Goal: Task Accomplishment & Management: Use online tool/utility

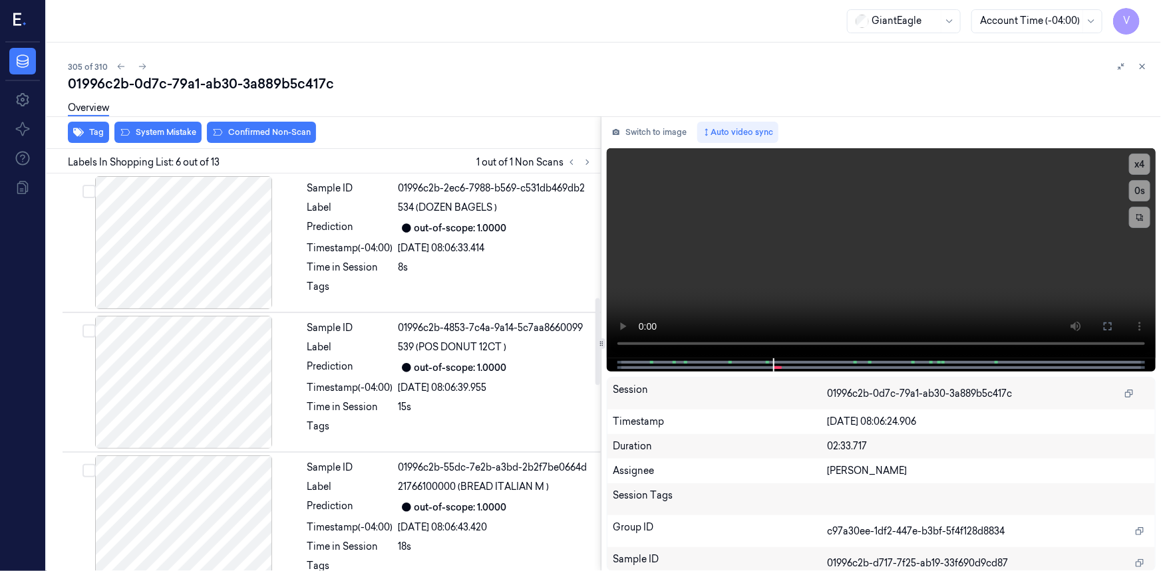
scroll to position [567, 0]
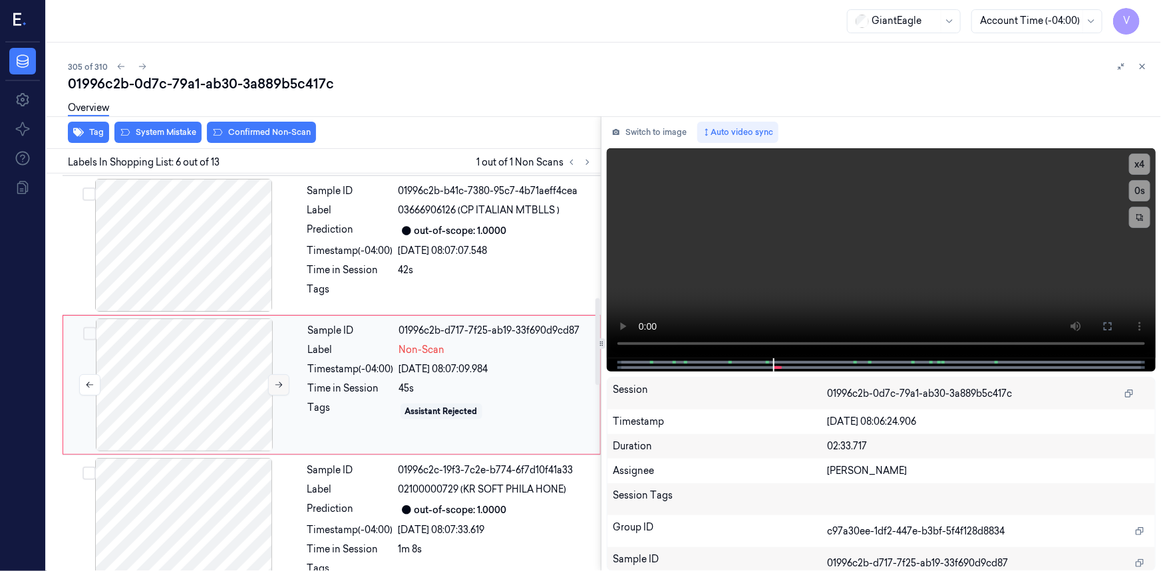
click at [278, 381] on icon at bounding box center [278, 385] width 9 height 9
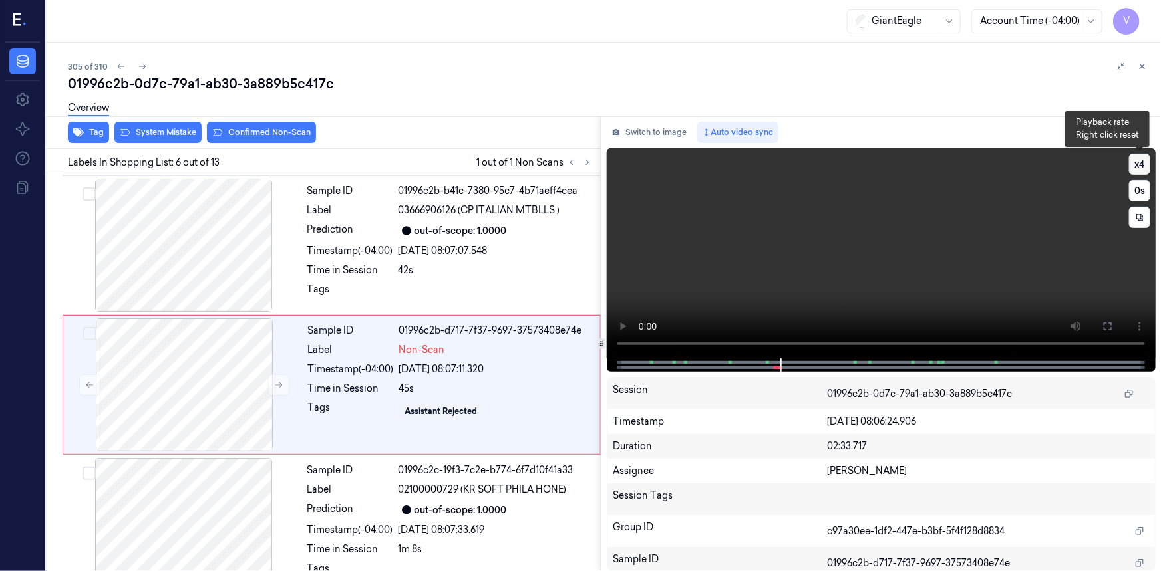
click at [1139, 163] on button "x 4" at bounding box center [1139, 164] width 21 height 21
click at [1138, 165] on button "x 1" at bounding box center [1139, 164] width 21 height 21
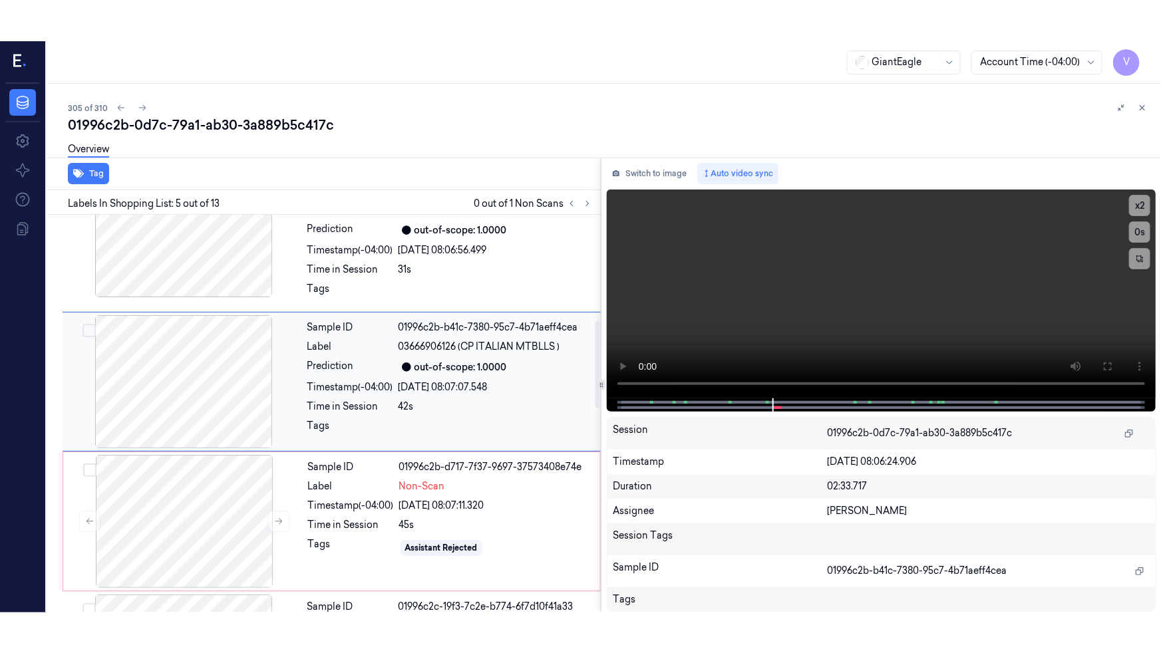
scroll to position [549, 0]
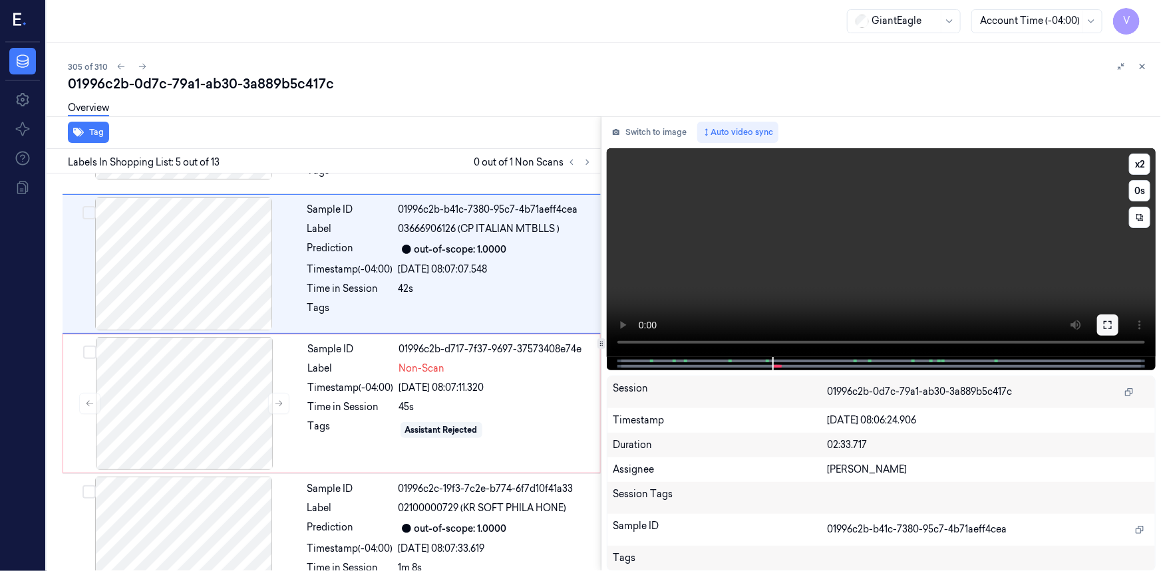
click at [1111, 327] on icon at bounding box center [1108, 325] width 8 height 8
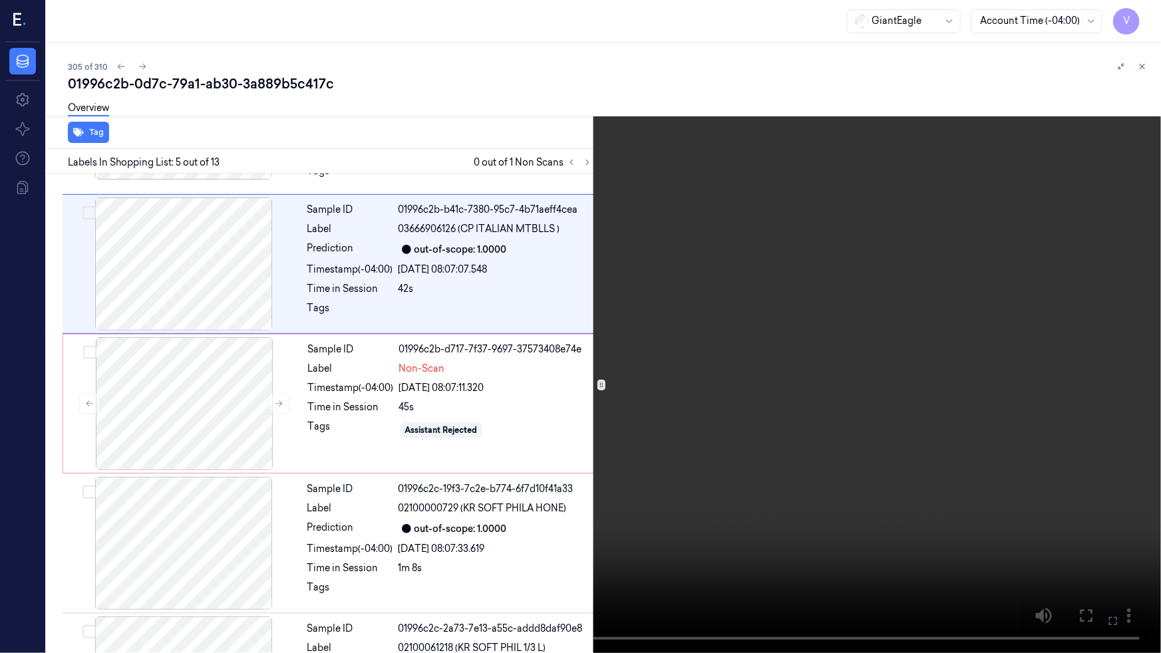
click at [918, 410] on video at bounding box center [580, 326] width 1161 height 653
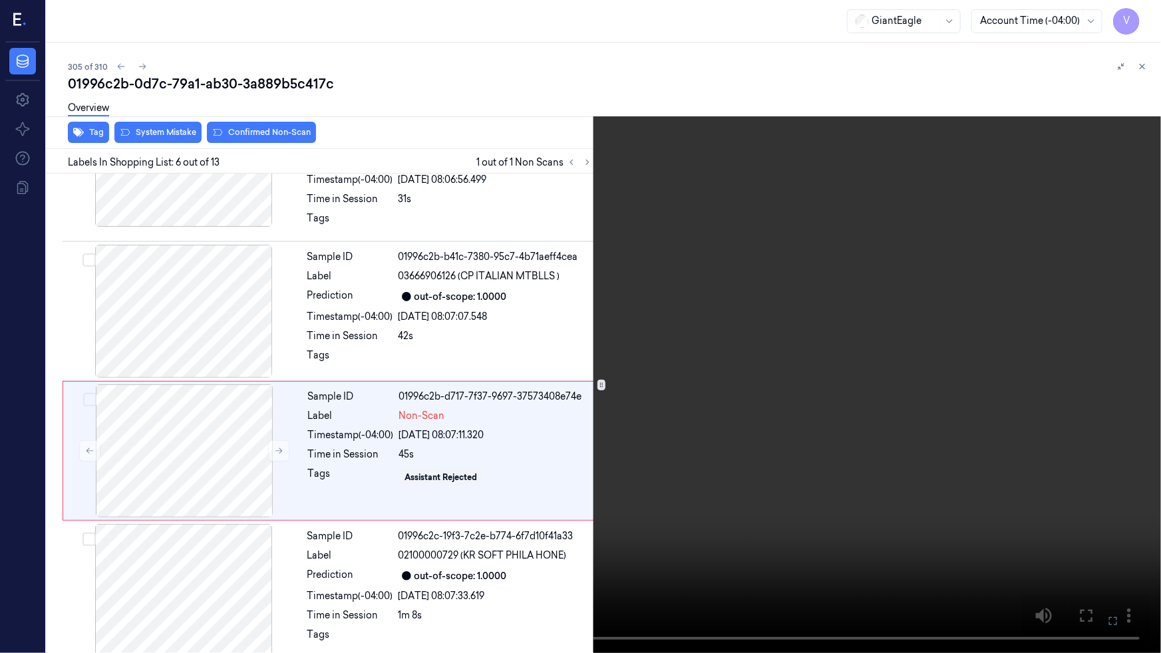
scroll to position [527, 0]
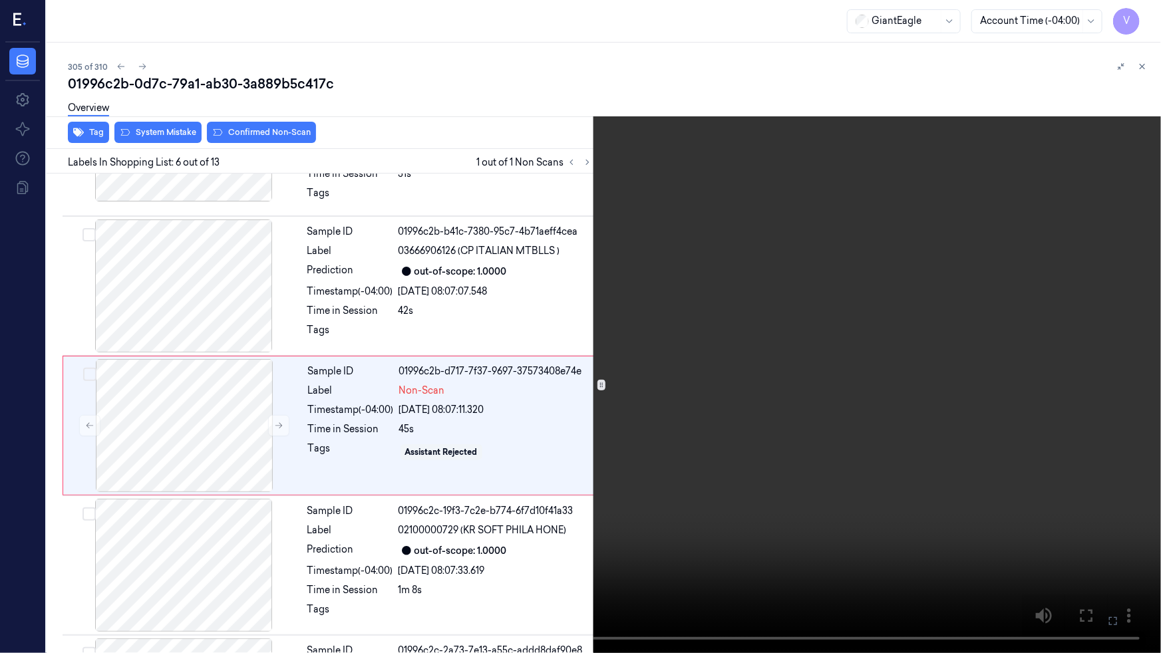
click at [472, 543] on video at bounding box center [580, 326] width 1161 height 653
click at [655, 435] on video at bounding box center [580, 326] width 1161 height 653
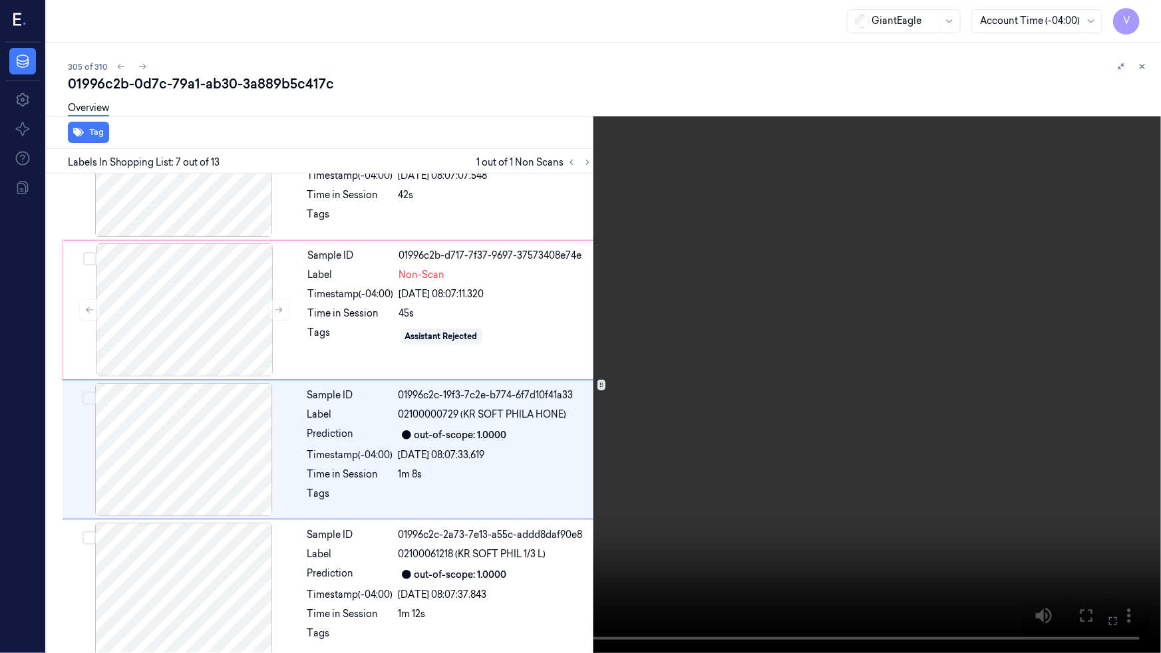
scroll to position [666, 0]
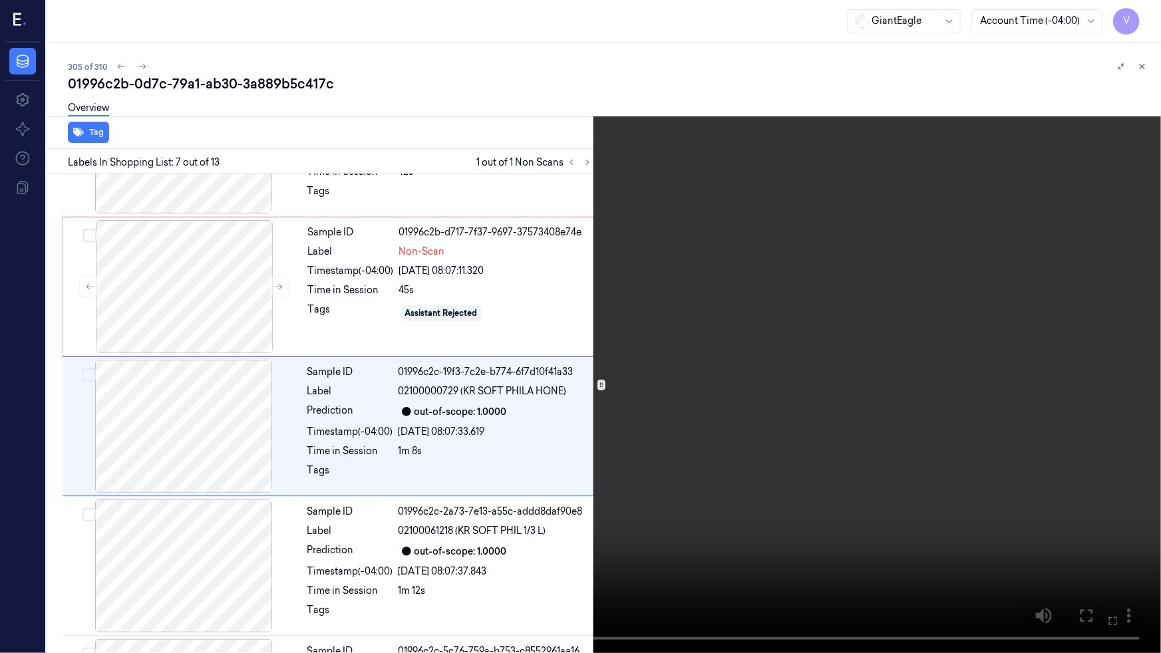
click at [657, 435] on video at bounding box center [580, 326] width 1161 height 653
click at [657, 444] on video at bounding box center [580, 326] width 1161 height 653
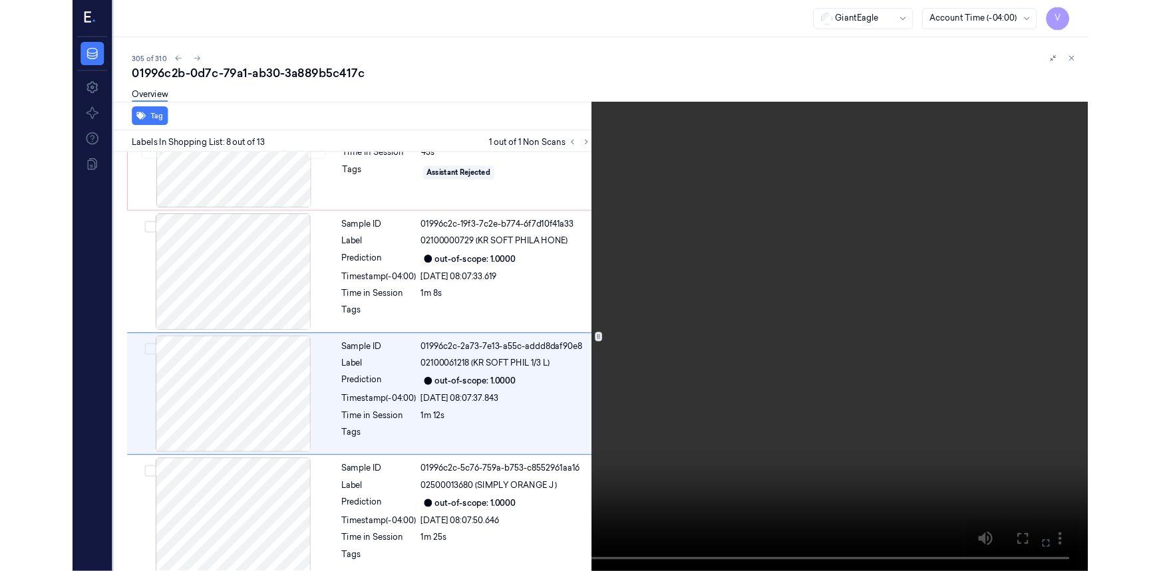
scroll to position [806, 0]
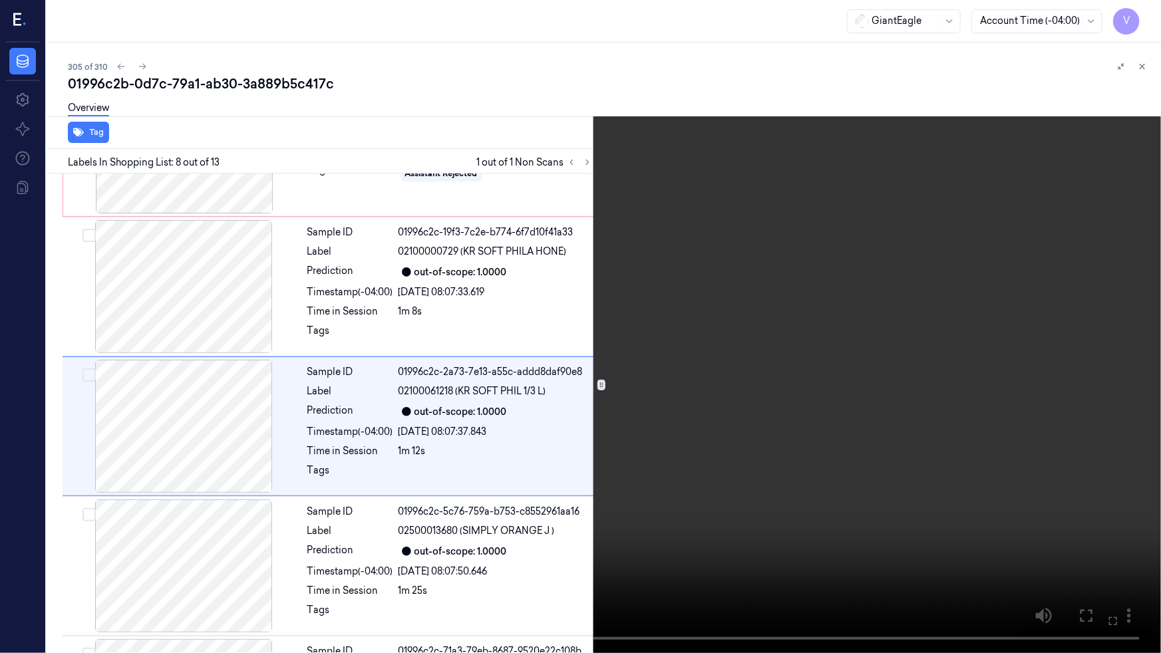
click at [729, 446] on video at bounding box center [580, 326] width 1161 height 653
click at [730, 429] on video at bounding box center [580, 326] width 1161 height 653
click at [749, 426] on video at bounding box center [580, 326] width 1161 height 653
click at [0, 0] on icon at bounding box center [0, 0] width 0 height 0
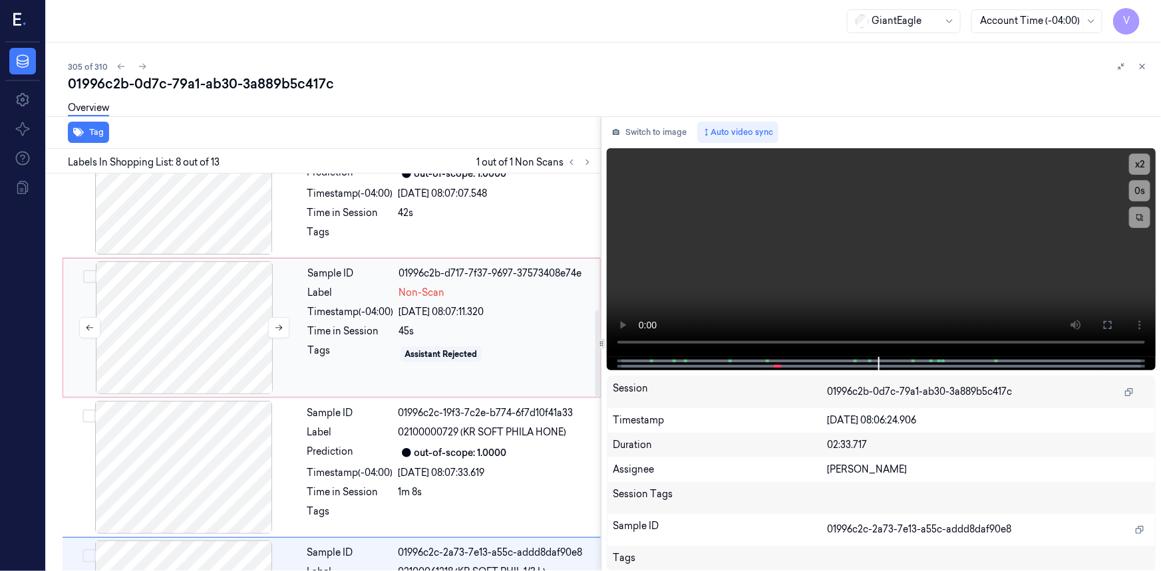
click at [264, 290] on div at bounding box center [184, 327] width 237 height 133
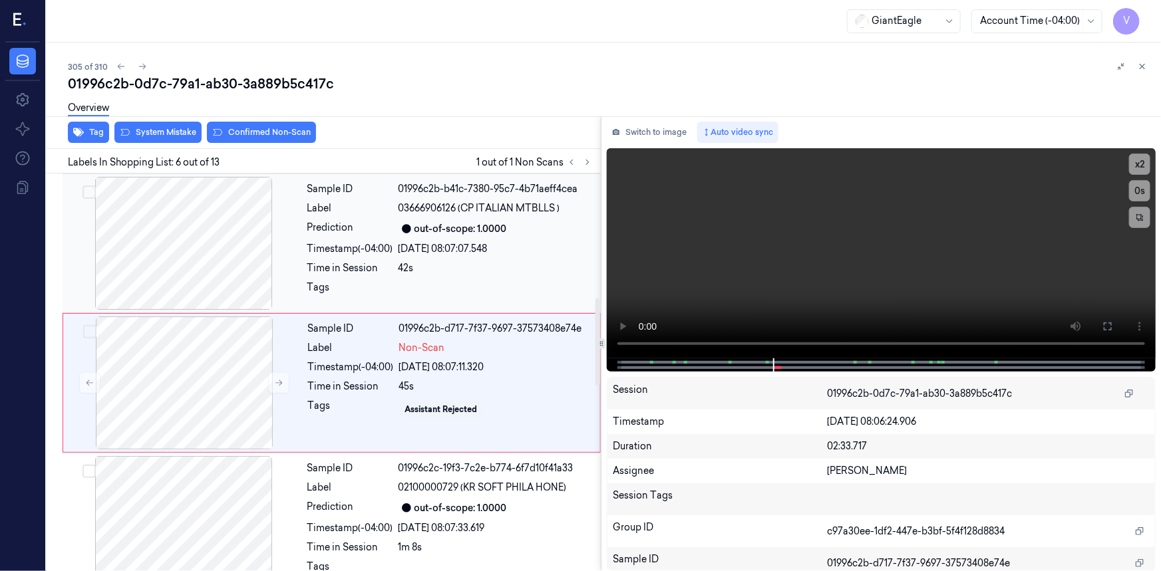
scroll to position [567, 0]
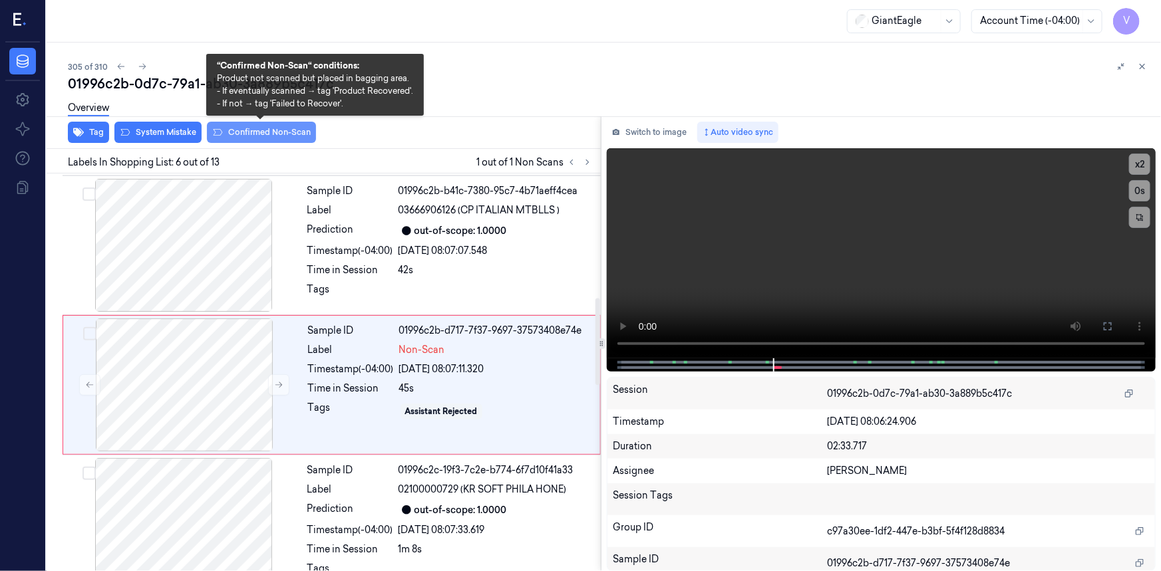
click at [256, 129] on button "Confirmed Non-Scan" at bounding box center [261, 132] width 109 height 21
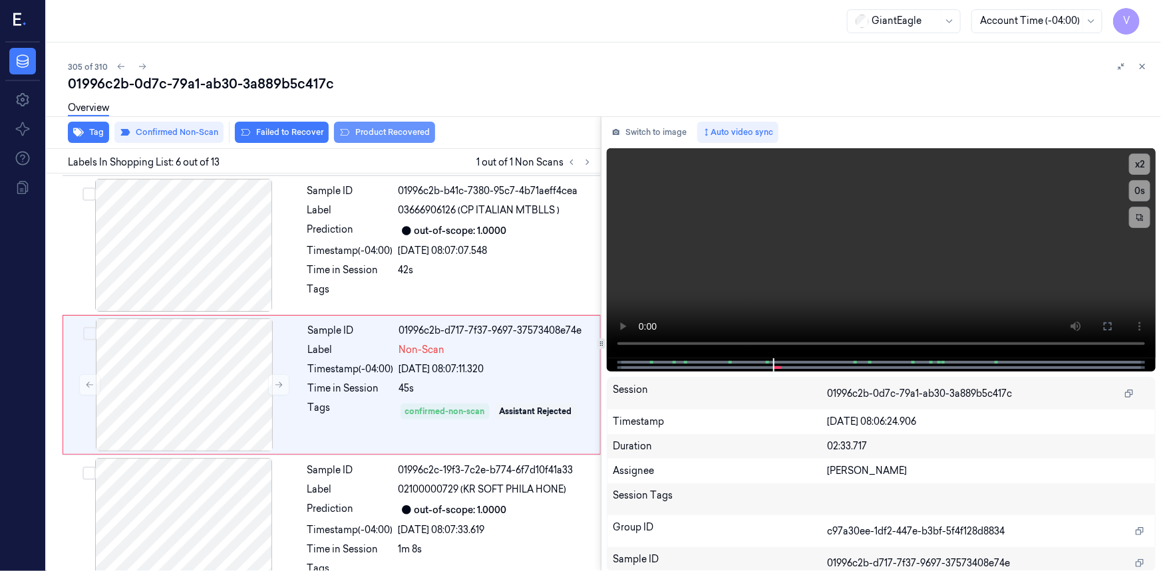
click at [384, 132] on button "Product Recovered" at bounding box center [384, 132] width 101 height 21
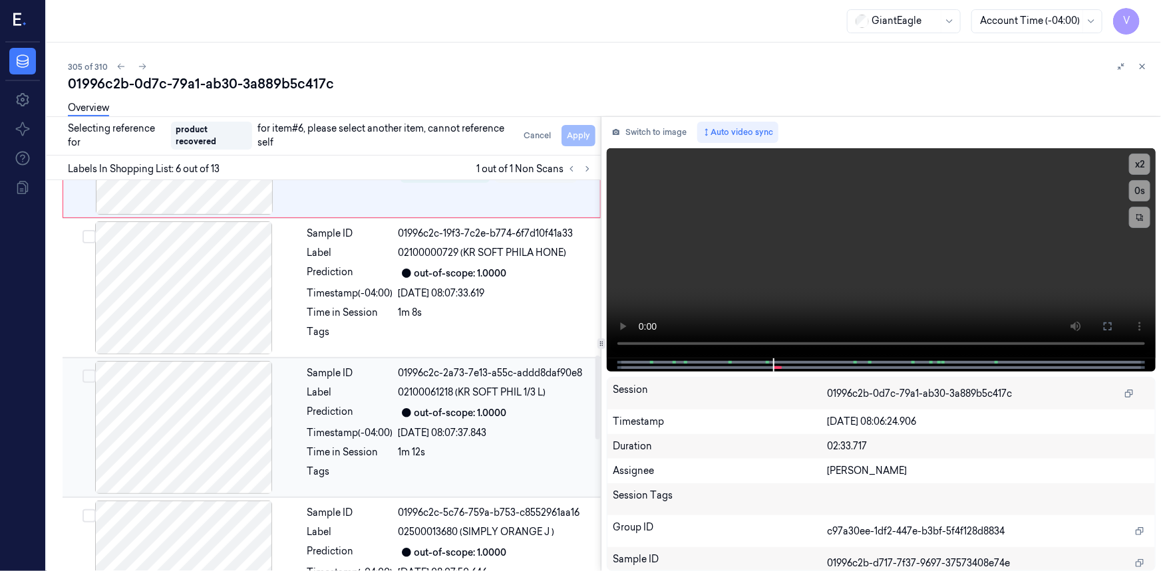
scroll to position [810, 0]
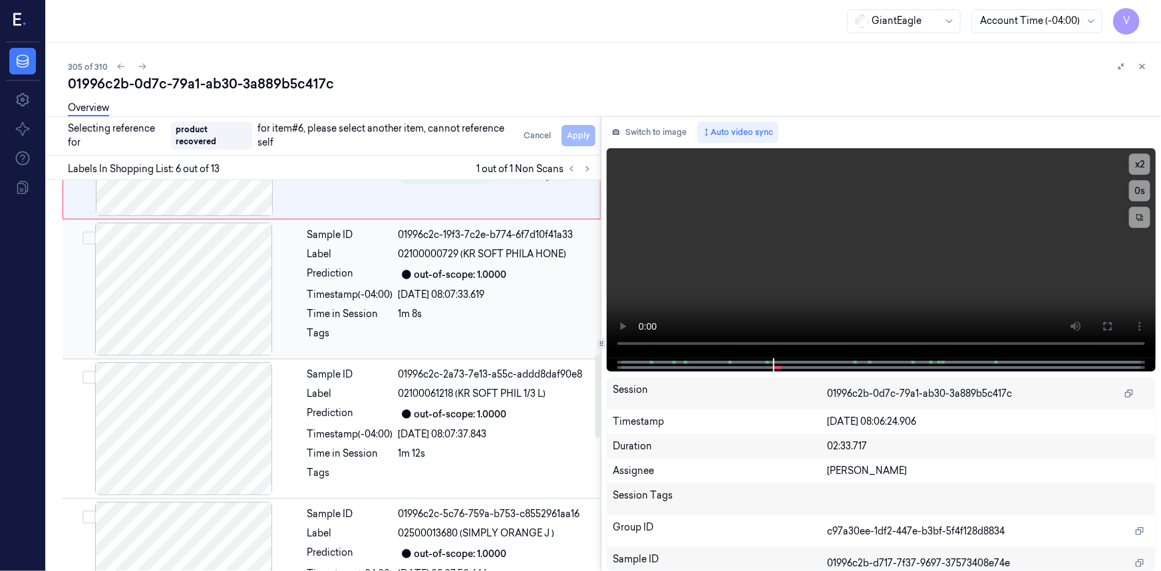
click at [339, 288] on div "Timestamp (-04:00)" at bounding box center [350, 295] width 86 height 14
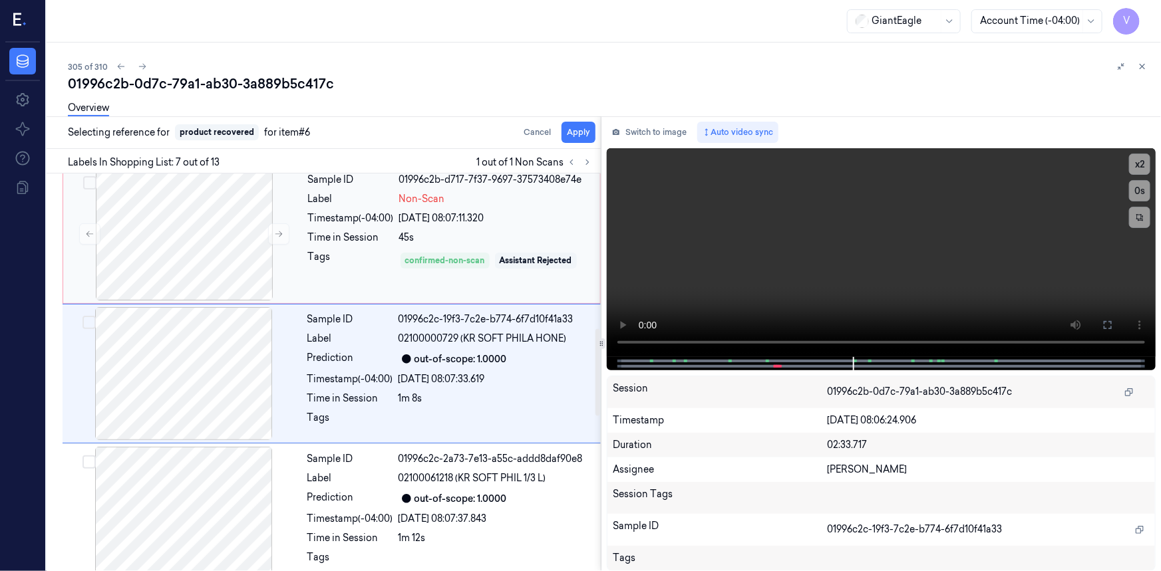
scroll to position [707, 0]
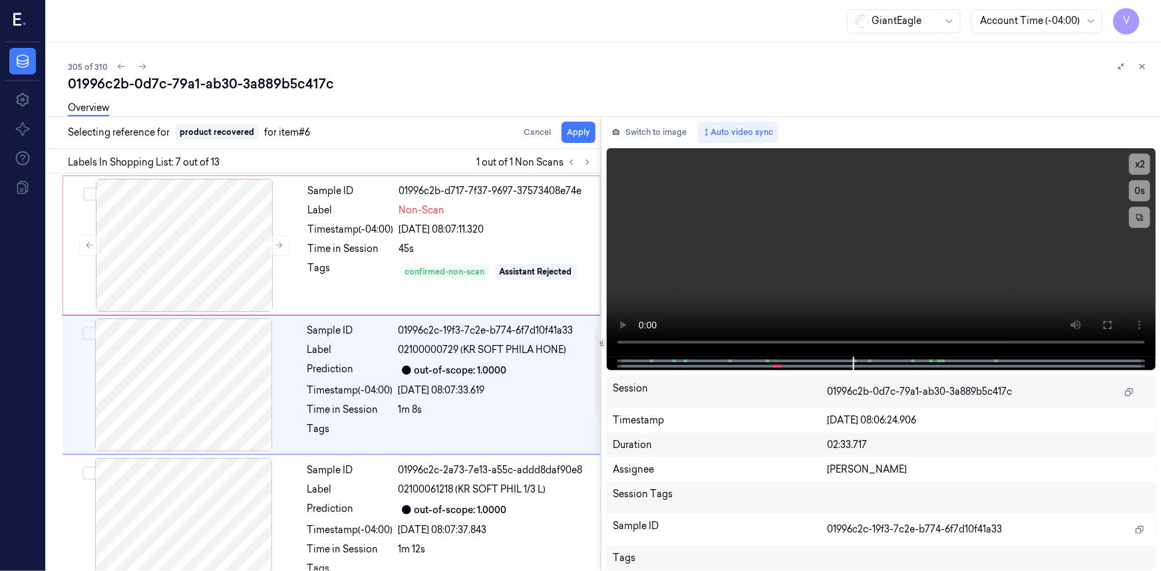
click at [583, 126] on div "Overview" at bounding box center [609, 110] width 1082 height 34
click at [580, 133] on button "Apply" at bounding box center [579, 132] width 34 height 21
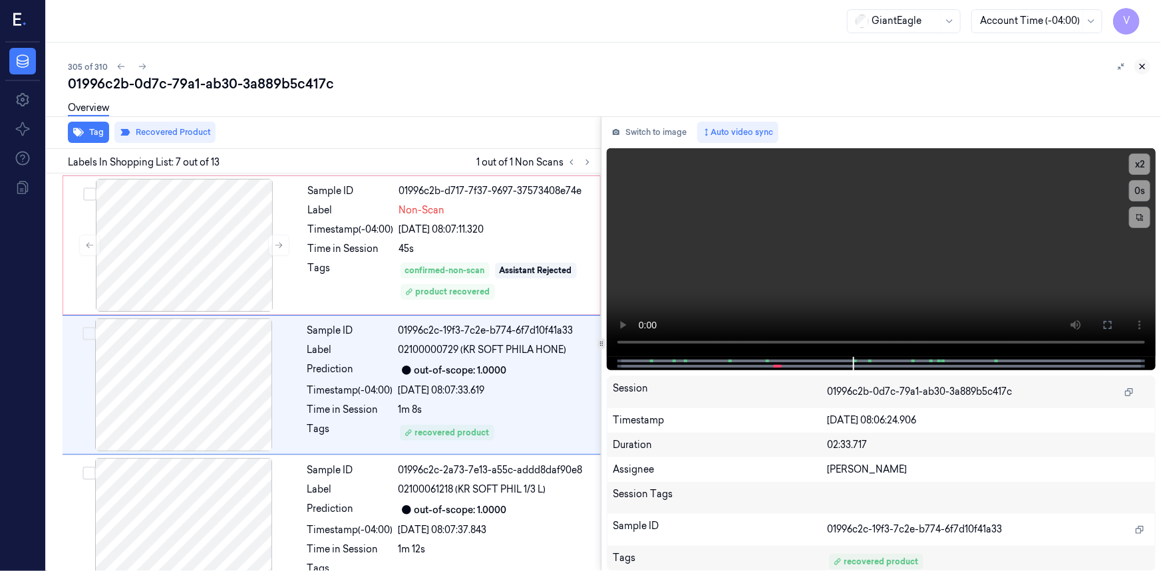
click at [1141, 68] on icon at bounding box center [1142, 67] width 5 height 5
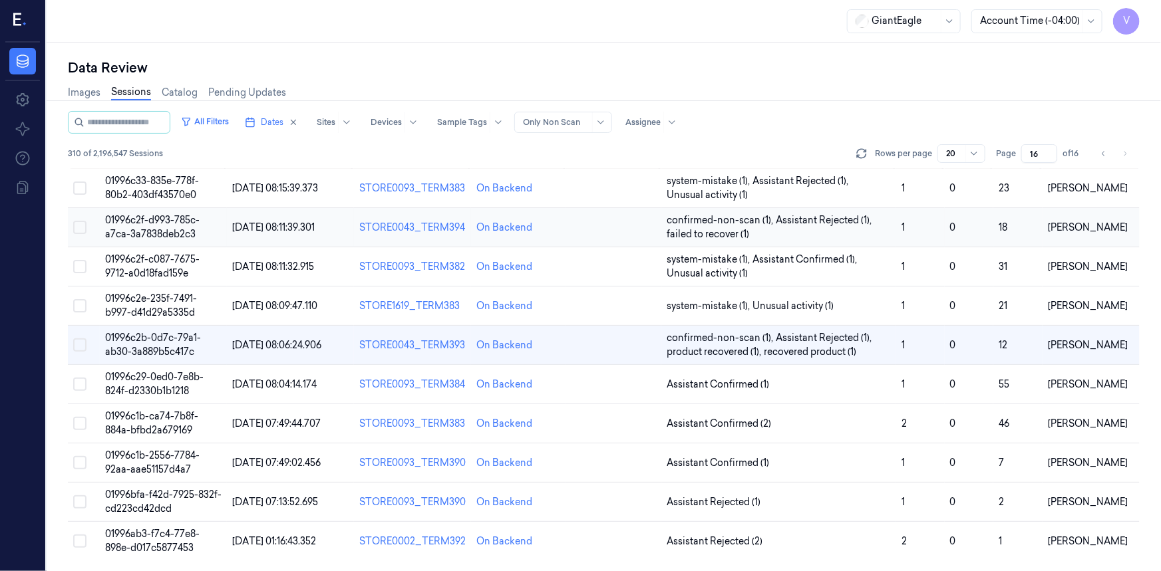
scroll to position [17, 0]
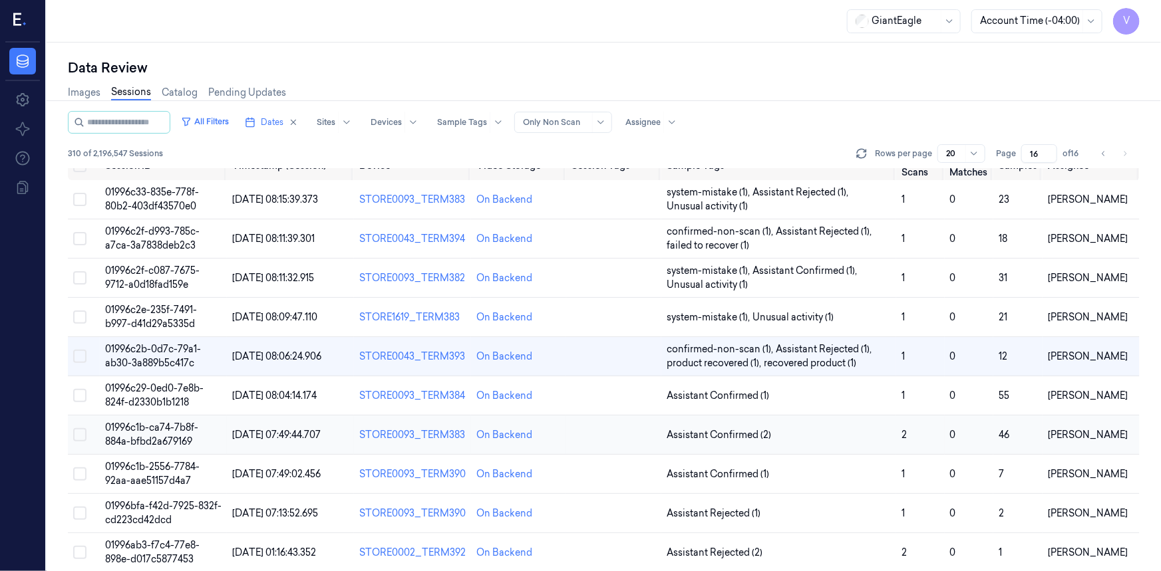
click at [154, 430] on span "01996c1b-ca74-7b8f-884a-bfbd2a679169" at bounding box center [151, 435] width 93 height 26
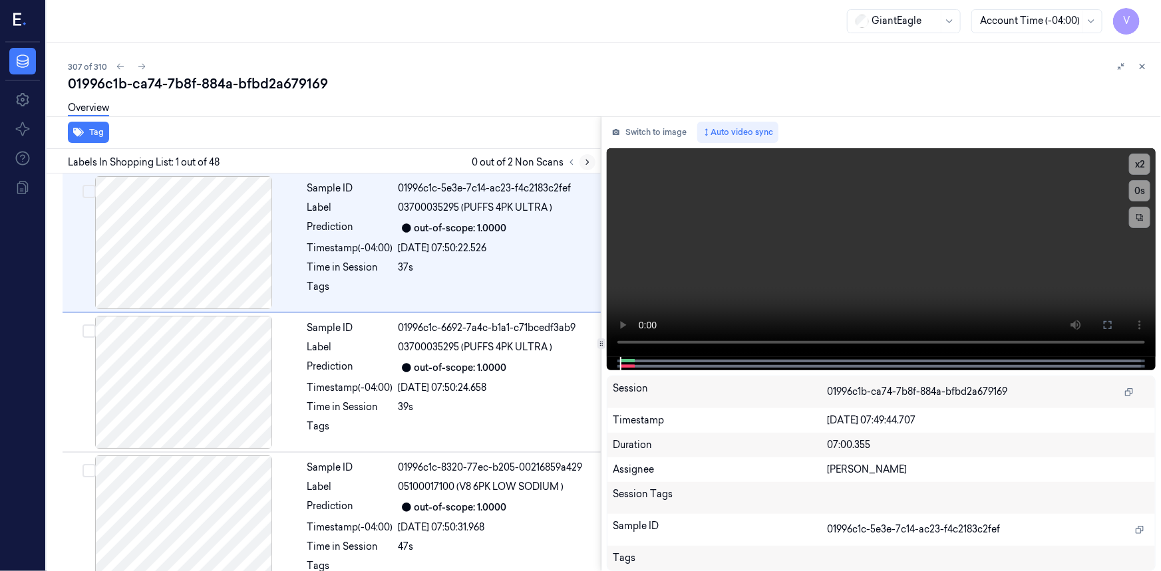
click at [587, 160] on icon at bounding box center [587, 162] width 3 height 5
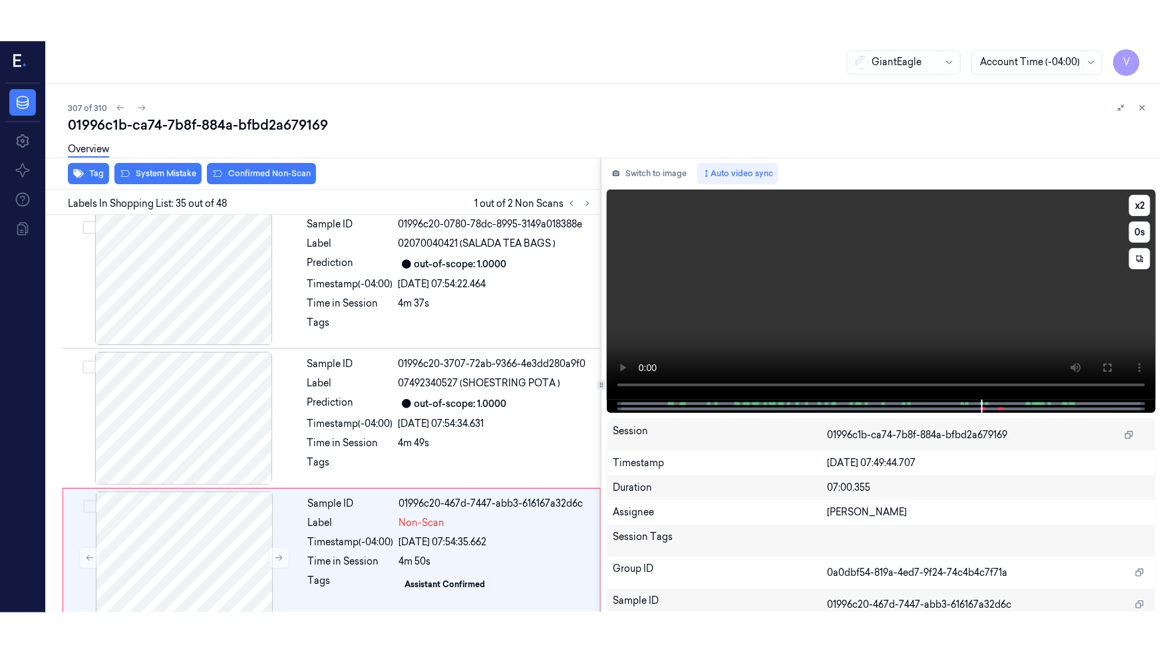
scroll to position [4616, 0]
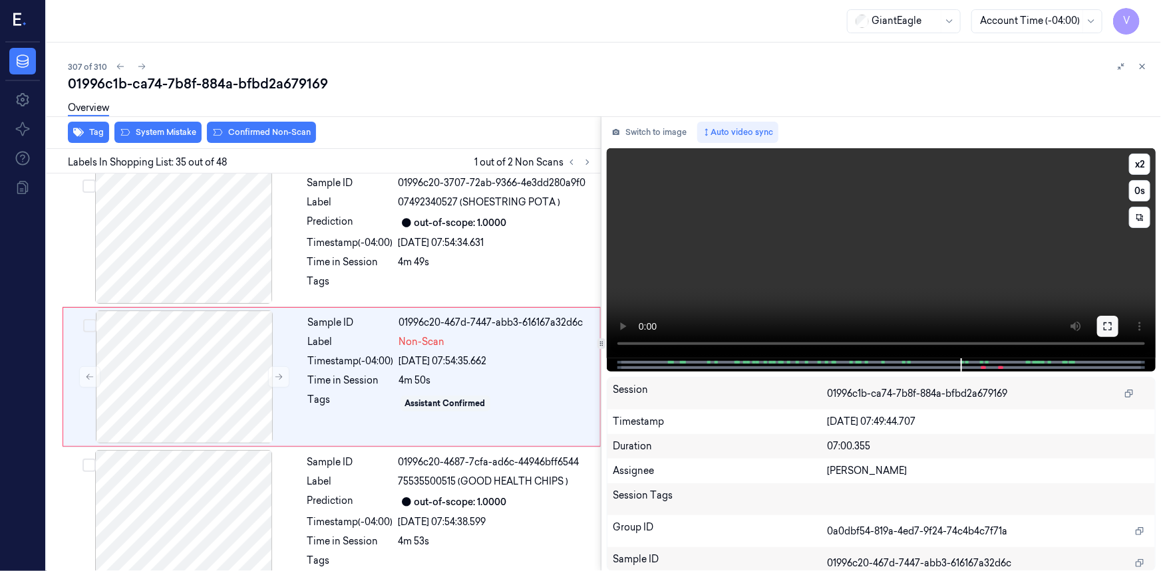
click at [1105, 326] on icon at bounding box center [1107, 326] width 11 height 11
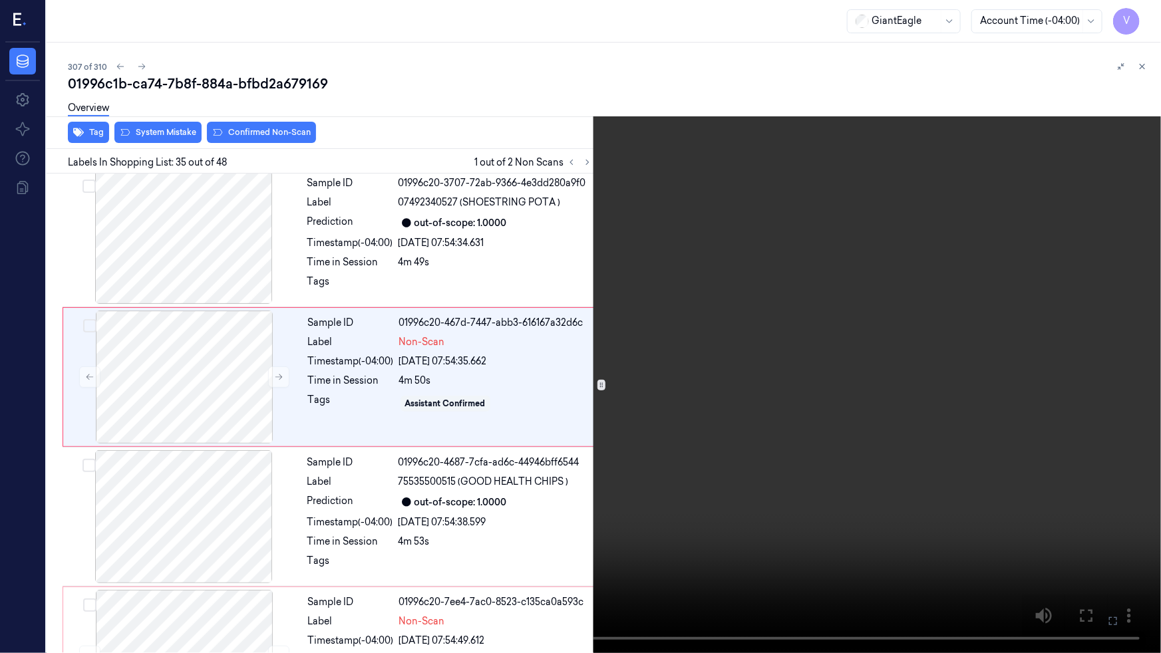
click at [1023, 395] on video at bounding box center [580, 326] width 1161 height 653
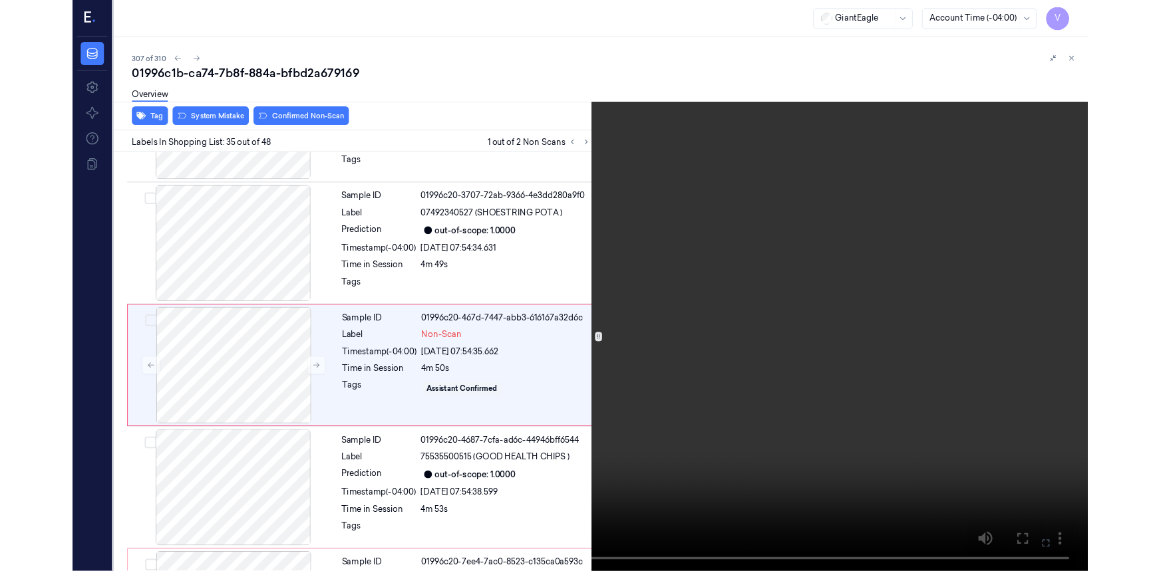
scroll to position [4575, 0]
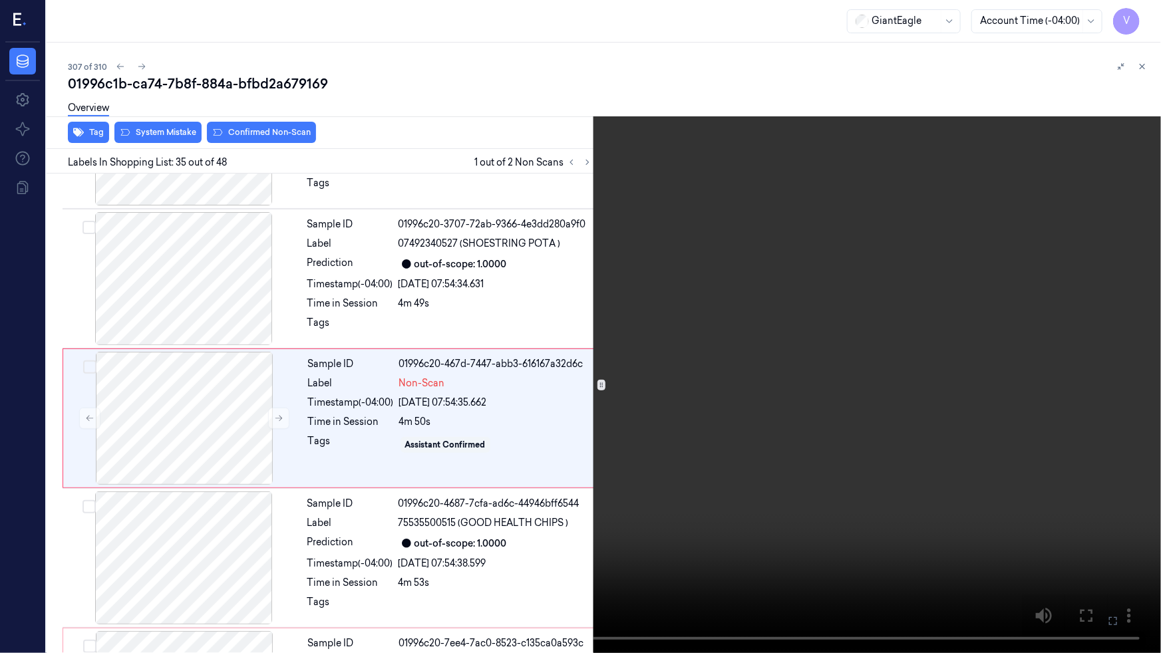
click at [0, 0] on icon at bounding box center [0, 0] width 0 height 0
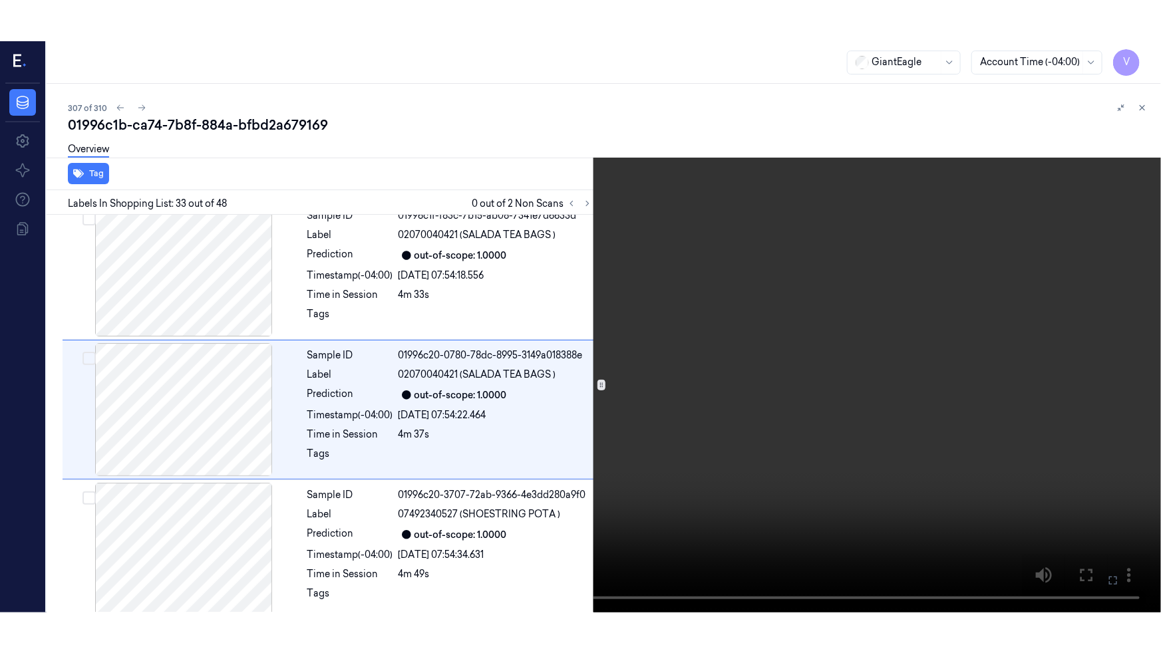
scroll to position [4336, 0]
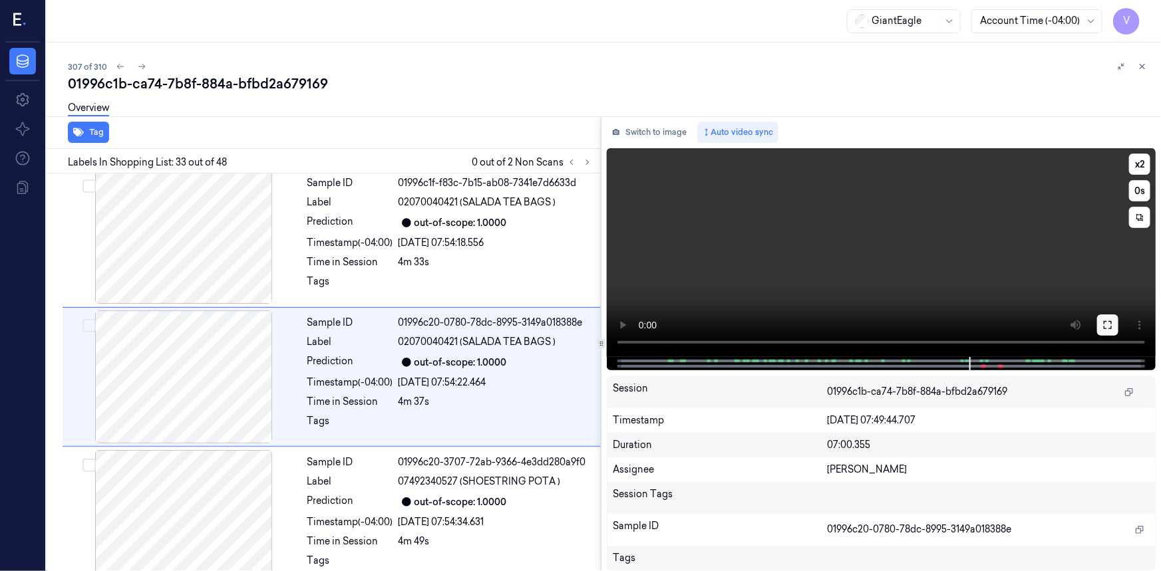
click at [1104, 321] on icon at bounding box center [1107, 325] width 11 height 11
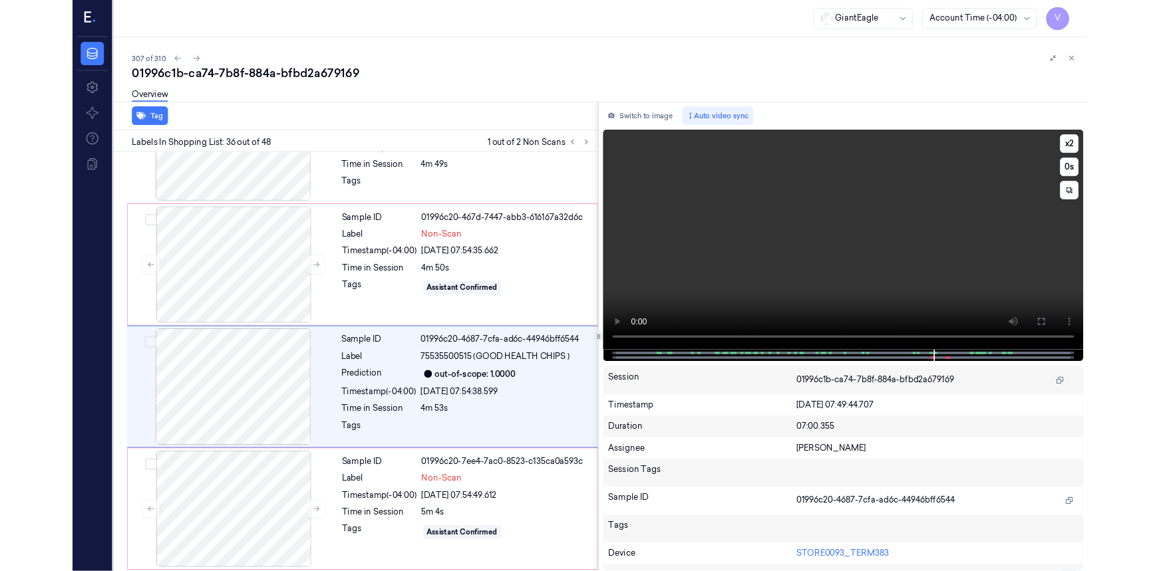
scroll to position [4714, 0]
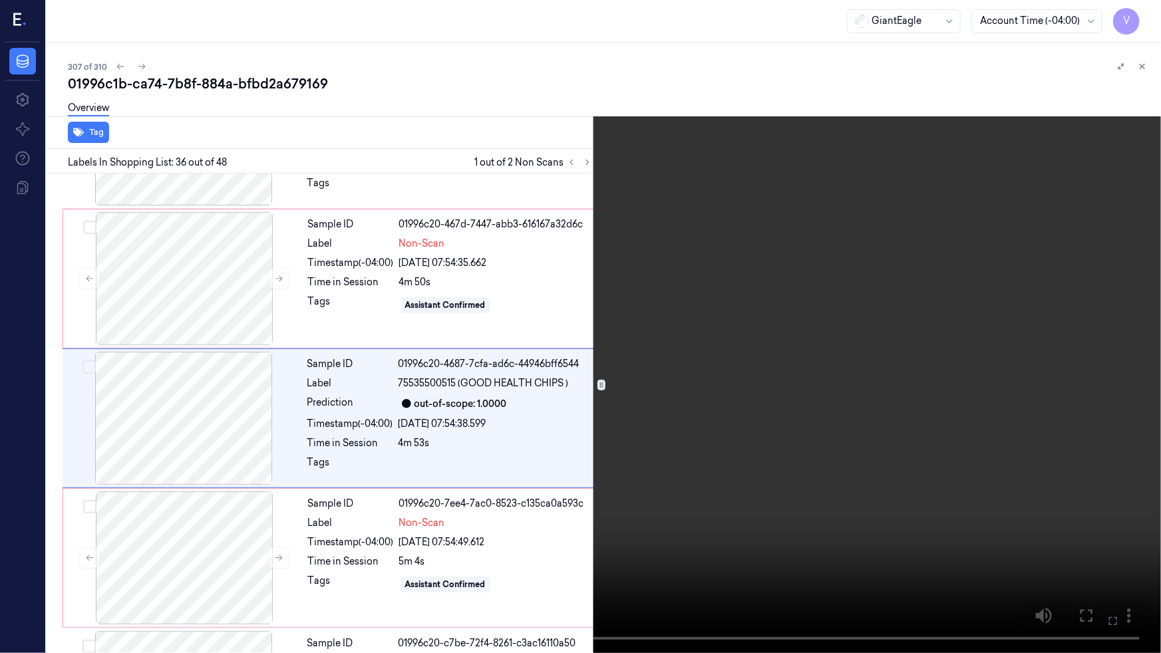
click at [903, 403] on video at bounding box center [580, 326] width 1161 height 653
click at [0, 0] on button at bounding box center [0, 0] width 0 height 0
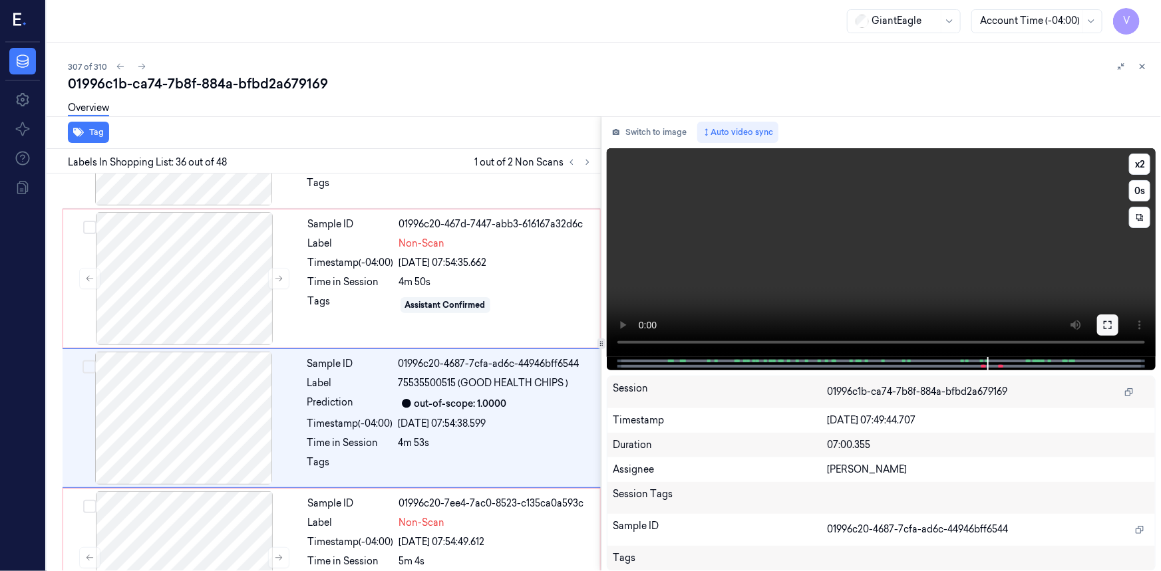
click at [1109, 325] on icon at bounding box center [1107, 325] width 11 height 11
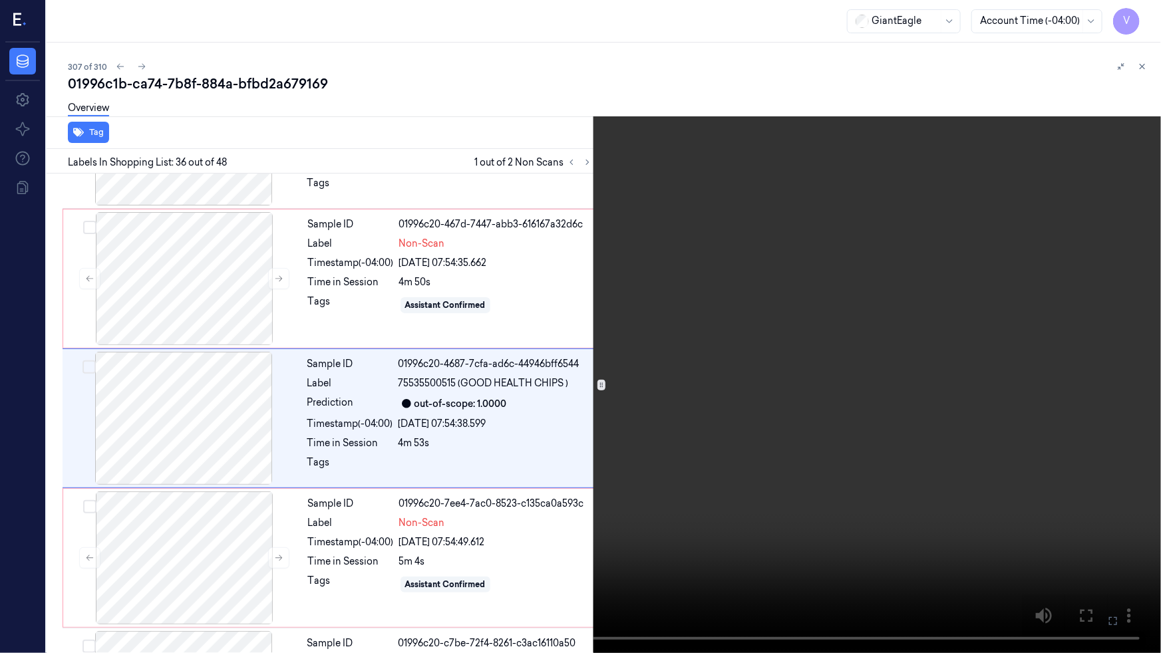
click at [961, 375] on video at bounding box center [580, 326] width 1161 height 653
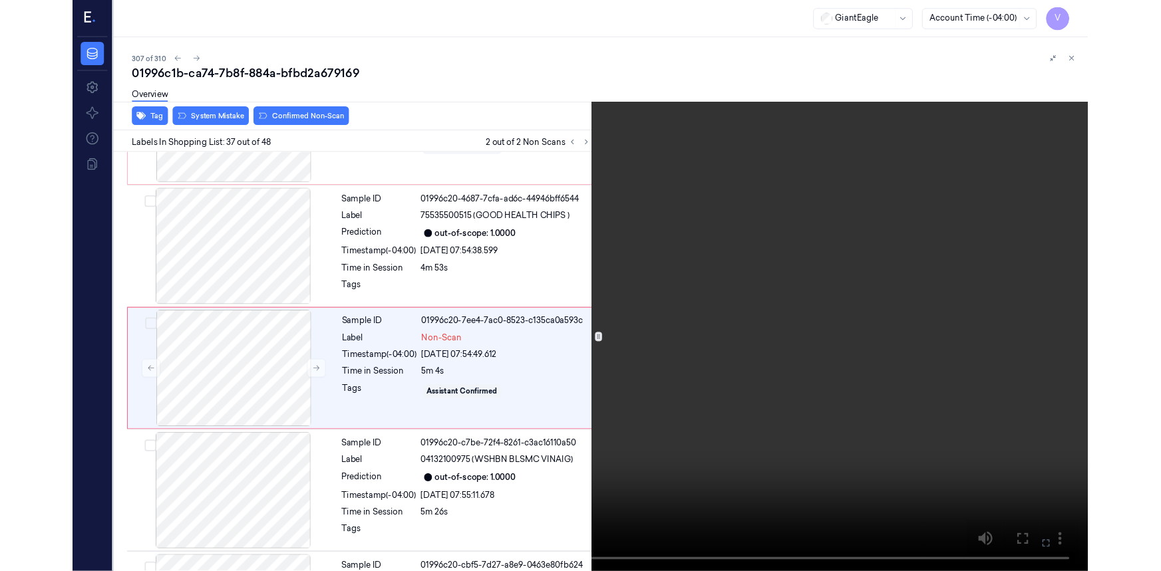
scroll to position [4854, 0]
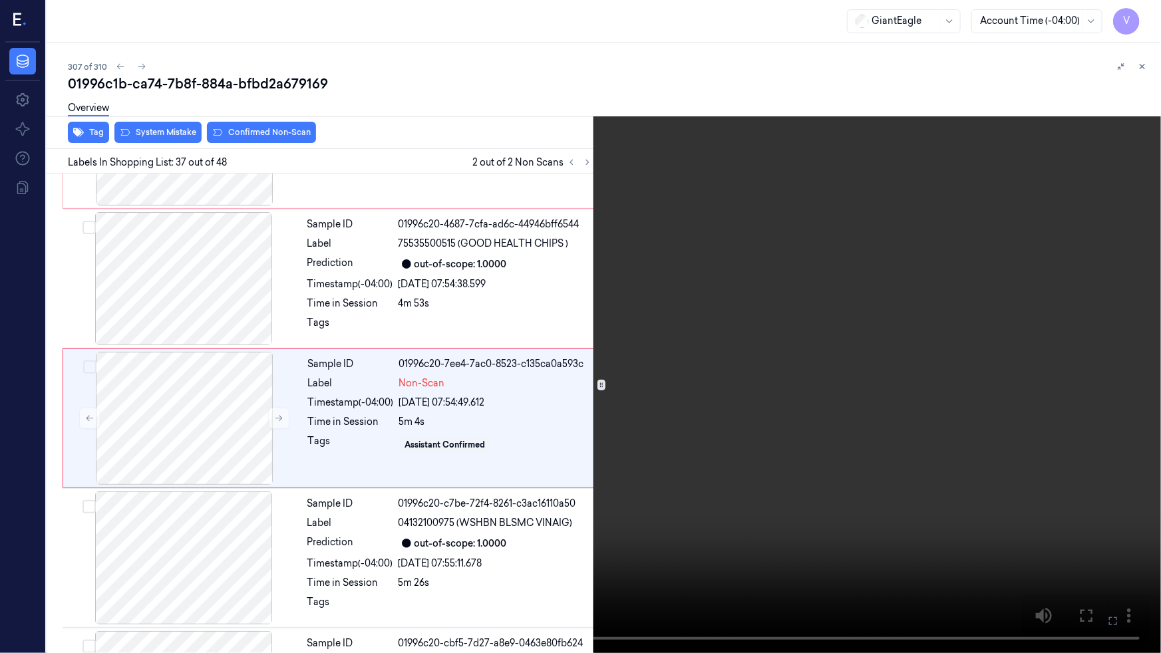
click at [0, 0] on icon at bounding box center [0, 0] width 0 height 0
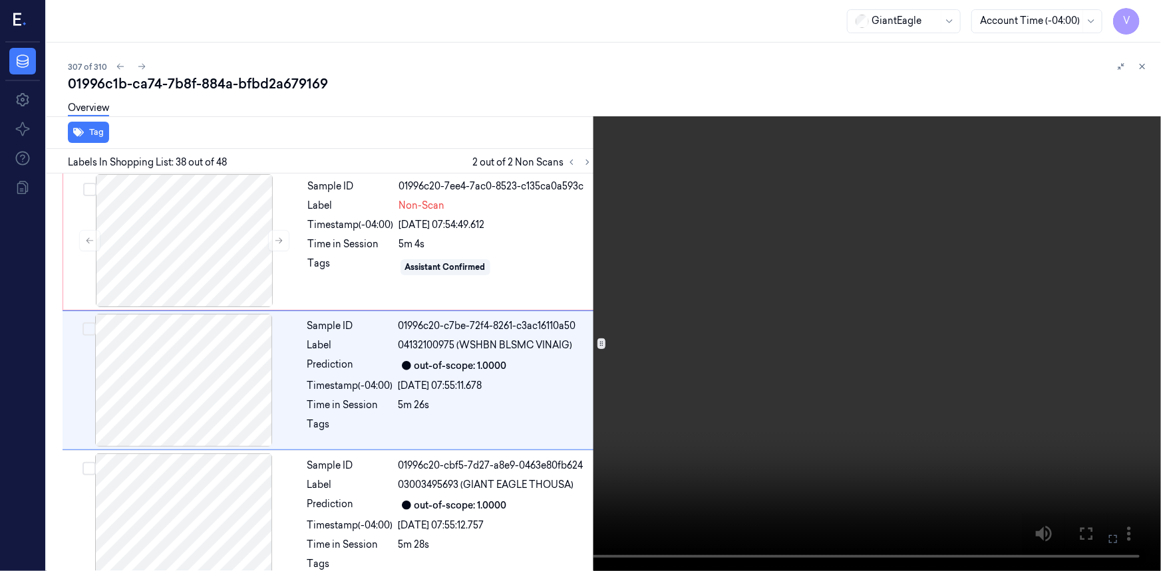
scroll to position [5034, 0]
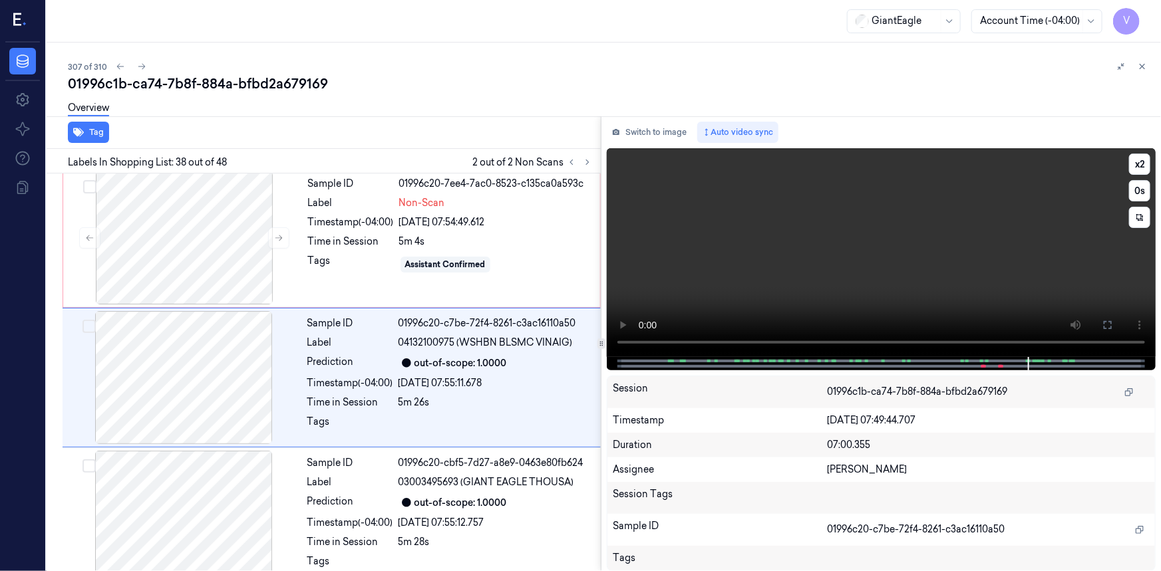
click at [852, 256] on video at bounding box center [881, 252] width 549 height 209
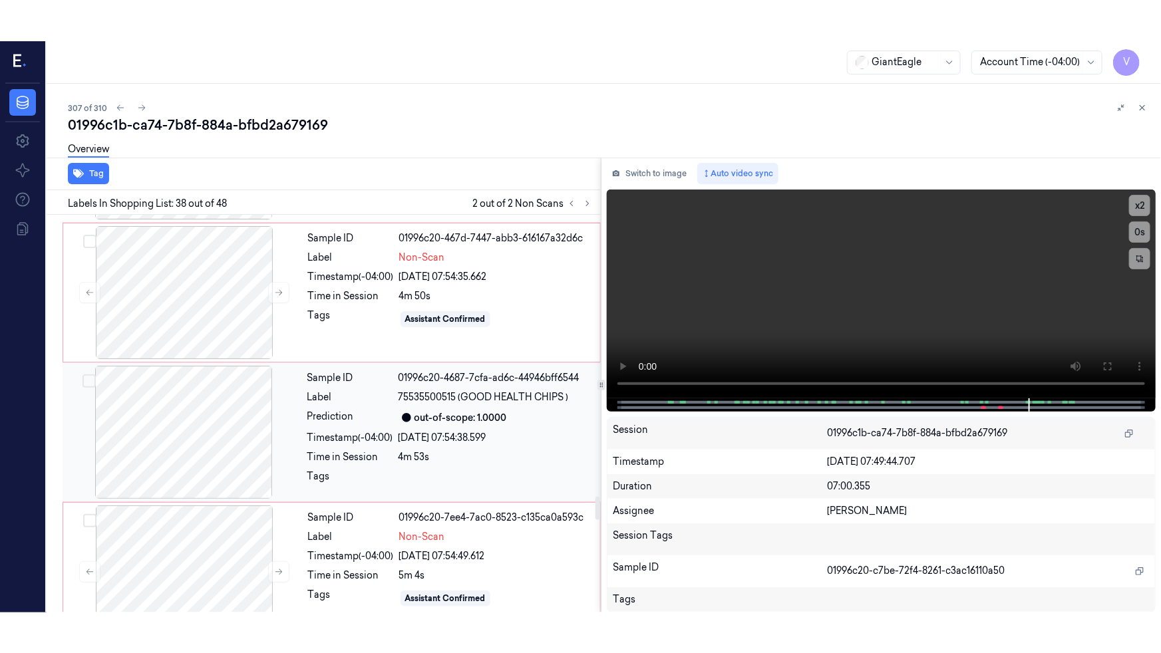
scroll to position [4732, 0]
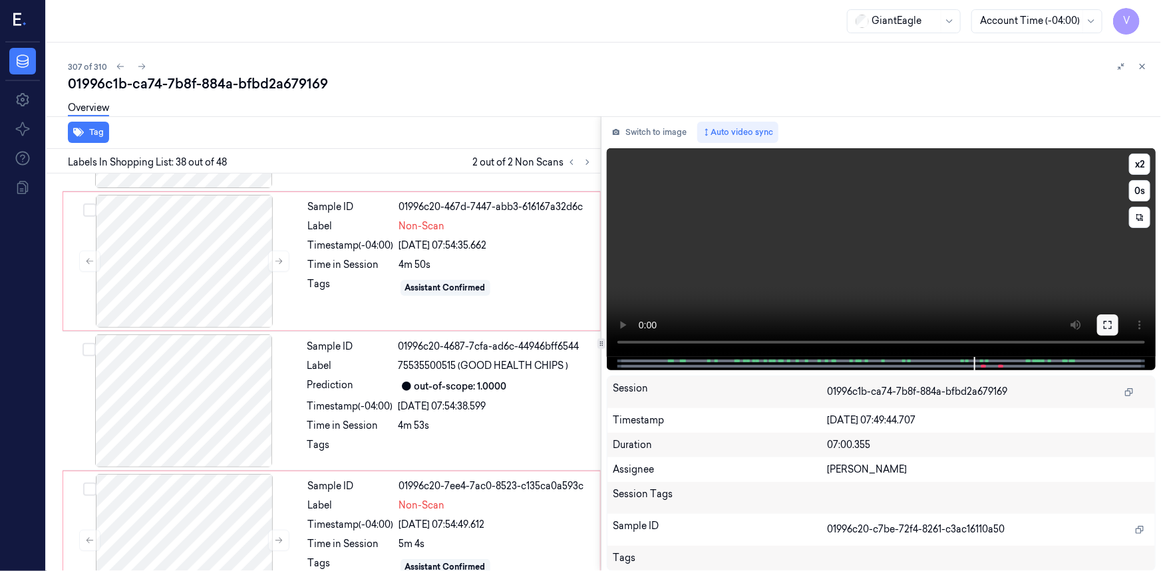
click at [1104, 325] on icon at bounding box center [1107, 325] width 11 height 11
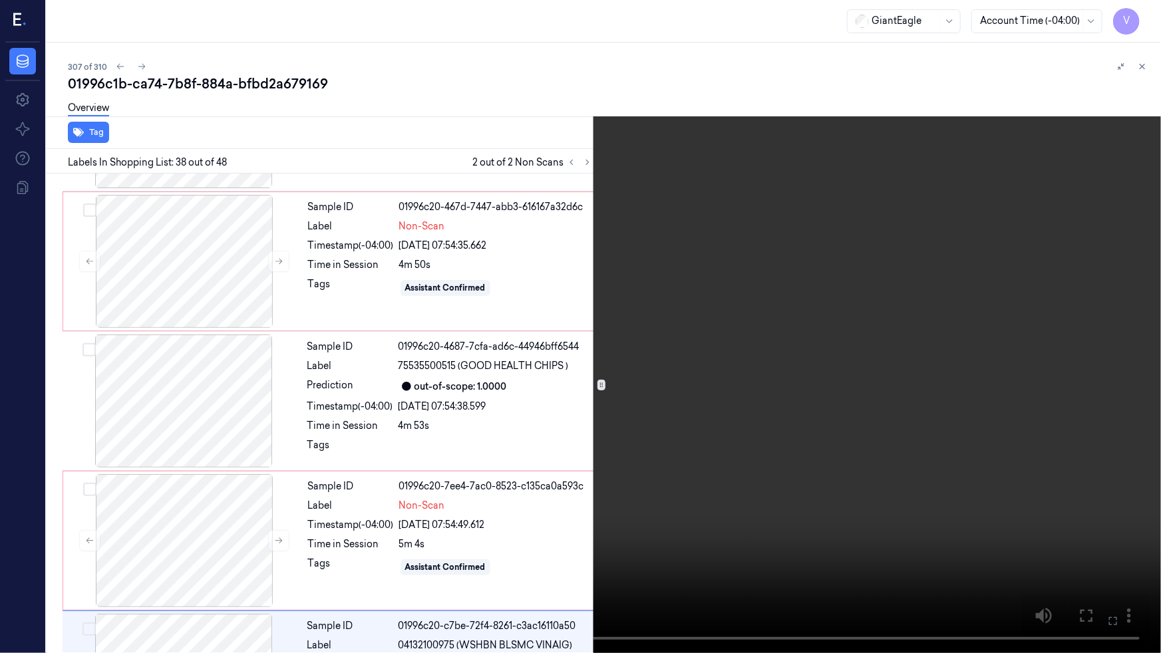
click at [890, 372] on video at bounding box center [580, 326] width 1161 height 653
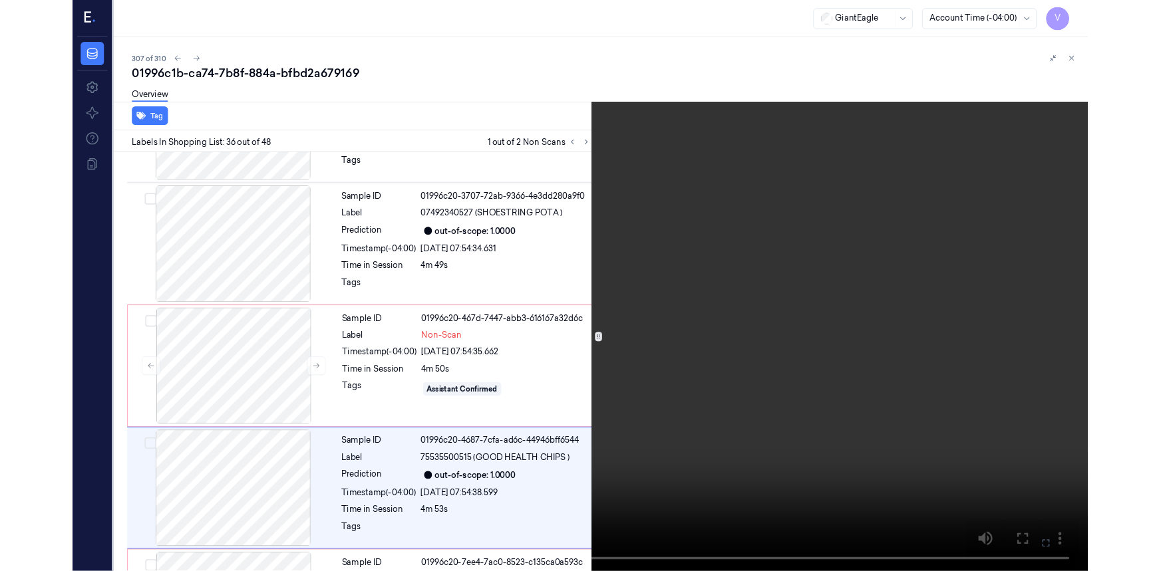
scroll to position [4714, 0]
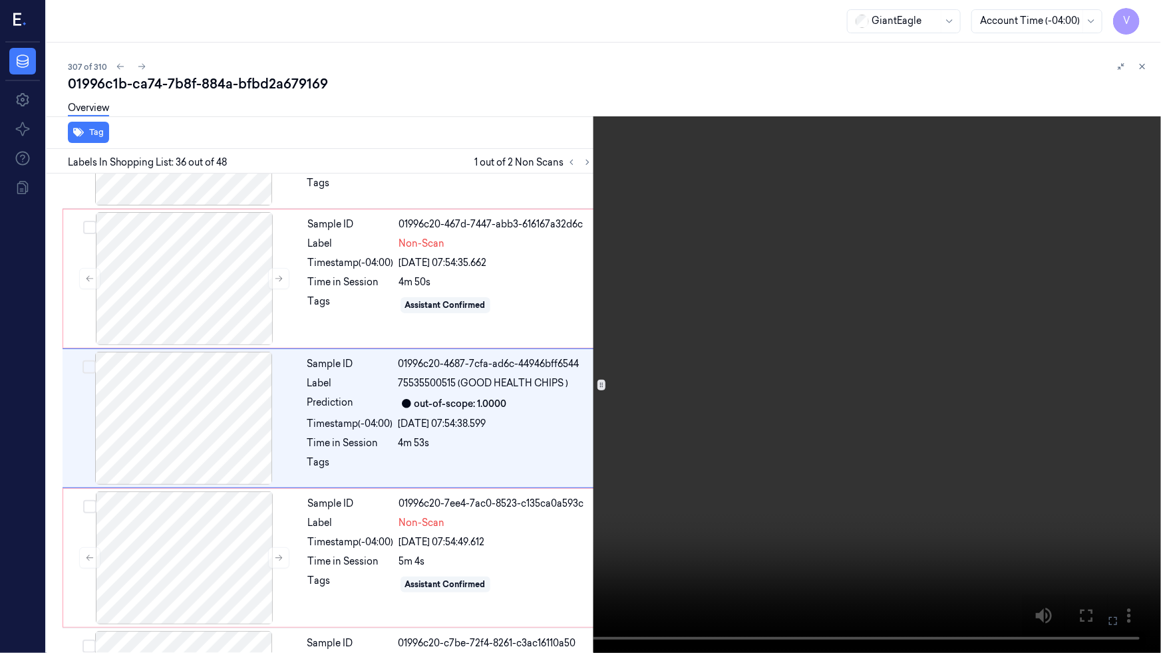
click at [1013, 426] on video at bounding box center [580, 326] width 1161 height 653
click at [0, 0] on button at bounding box center [0, 0] width 0 height 0
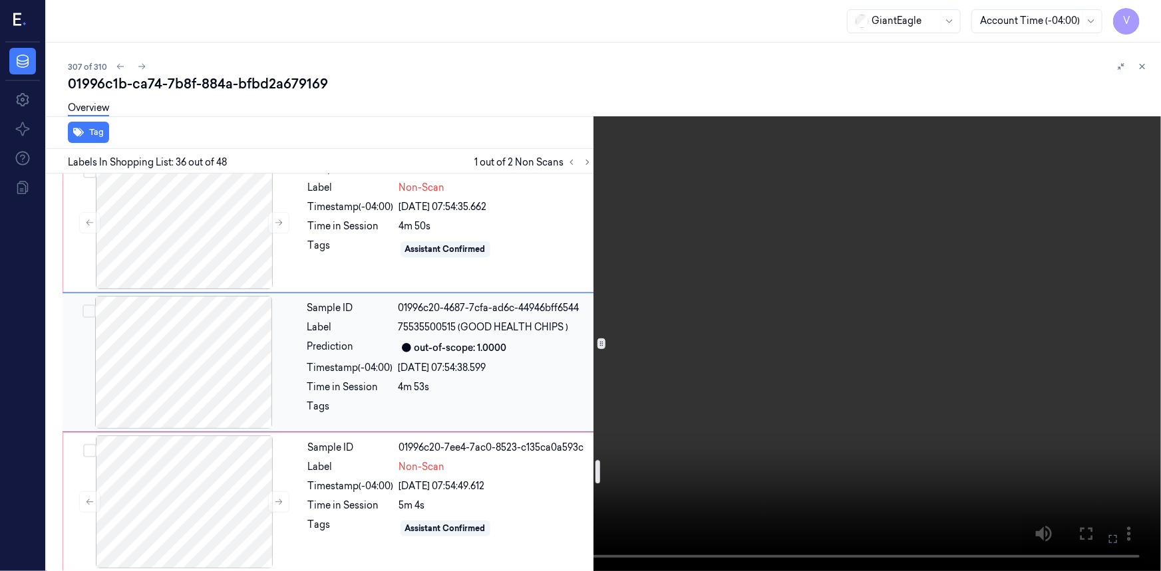
scroll to position [4896, 0]
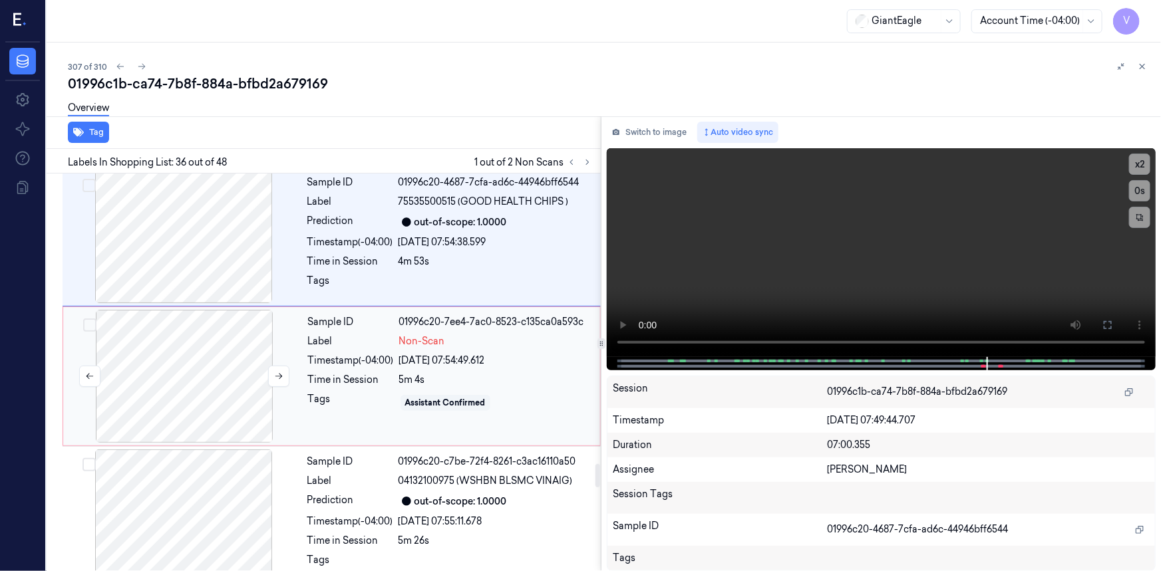
click at [228, 379] on div at bounding box center [184, 376] width 237 height 133
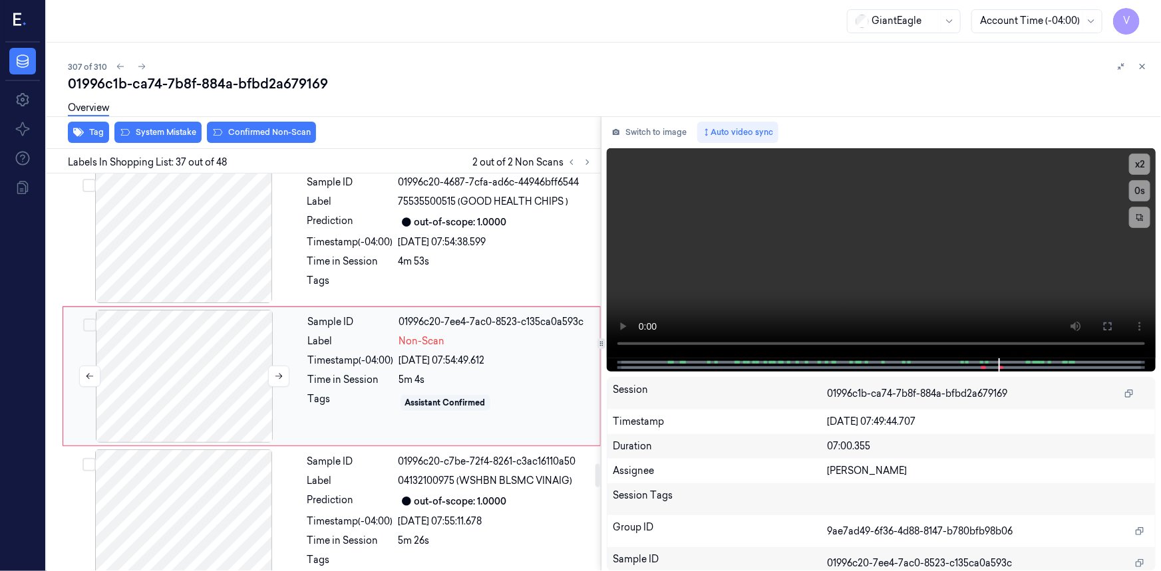
scroll to position [4895, 0]
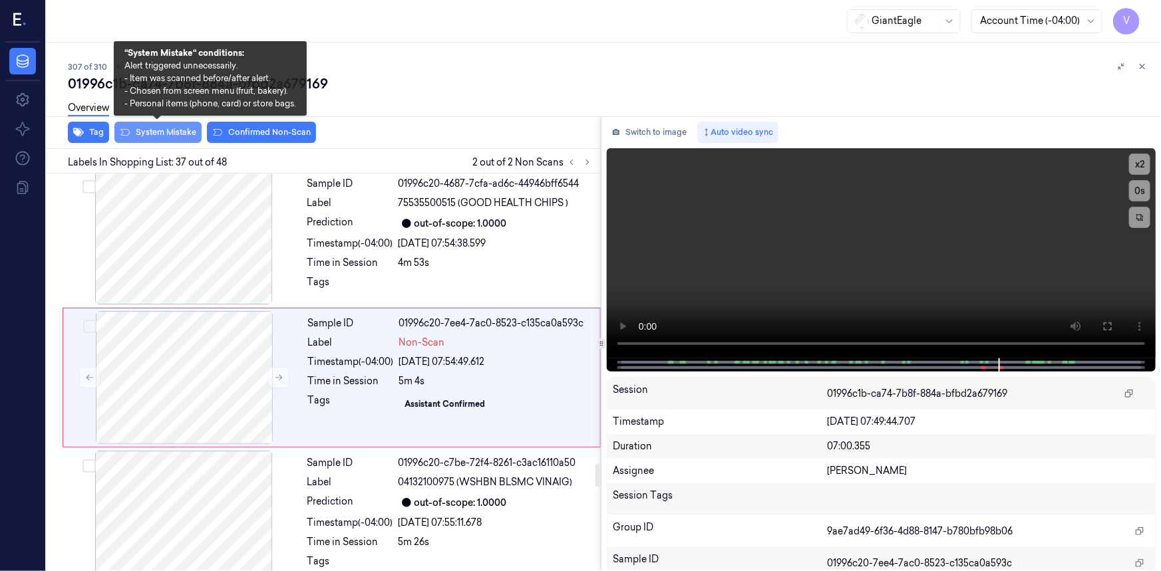
click at [159, 130] on button "System Mistake" at bounding box center [157, 132] width 87 height 21
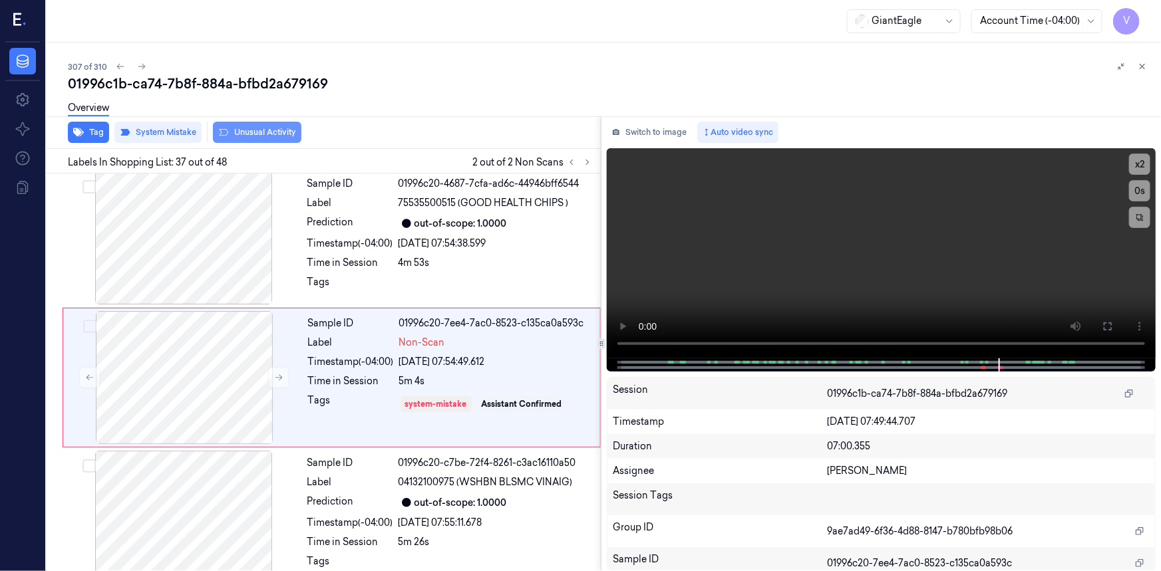
click at [262, 131] on button "Unusual Activity" at bounding box center [257, 132] width 88 height 21
click at [1142, 59] on button at bounding box center [1142, 67] width 16 height 16
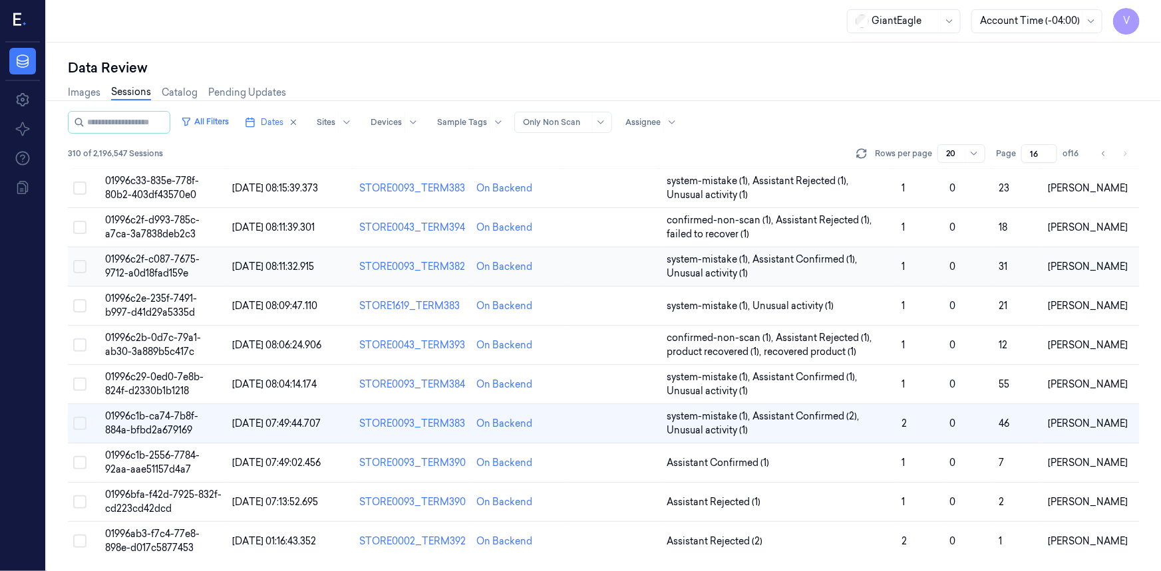
scroll to position [27, 0]
click at [129, 426] on span "01996c1b-ca74-7b8f-884a-bfbd2a679169" at bounding box center [151, 425] width 93 height 26
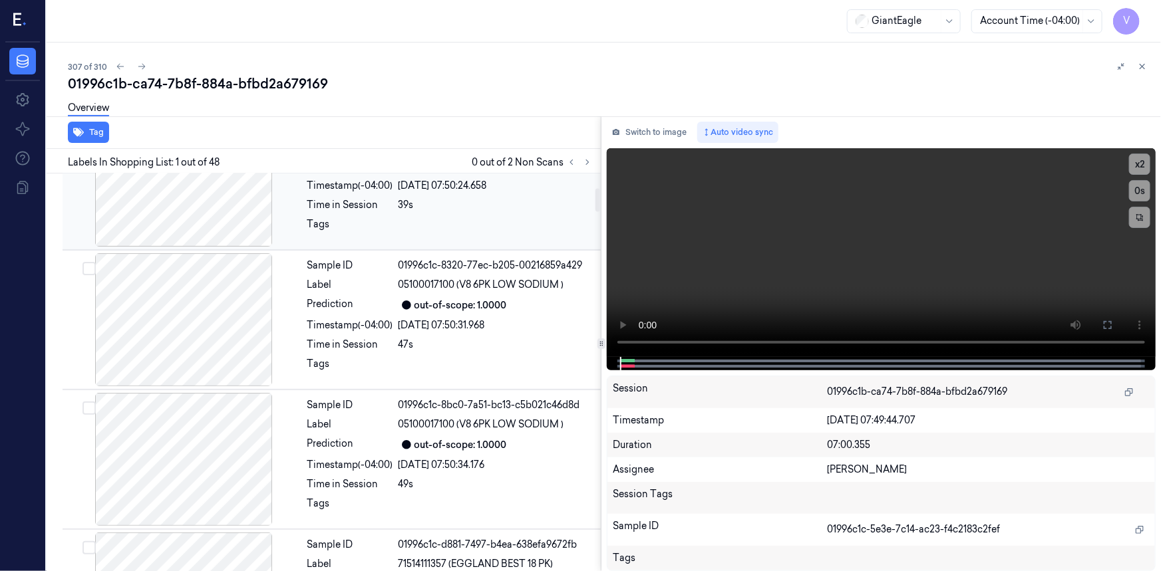
scroll to position [242, 0]
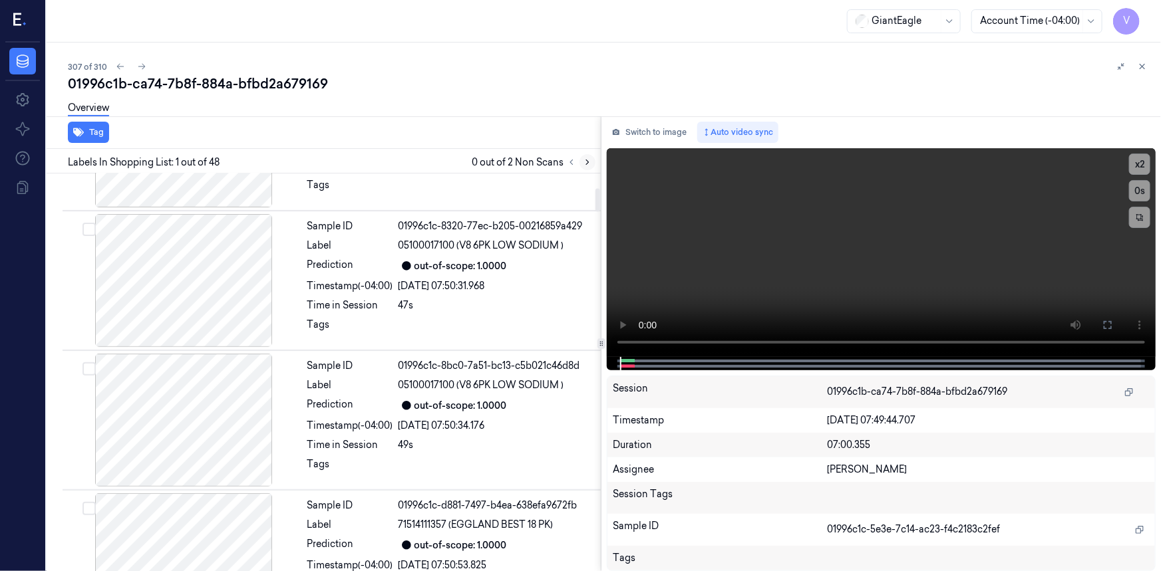
click at [586, 162] on icon at bounding box center [587, 162] width 9 height 9
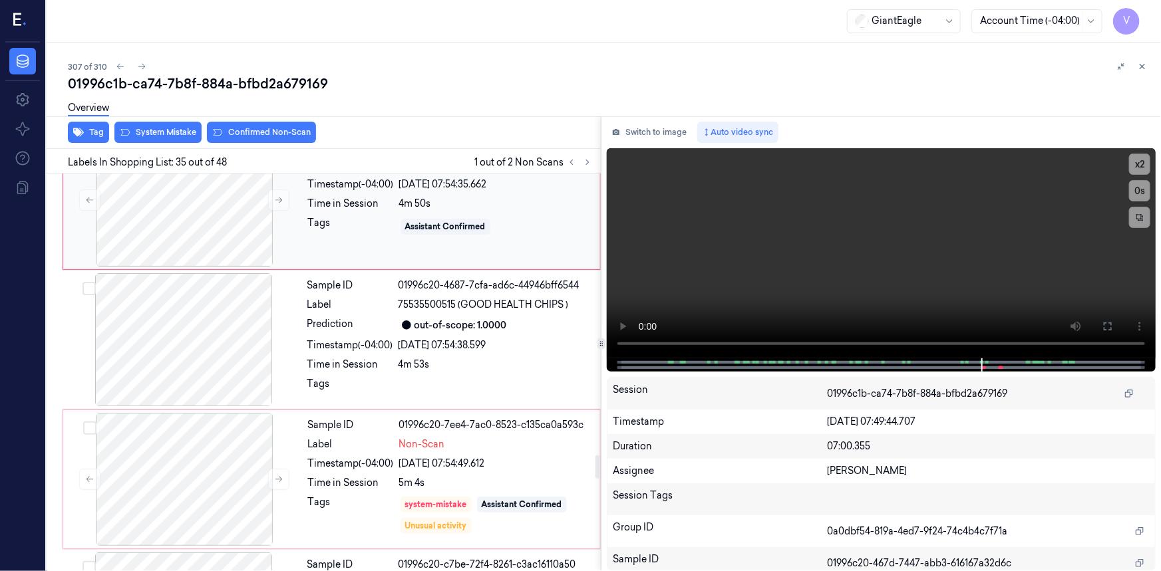
scroll to position [4797, 0]
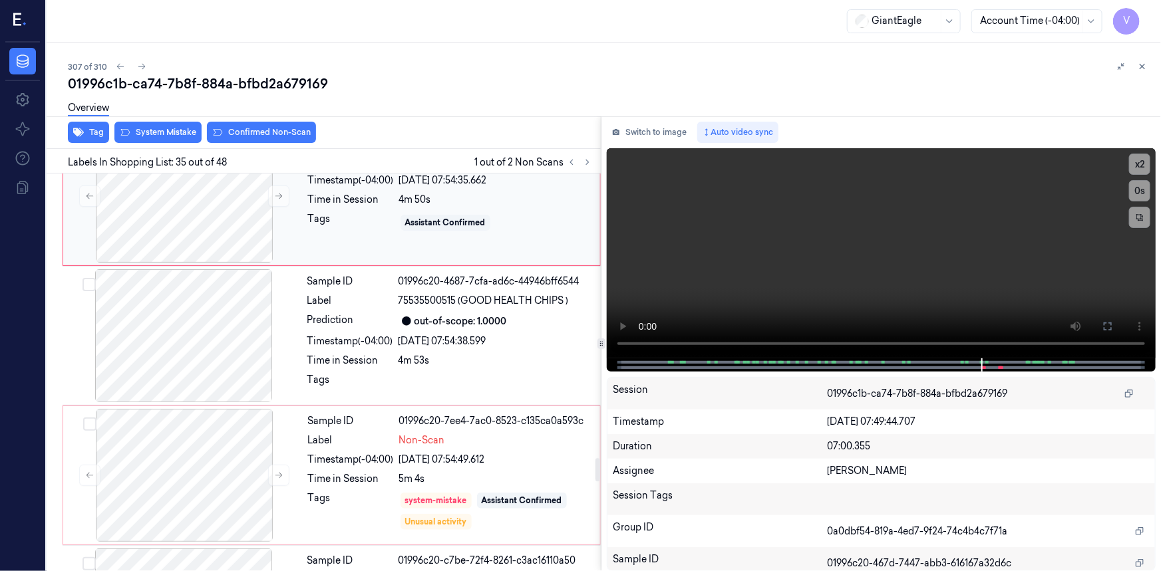
click at [494, 214] on div "Assistant Confirmed" at bounding box center [495, 222] width 193 height 21
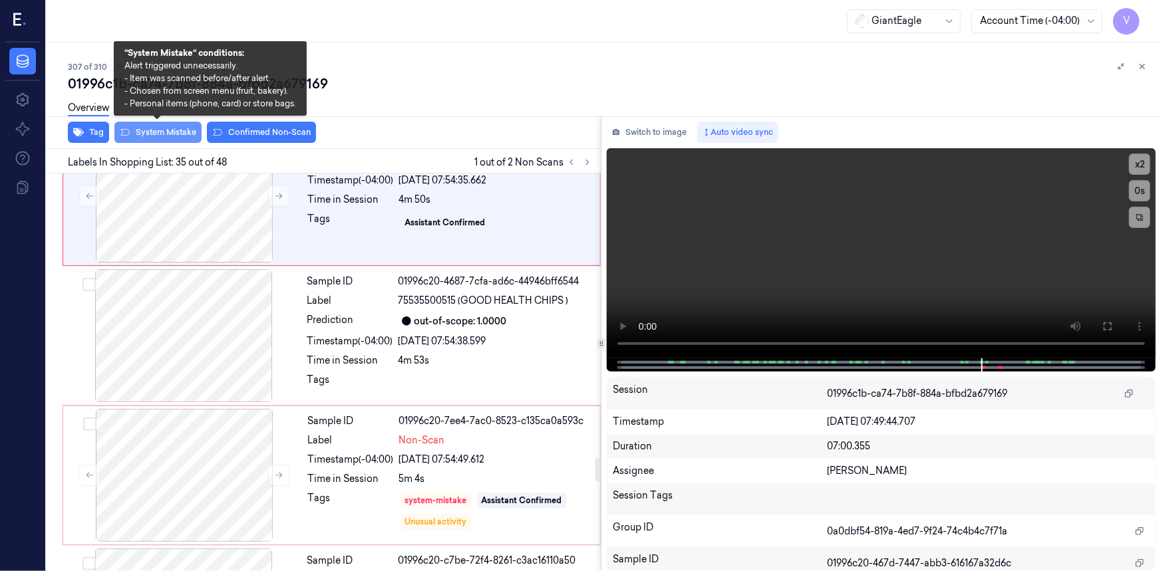
click at [189, 128] on button "System Mistake" at bounding box center [157, 132] width 87 height 21
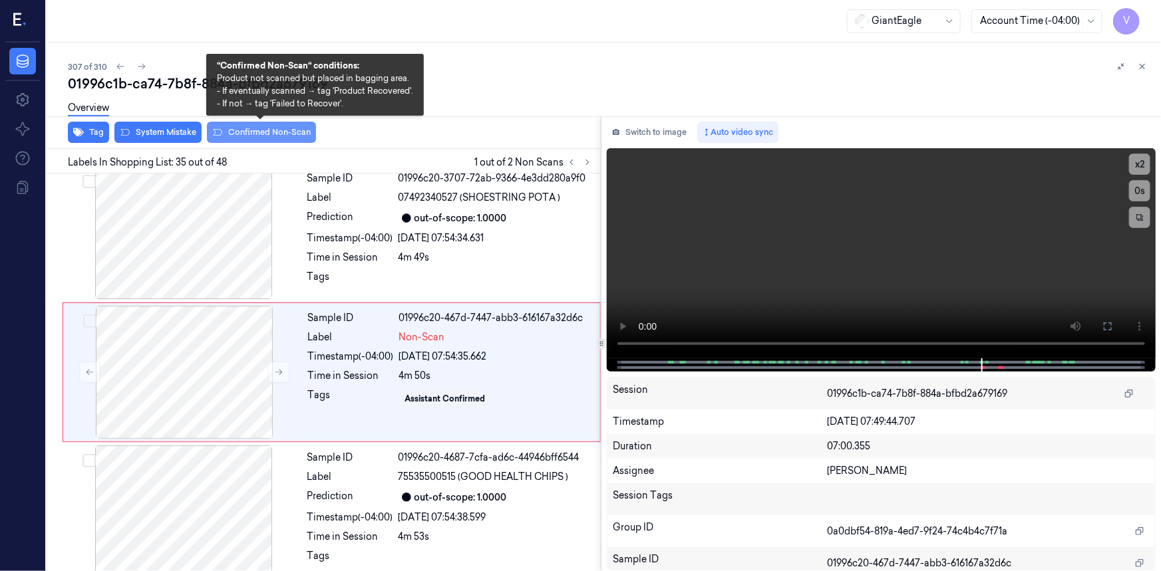
scroll to position [4616, 0]
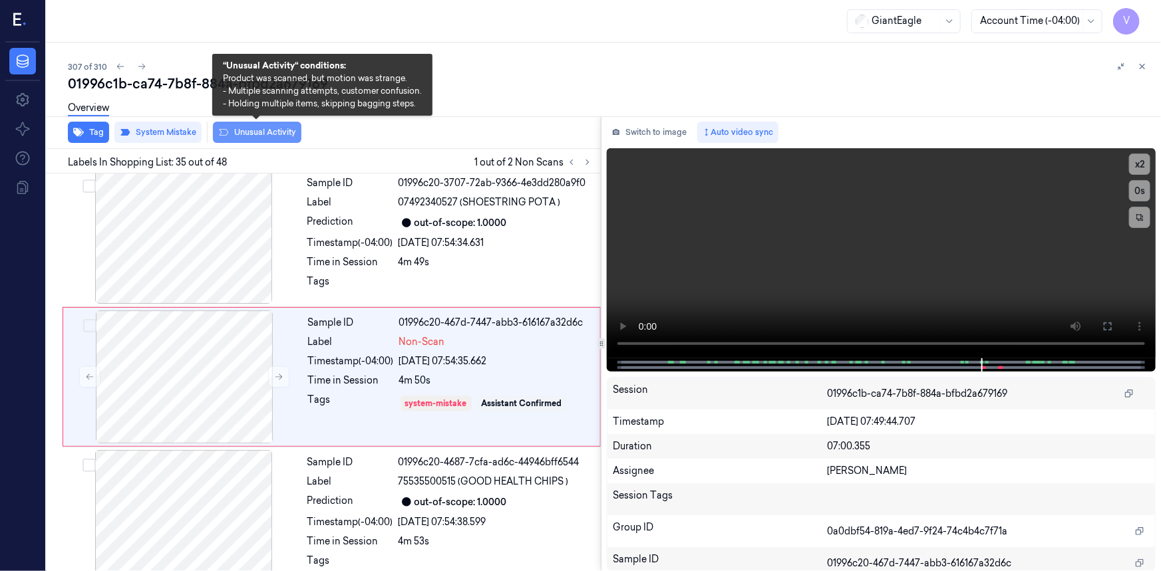
click at [286, 135] on button "Unusual Activity" at bounding box center [257, 132] width 88 height 21
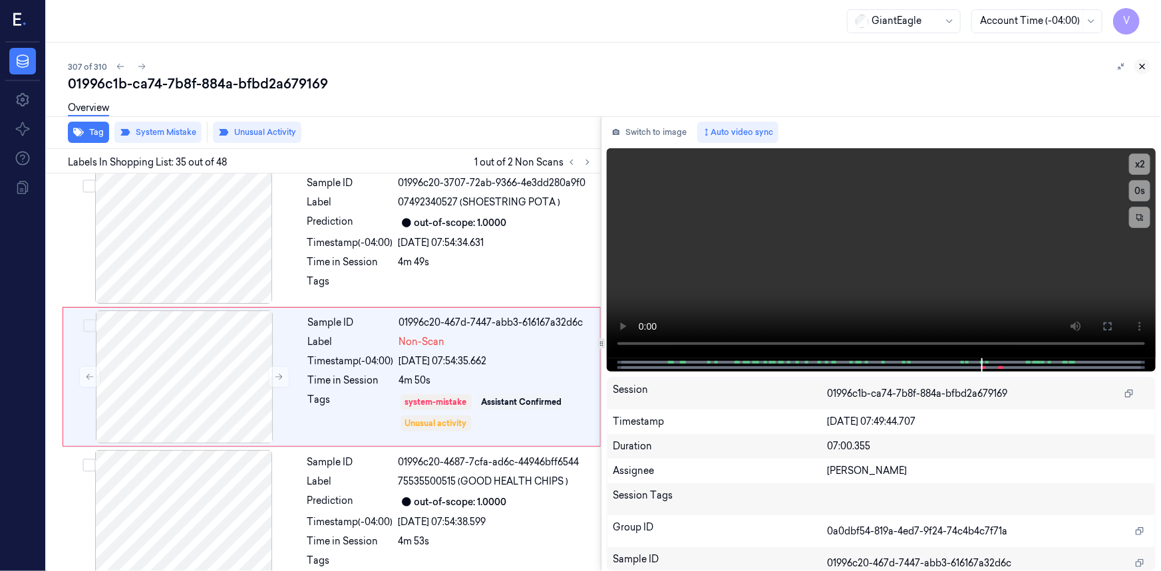
click at [1143, 67] on icon at bounding box center [1142, 67] width 5 height 5
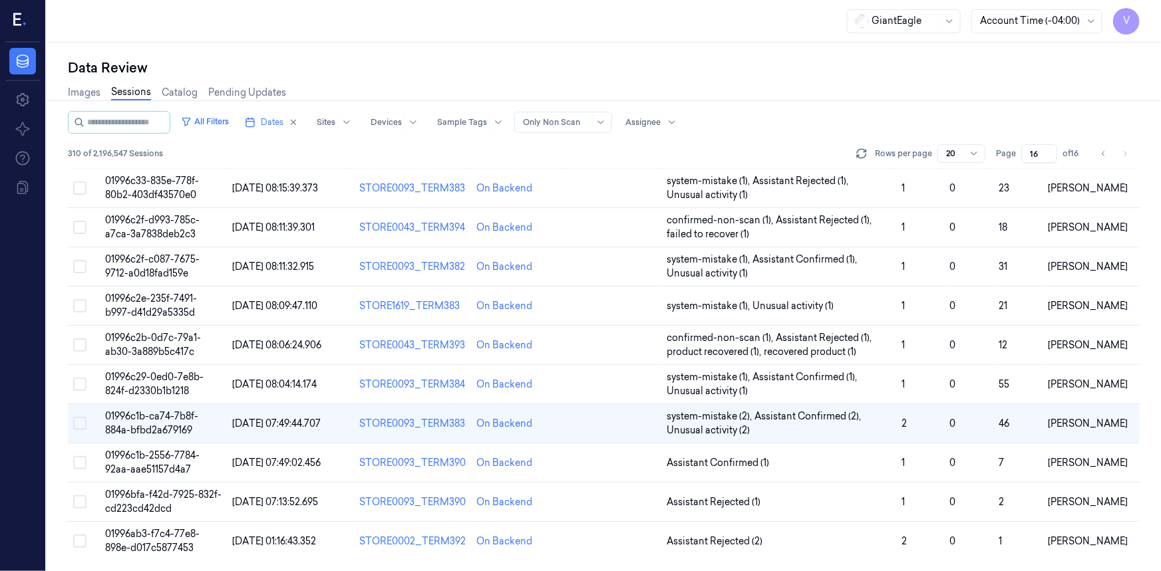
scroll to position [27, 0]
click at [158, 500] on span "01996bfa-f42d-7925-832f-cd223cd42dcd" at bounding box center [163, 503] width 116 height 26
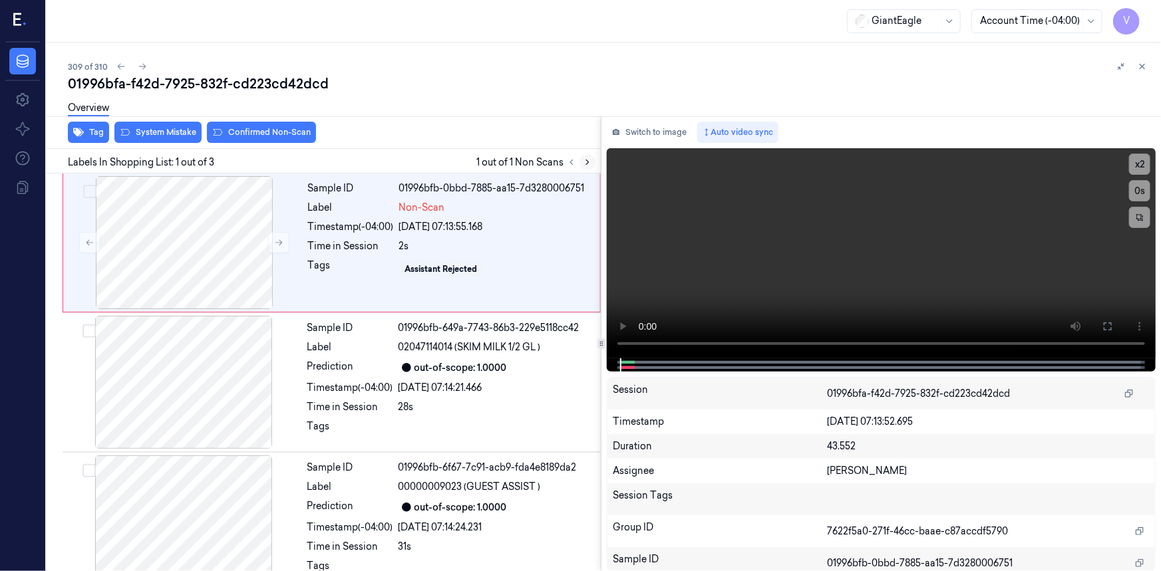
click at [587, 162] on icon at bounding box center [587, 162] width 9 height 9
click at [277, 239] on icon at bounding box center [278, 242] width 9 height 9
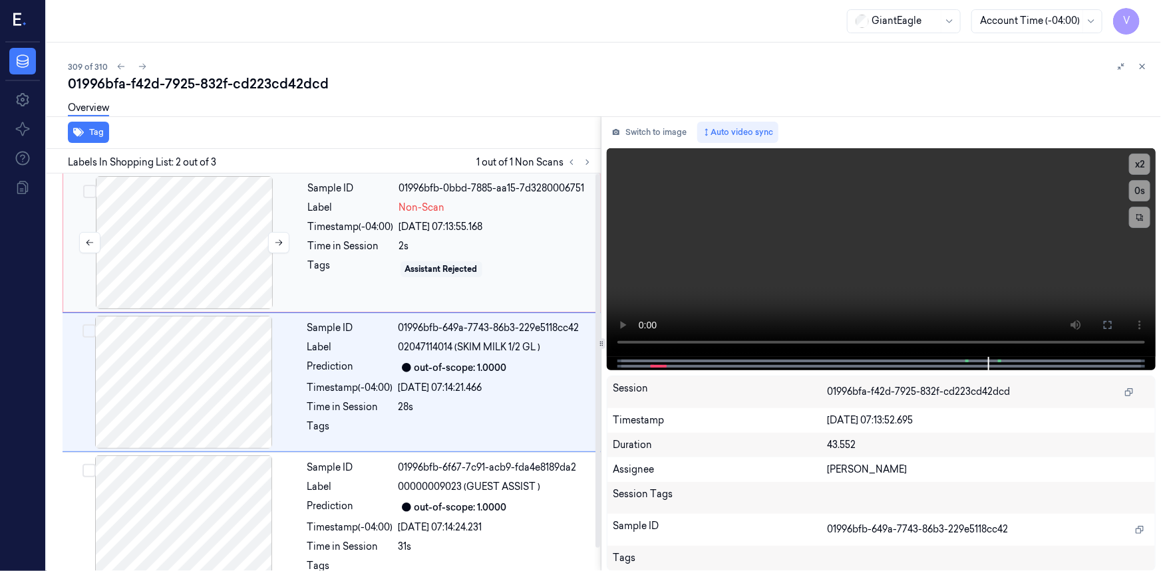
click at [197, 198] on div at bounding box center [184, 242] width 237 height 133
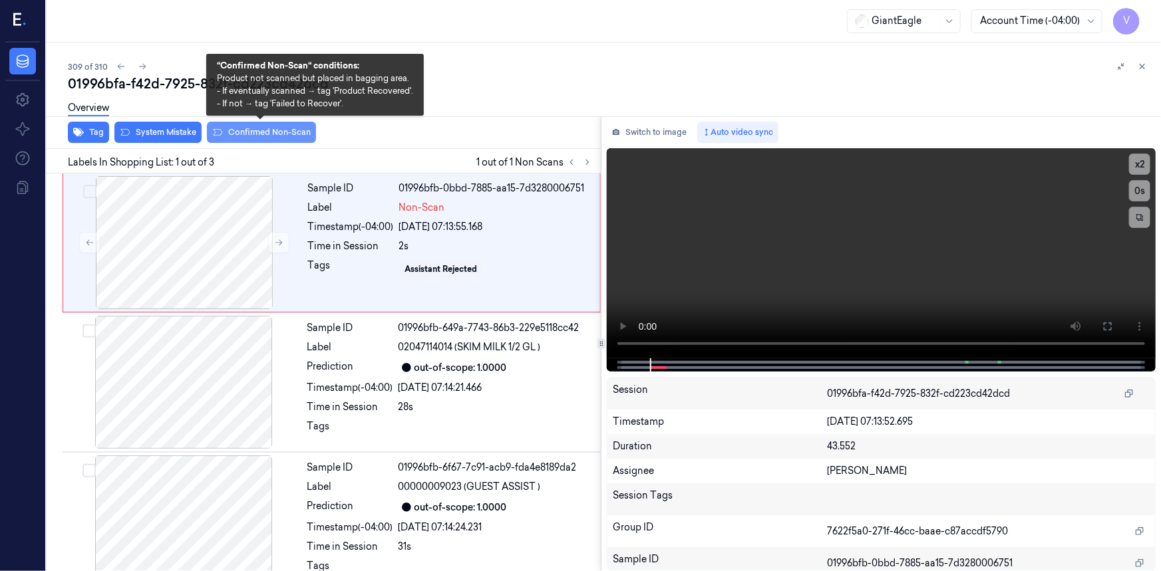
click at [276, 135] on button "Confirmed Non-Scan" at bounding box center [261, 132] width 109 height 21
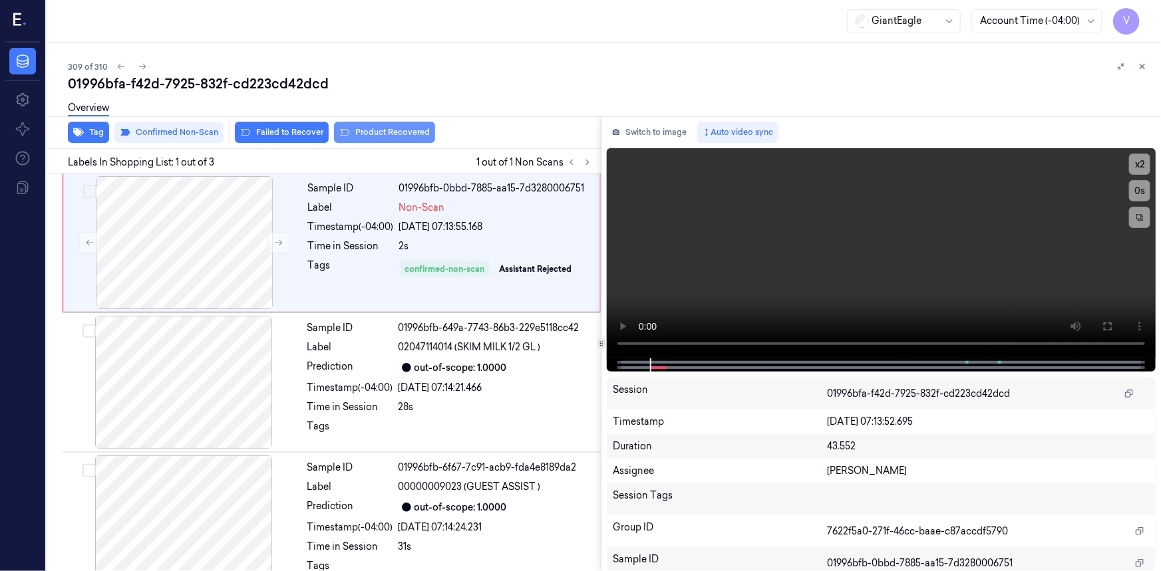
click at [412, 135] on button "Product Recovered" at bounding box center [384, 132] width 101 height 21
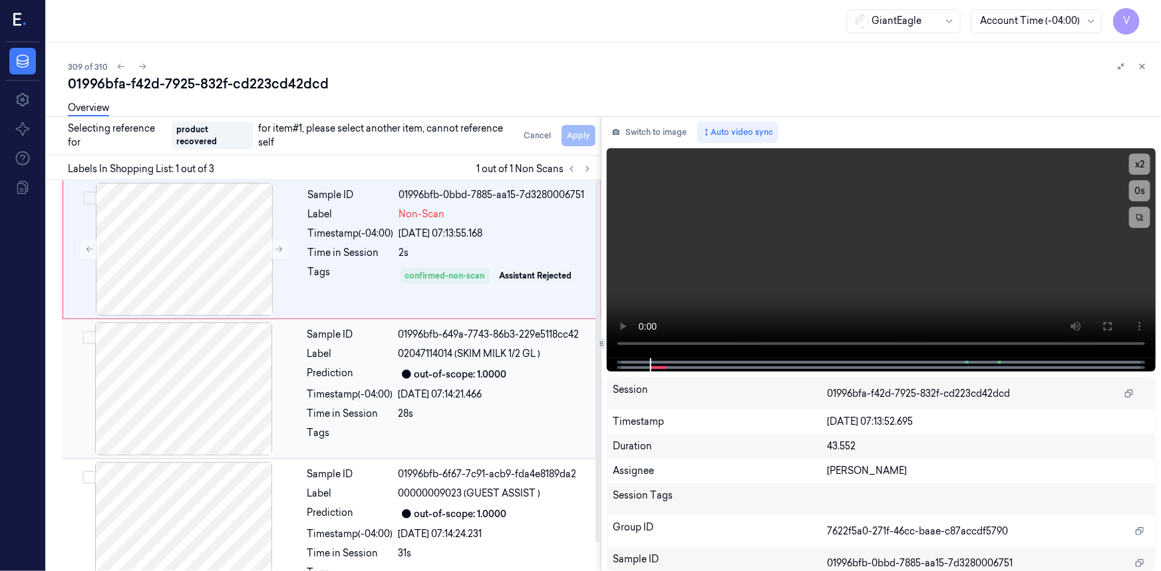
drag, startPoint x: 290, startPoint y: 377, endPoint x: 309, endPoint y: 366, distance: 22.0
click at [293, 375] on div at bounding box center [183, 389] width 237 height 133
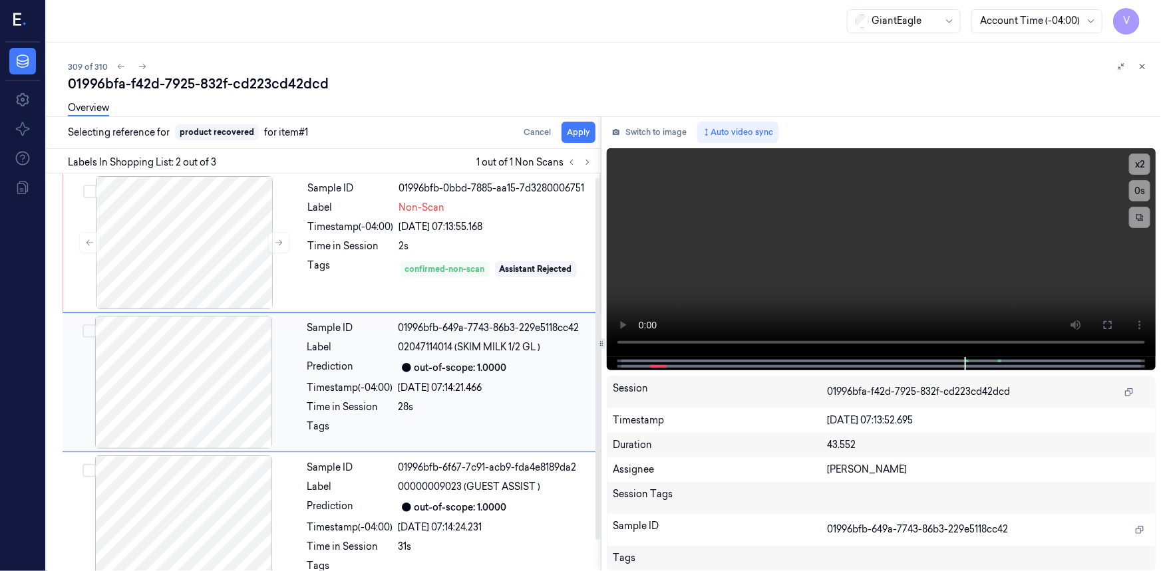
scroll to position [9, 0]
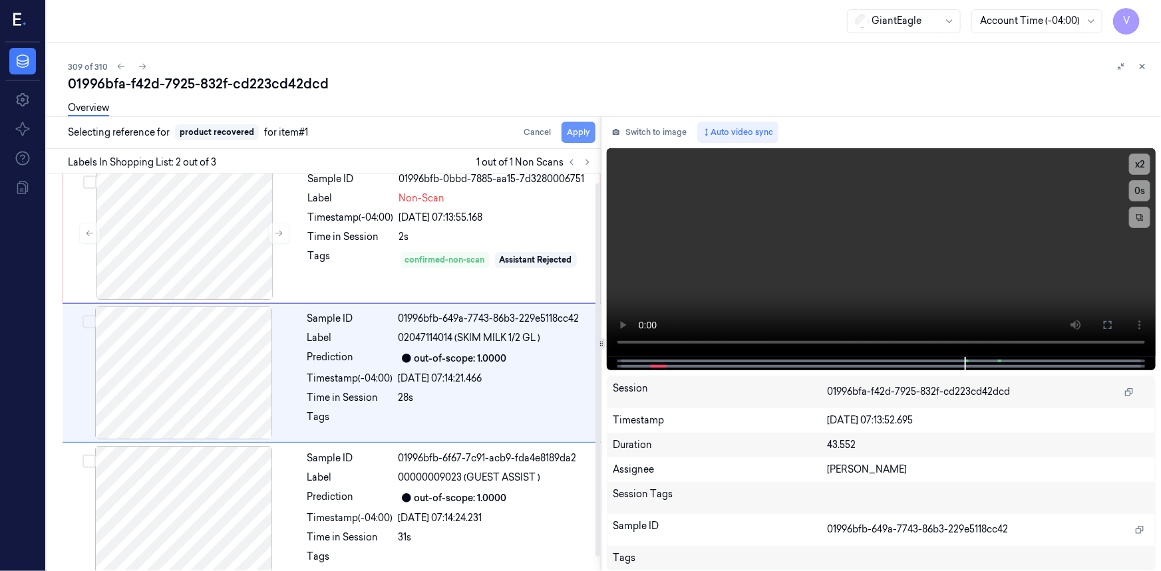
click at [582, 137] on button "Apply" at bounding box center [579, 132] width 34 height 21
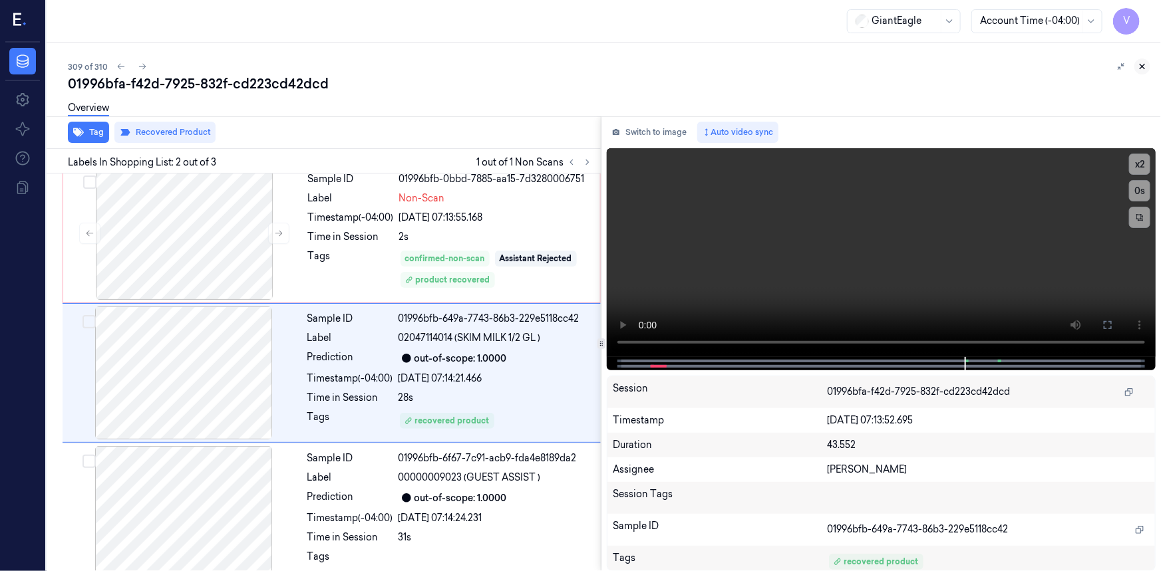
click at [1145, 65] on icon at bounding box center [1142, 66] width 9 height 9
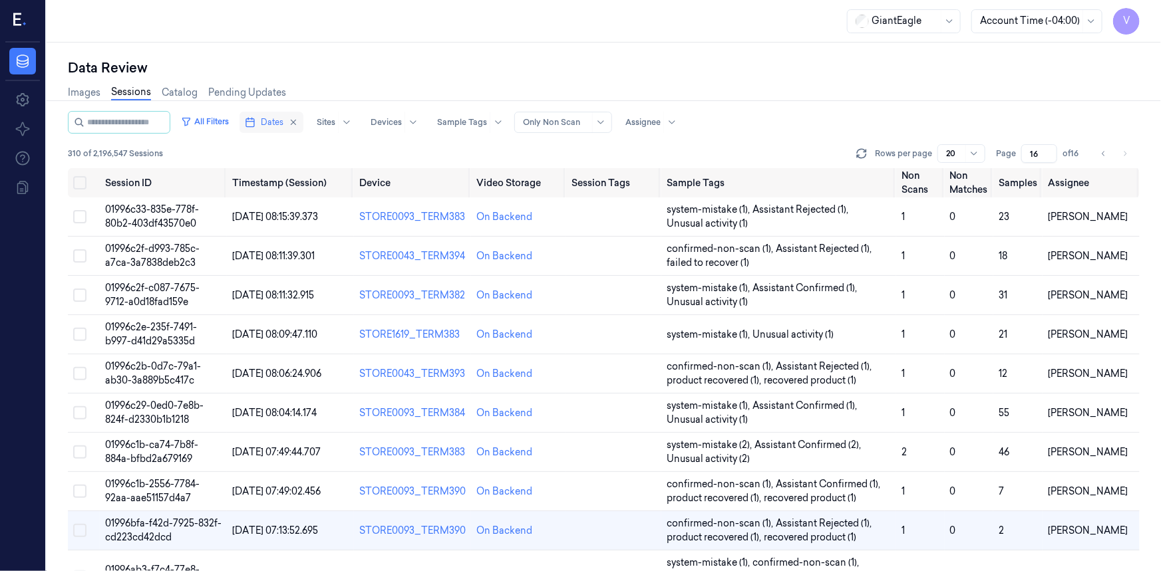
click at [282, 118] on span "Dates" at bounding box center [272, 122] width 23 height 12
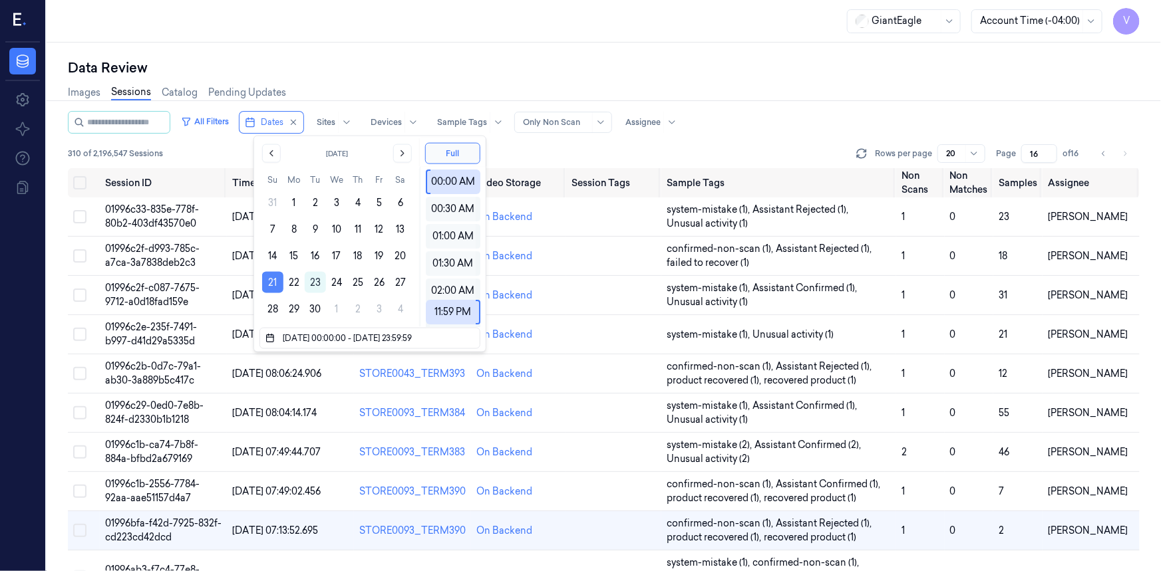
click at [270, 279] on button "21" at bounding box center [272, 282] width 21 height 21
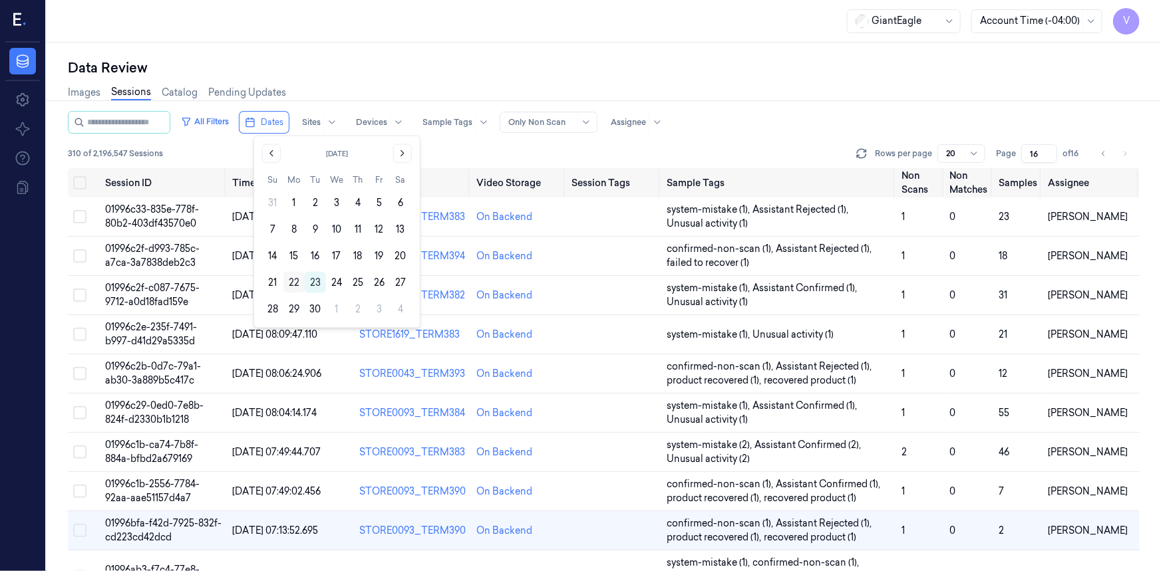
click at [289, 280] on button "22" at bounding box center [293, 282] width 21 height 21
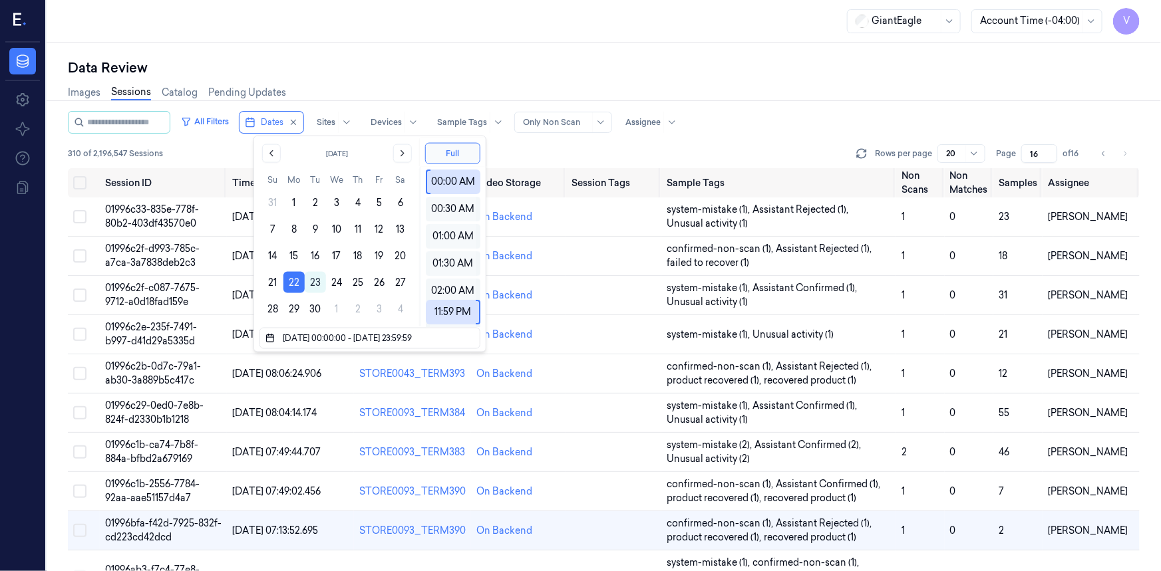
click at [475, 64] on div "Data Review" at bounding box center [604, 68] width 1072 height 19
type input "1"
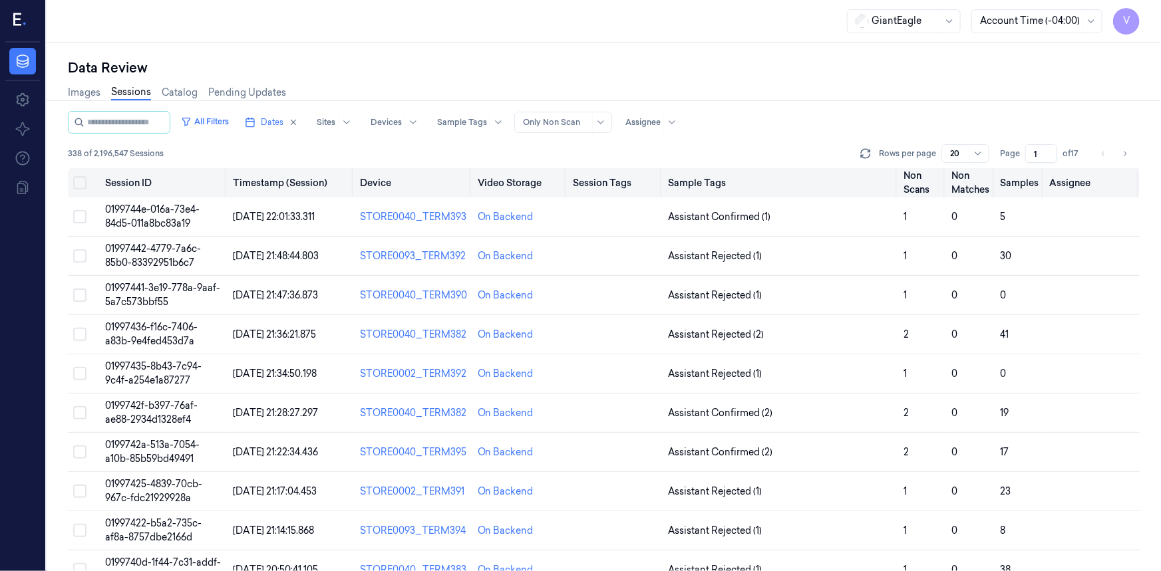
drag, startPoint x: 1041, startPoint y: 150, endPoint x: 1004, endPoint y: 173, distance: 43.6
click at [1004, 173] on div "All Filters Dates Sites Devices Sample Tags Alert Type Only Non Scan Assignee 3…" at bounding box center [604, 341] width 1072 height 460
type input "2"
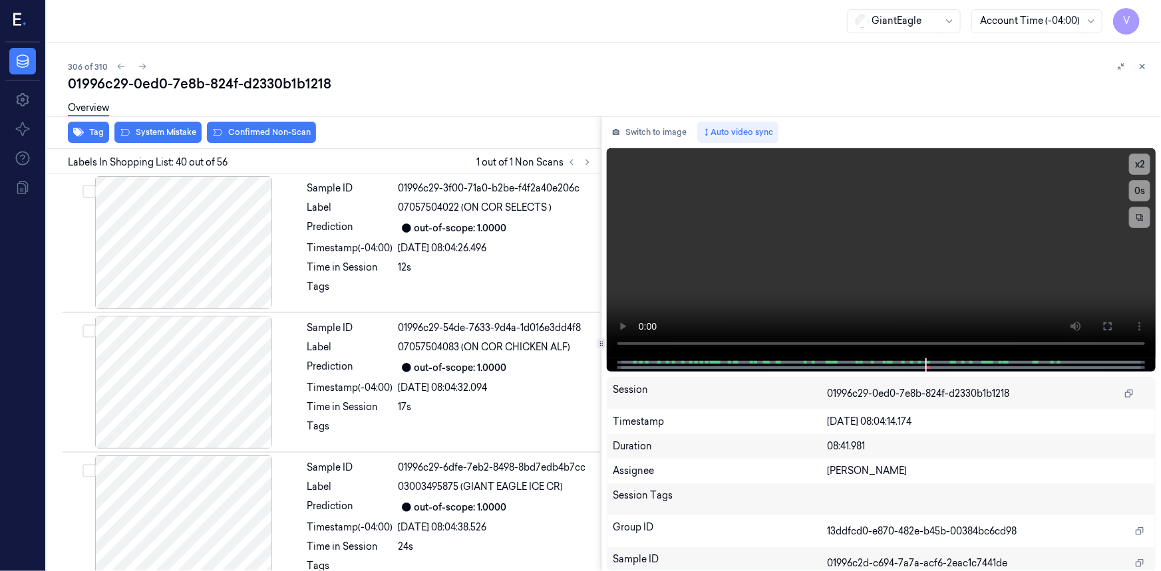
scroll to position [5314, 0]
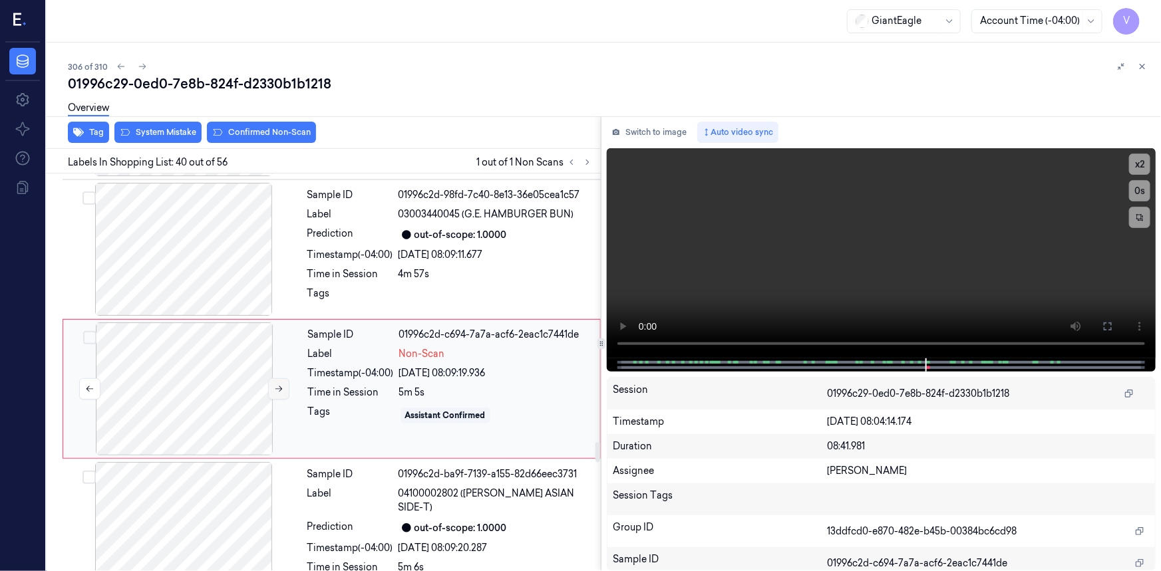
click at [275, 385] on icon at bounding box center [278, 389] width 9 height 9
click at [276, 385] on icon at bounding box center [278, 389] width 9 height 9
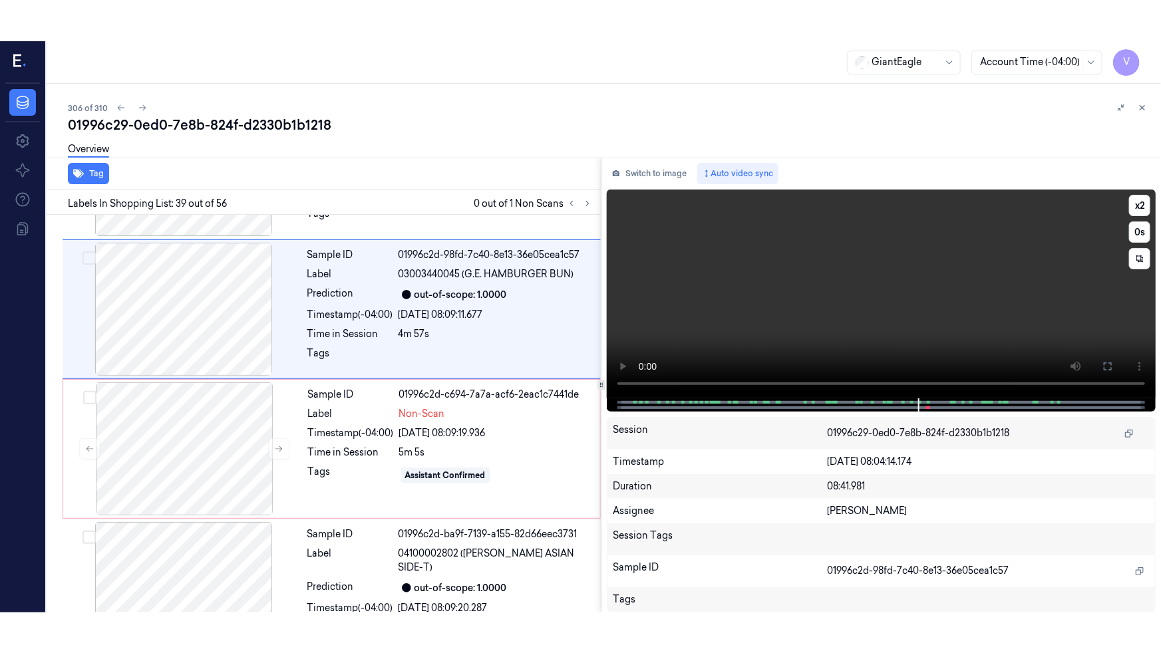
scroll to position [5174, 0]
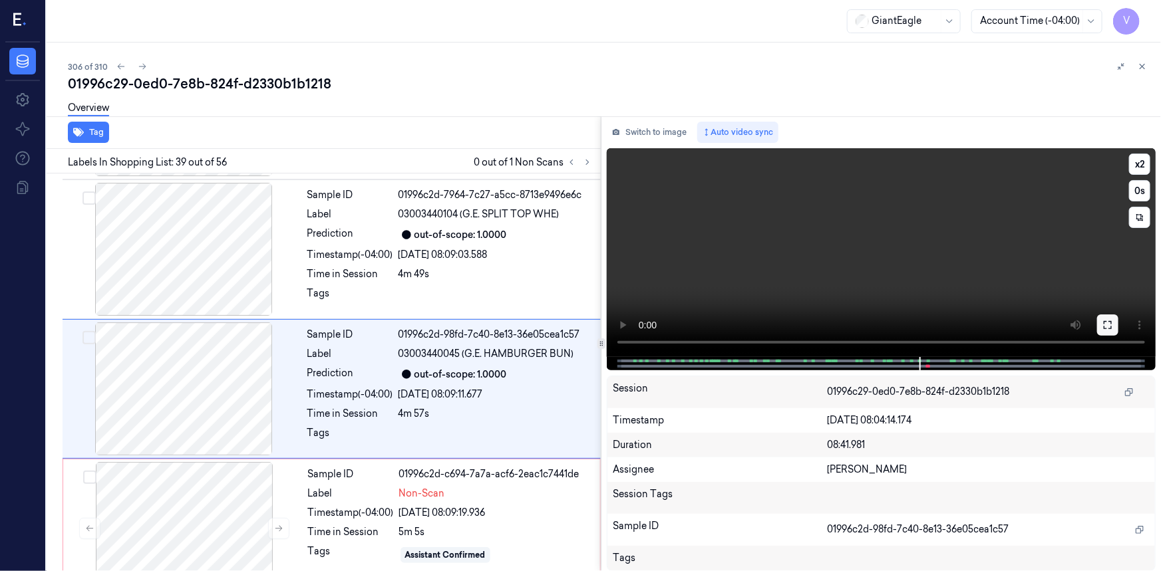
click at [1100, 326] on button at bounding box center [1107, 325] width 21 height 21
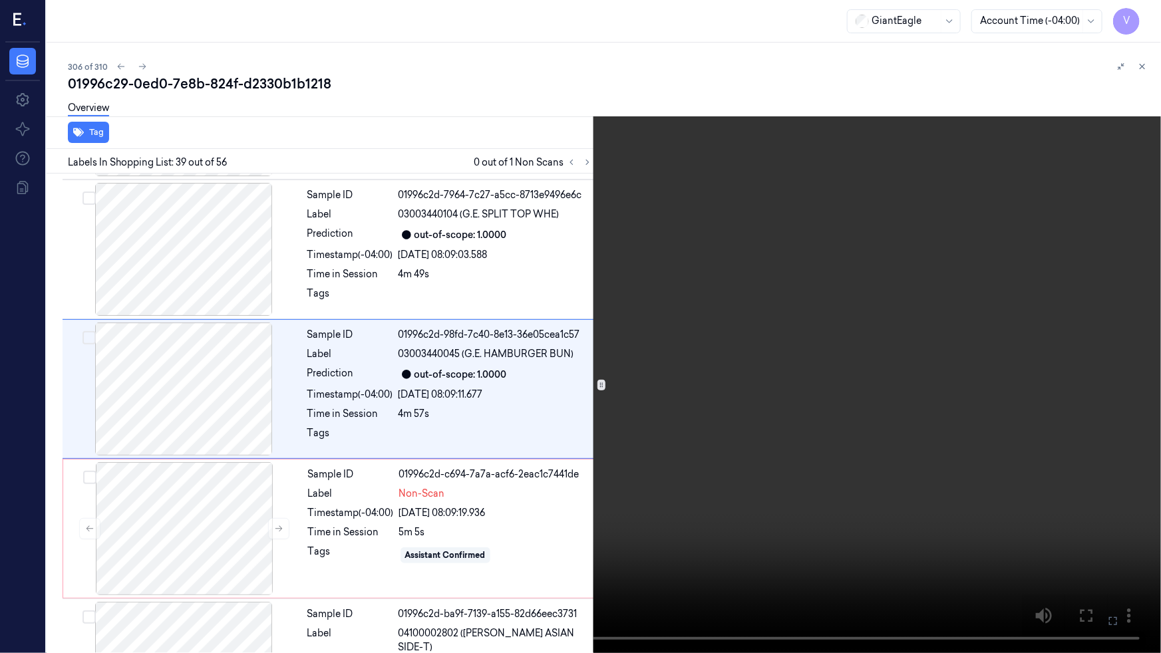
click at [872, 401] on video at bounding box center [580, 326] width 1161 height 653
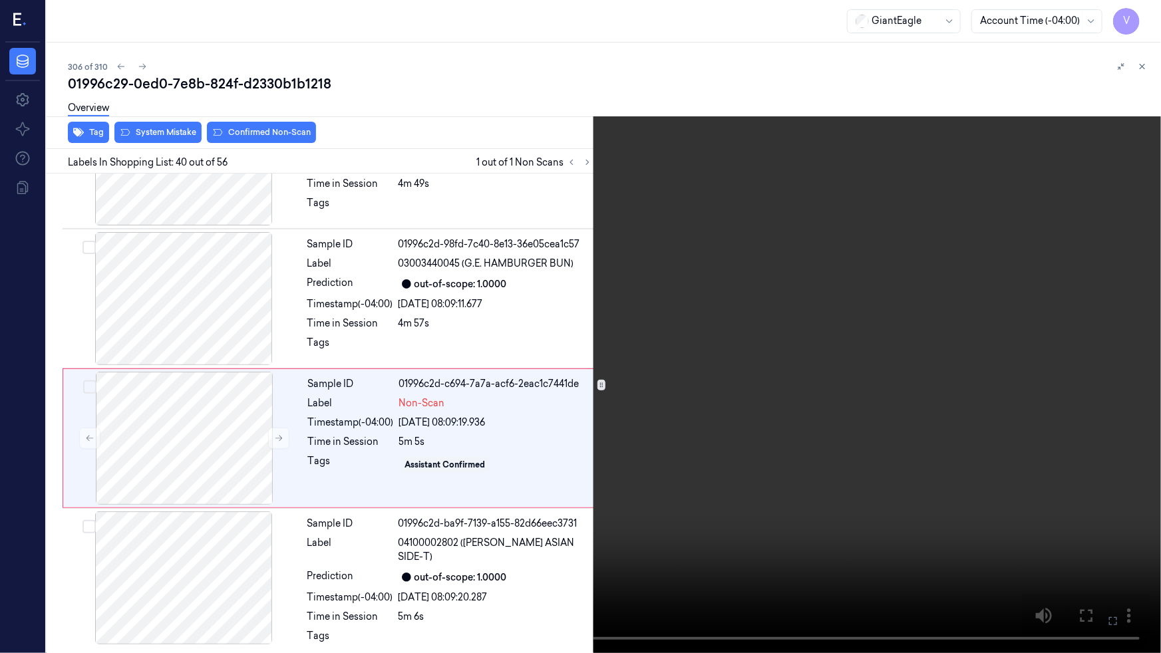
scroll to position [5272, 0]
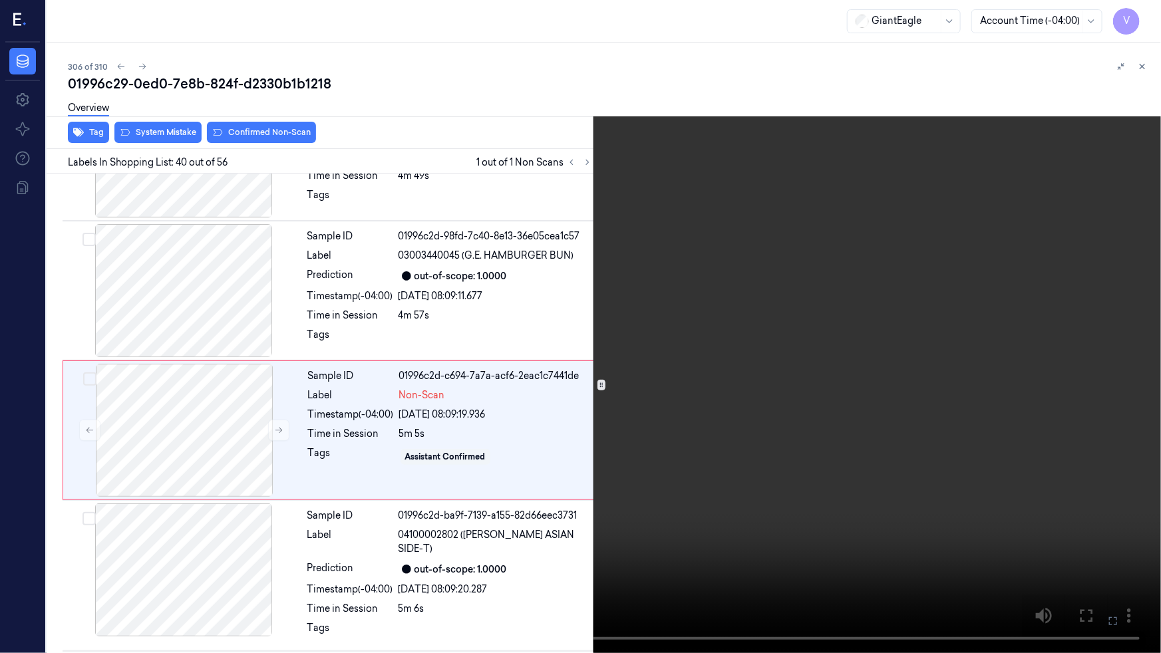
click at [1049, 534] on video at bounding box center [580, 326] width 1161 height 653
click at [0, 0] on icon at bounding box center [0, 0] width 0 height 0
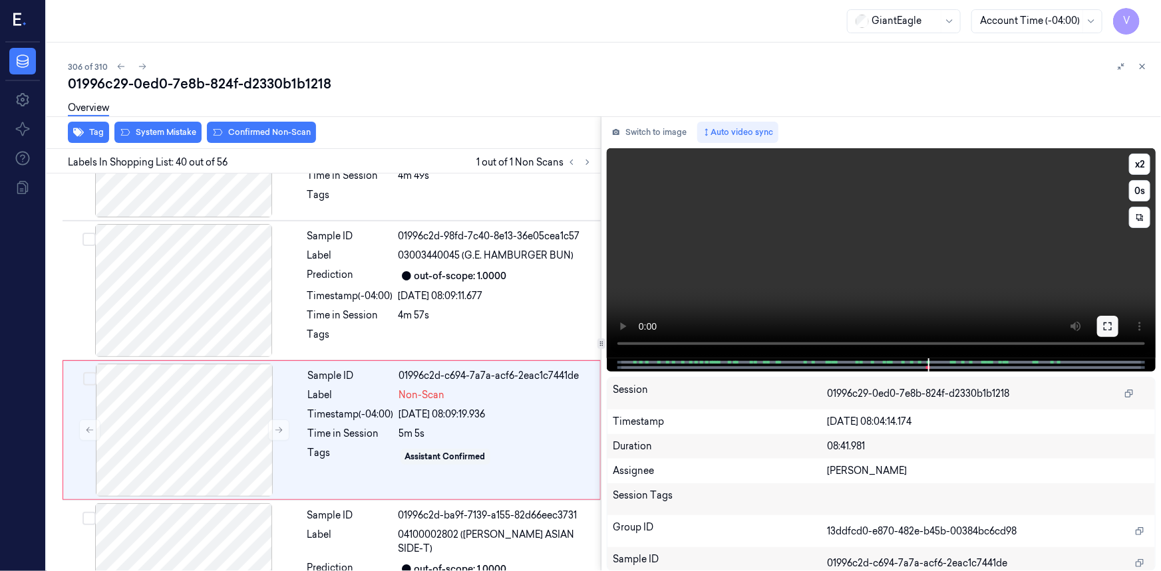
click at [1104, 325] on icon at bounding box center [1108, 327] width 8 height 8
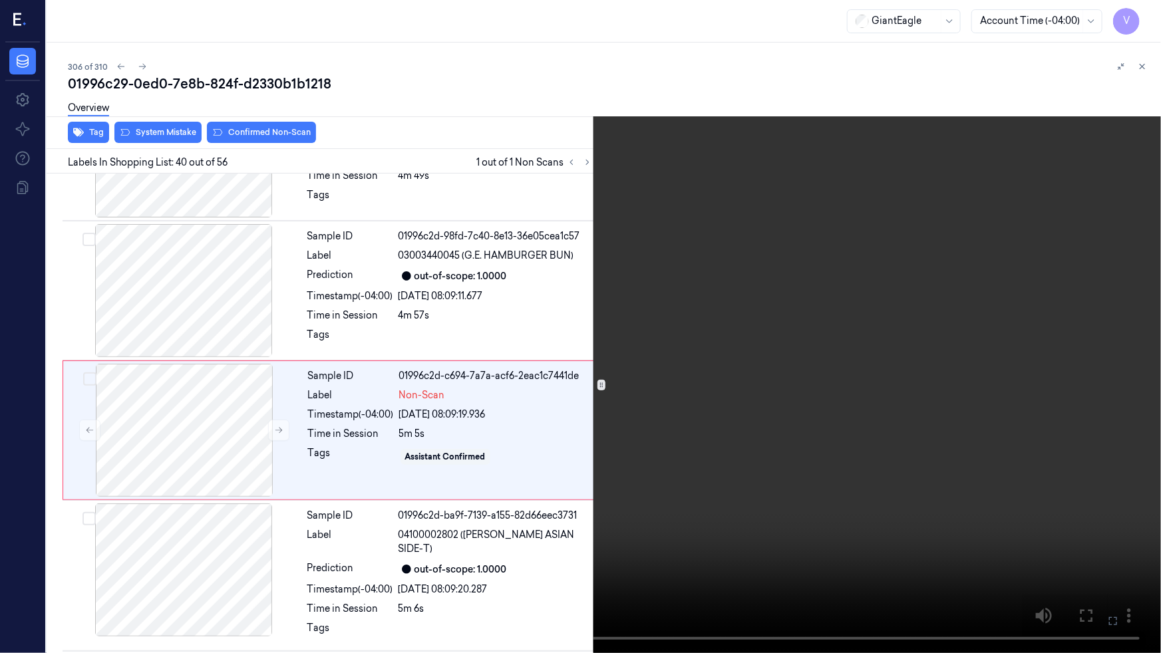
click at [918, 490] on video at bounding box center [580, 326] width 1161 height 653
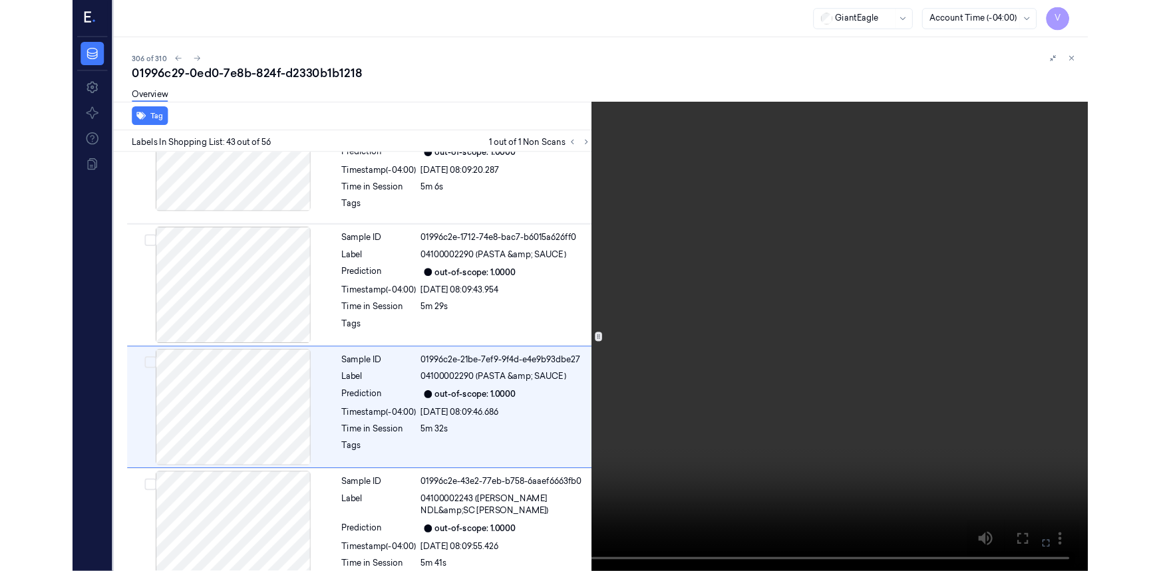
scroll to position [5692, 0]
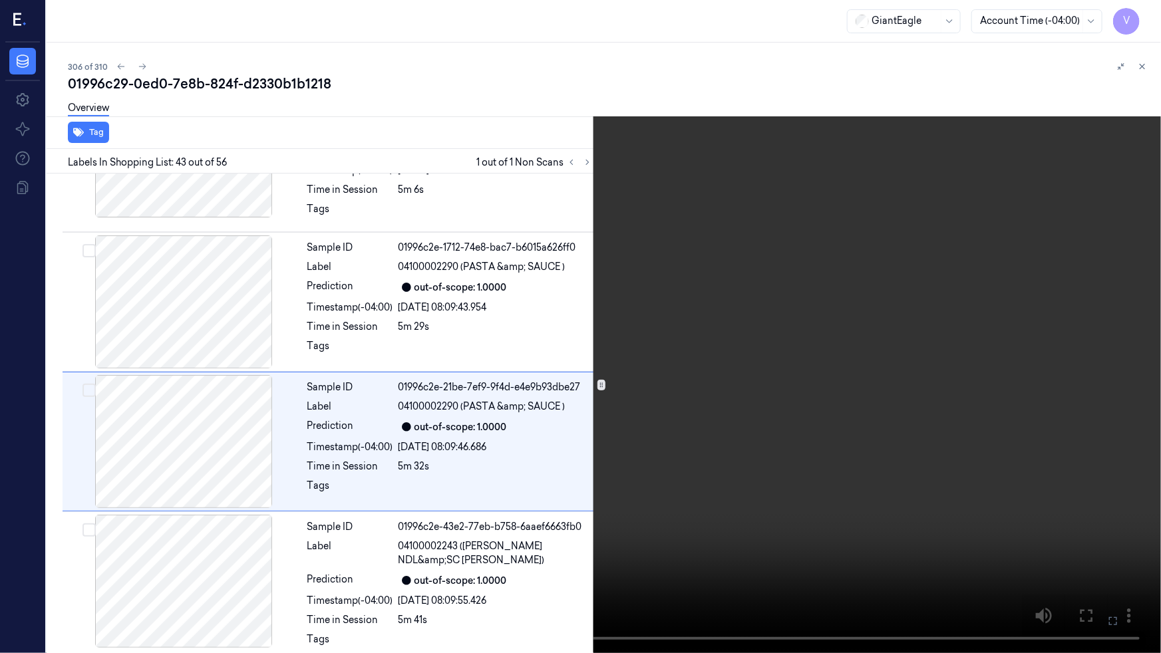
click at [816, 396] on video at bounding box center [580, 326] width 1161 height 653
click at [0, 0] on icon at bounding box center [0, 0] width 0 height 0
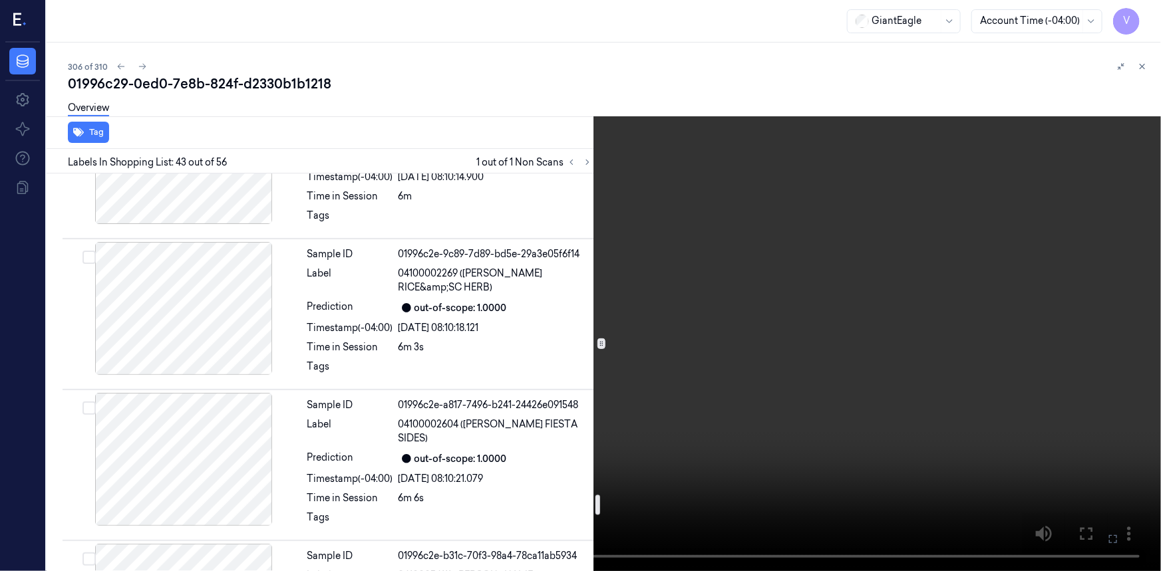
scroll to position [6054, 0]
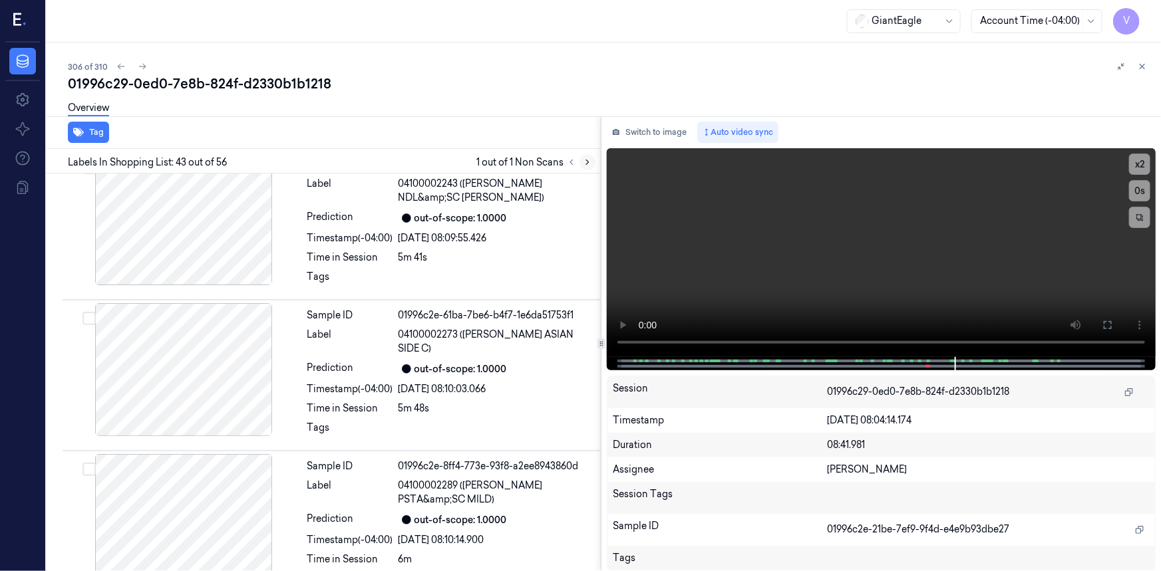
click at [589, 162] on icon at bounding box center [587, 162] width 9 height 9
click at [575, 162] on icon at bounding box center [571, 162] width 9 height 9
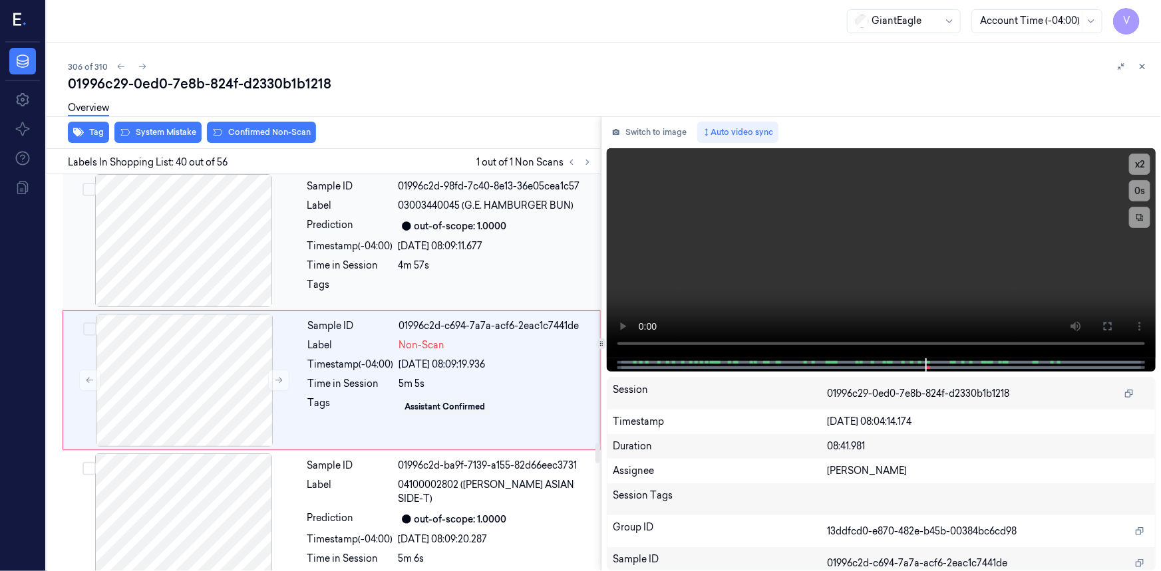
scroll to position [5314, 0]
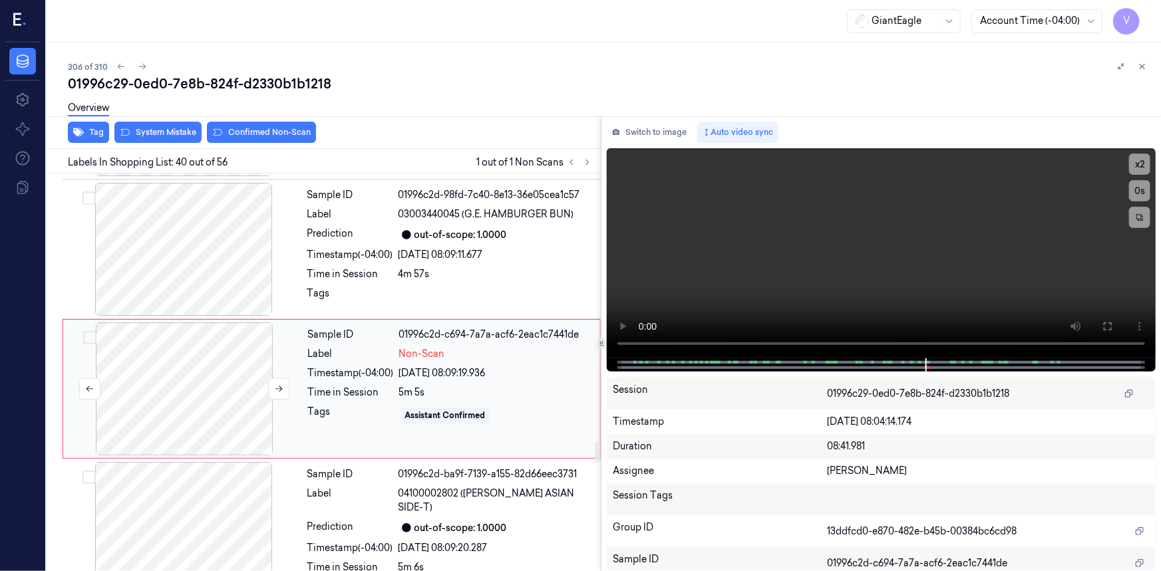
click at [253, 325] on div at bounding box center [184, 389] width 237 height 133
click at [162, 134] on button "System Mistake" at bounding box center [157, 132] width 87 height 21
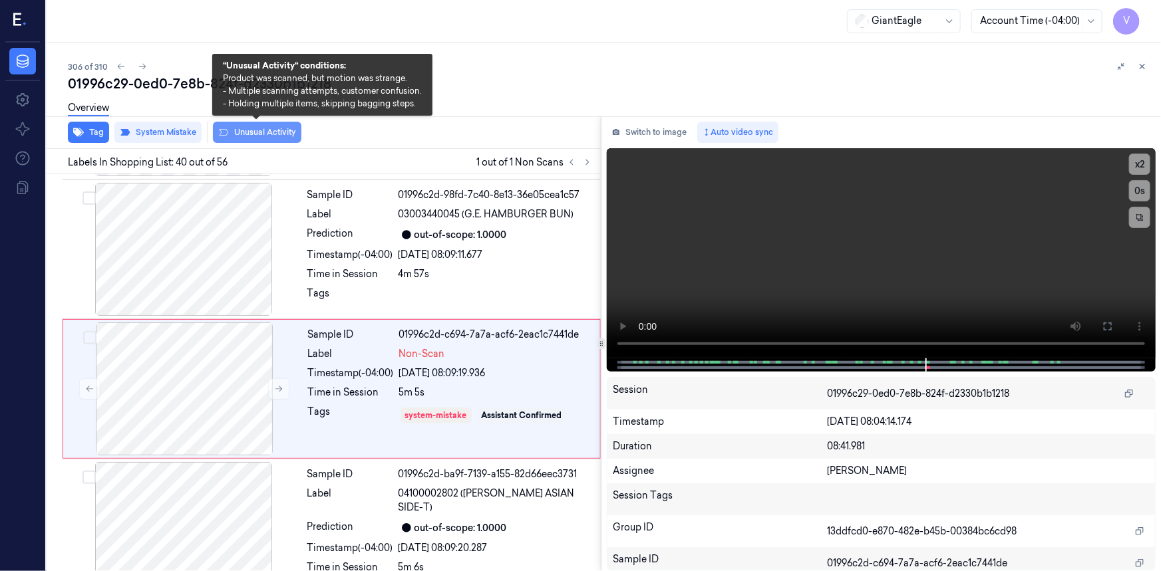
click at [281, 130] on button "Unusual Activity" at bounding box center [257, 132] width 88 height 21
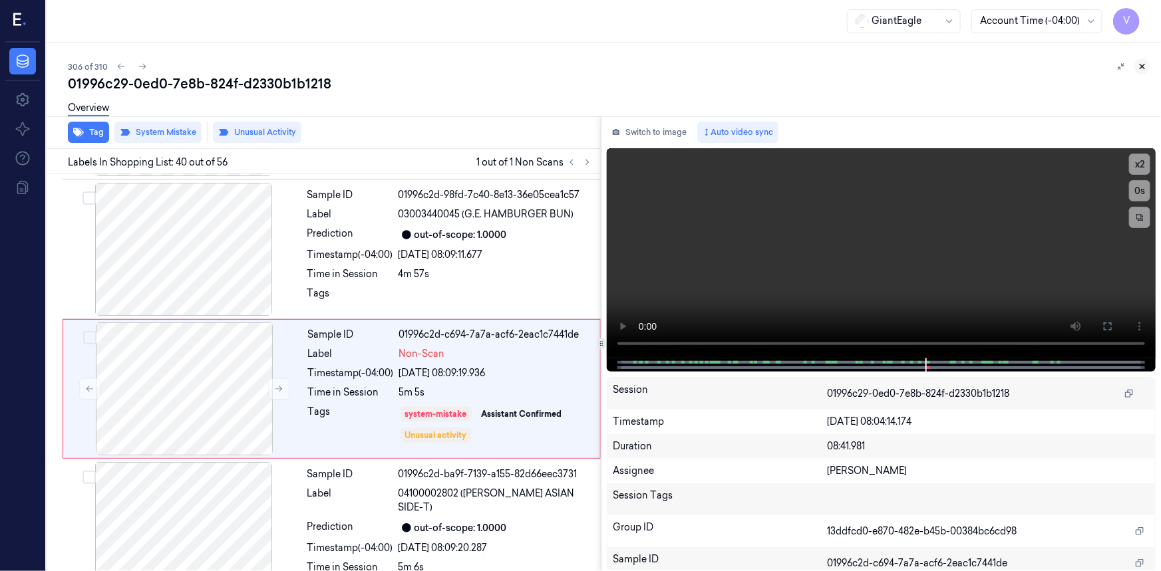
click at [1142, 66] on icon at bounding box center [1142, 67] width 5 height 5
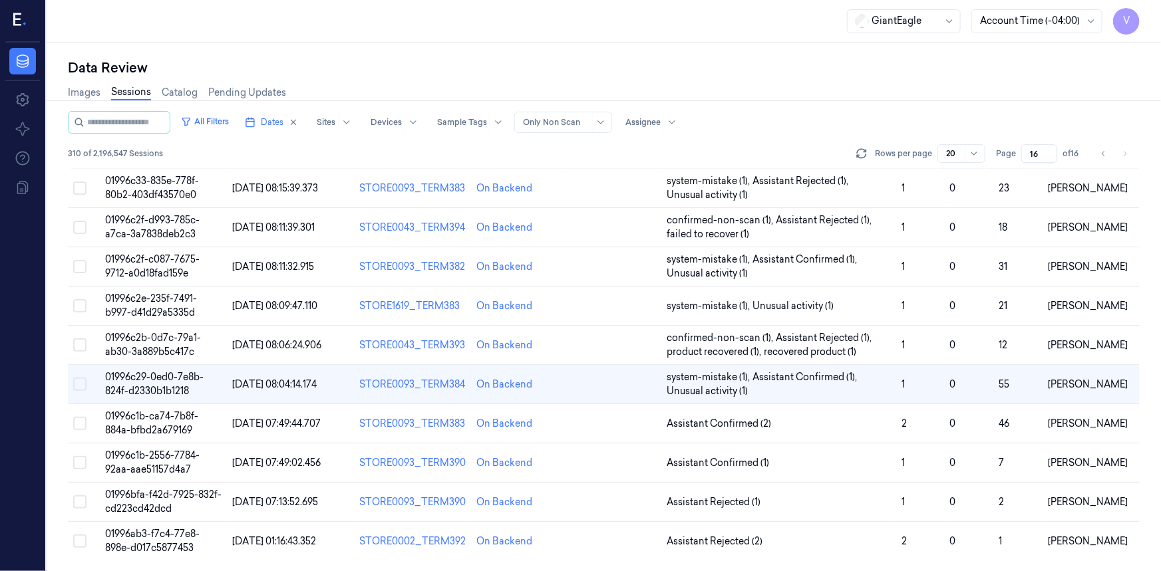
scroll to position [27, 0]
click at [155, 464] on span "01996c1b-2556-7784-92aa-aae51157d4a7" at bounding box center [152, 464] width 94 height 26
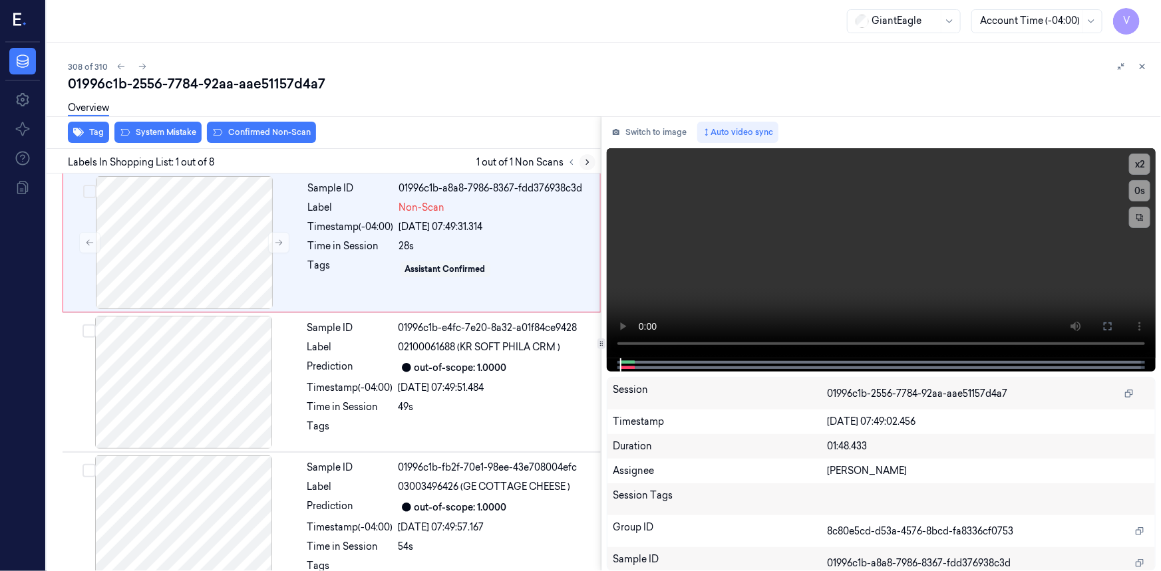
click at [586, 160] on icon at bounding box center [587, 162] width 9 height 9
click at [1141, 162] on button "x 2" at bounding box center [1139, 164] width 21 height 21
click at [1104, 332] on icon at bounding box center [1107, 326] width 11 height 11
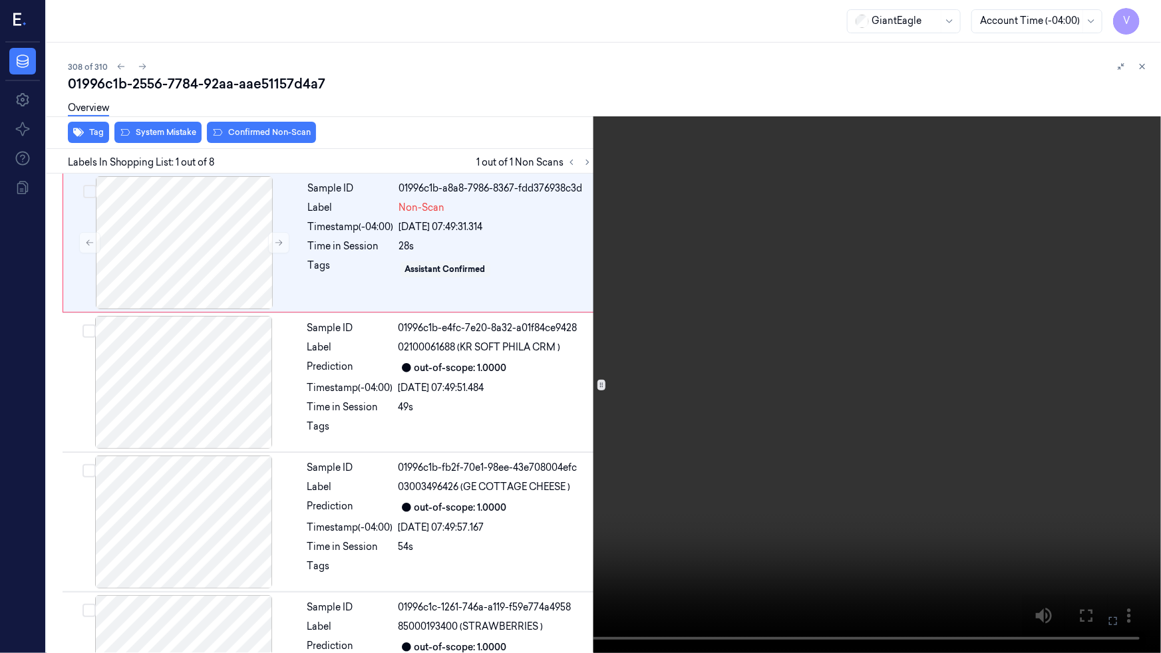
click at [167, 565] on video at bounding box center [580, 326] width 1161 height 653
click at [845, 524] on video at bounding box center [580, 326] width 1161 height 653
click at [64, 376] on video at bounding box center [580, 326] width 1161 height 653
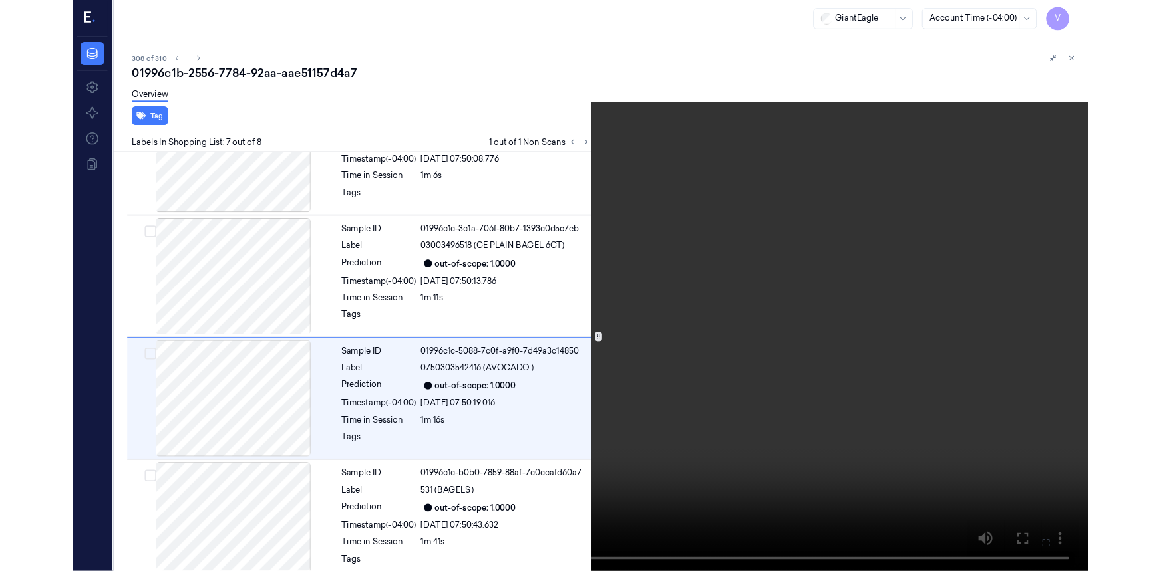
scroll to position [641, 0]
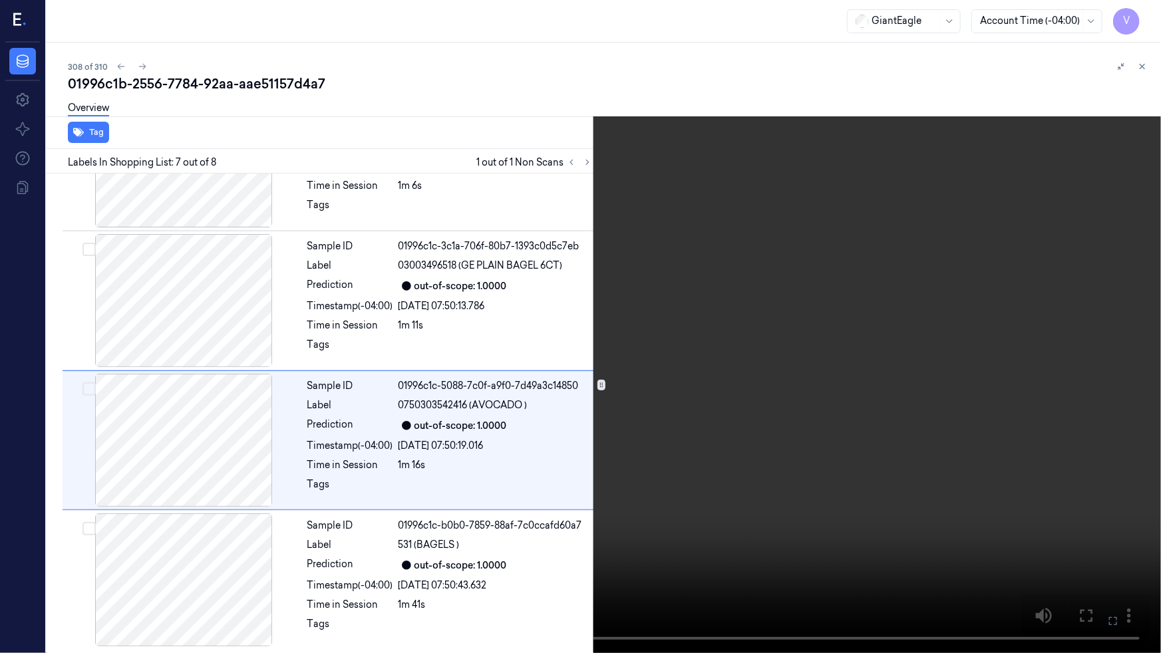
click at [742, 423] on video at bounding box center [580, 326] width 1161 height 653
click at [0, 0] on icon at bounding box center [0, 0] width 0 height 0
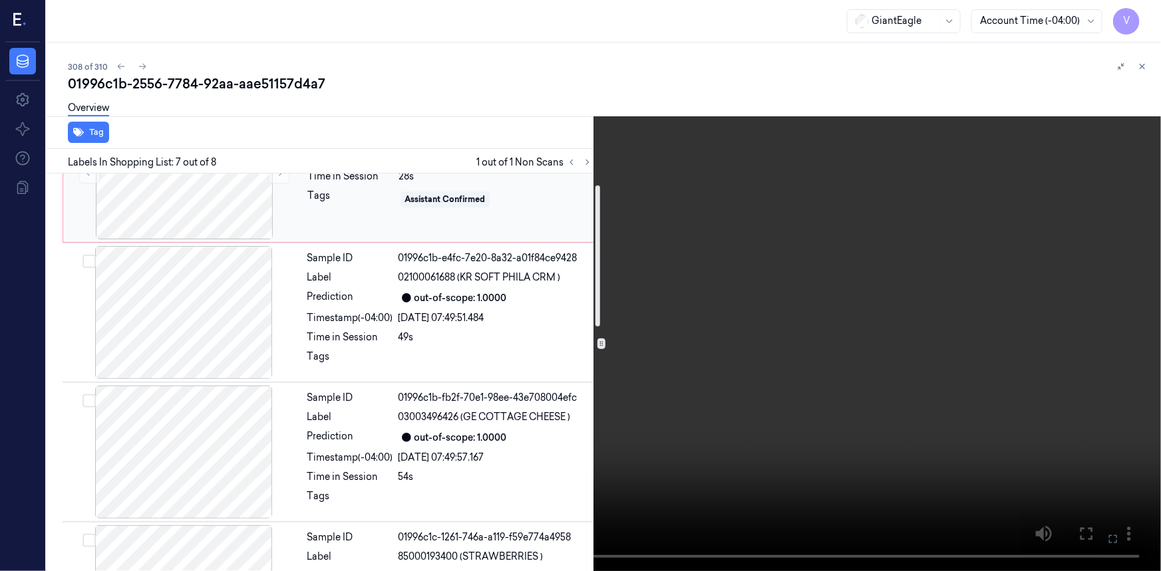
scroll to position [0, 0]
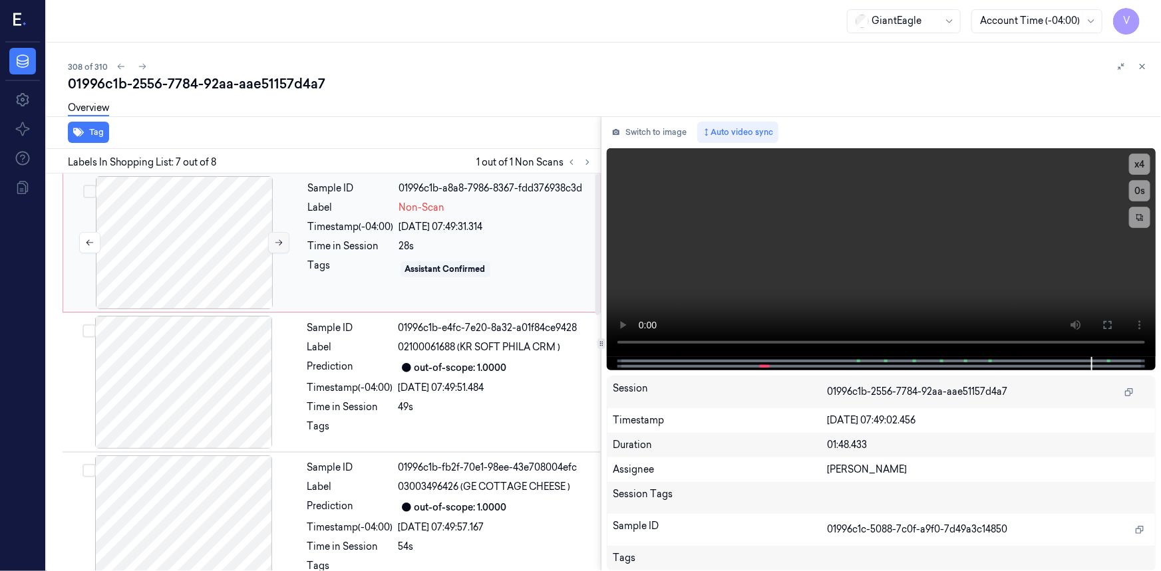
click at [274, 240] on icon at bounding box center [278, 242] width 9 height 9
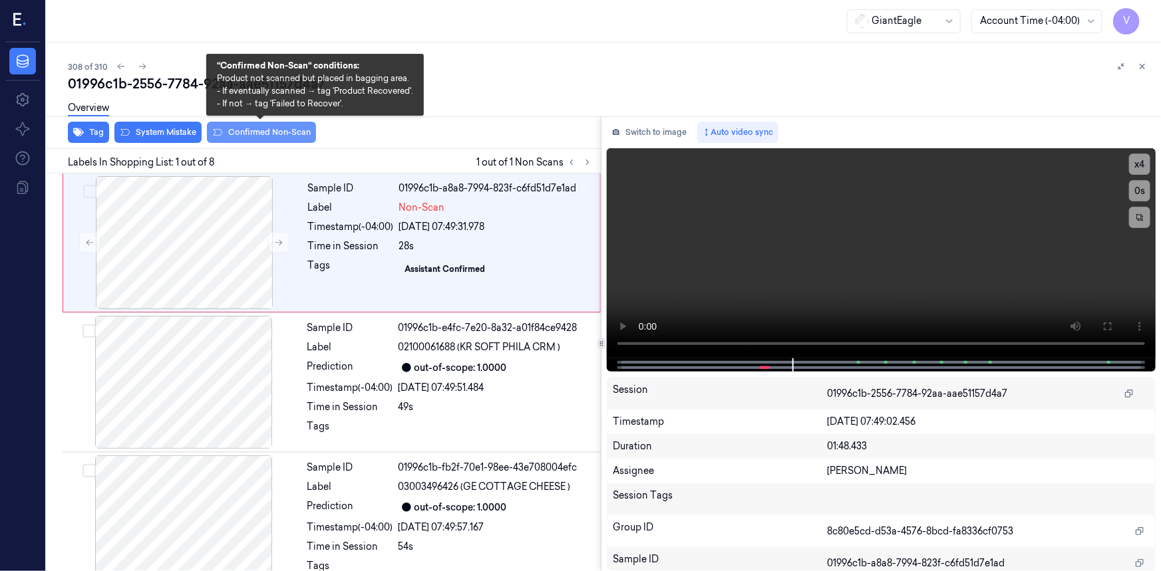
click at [256, 137] on button "Confirmed Non-Scan" at bounding box center [261, 132] width 109 height 21
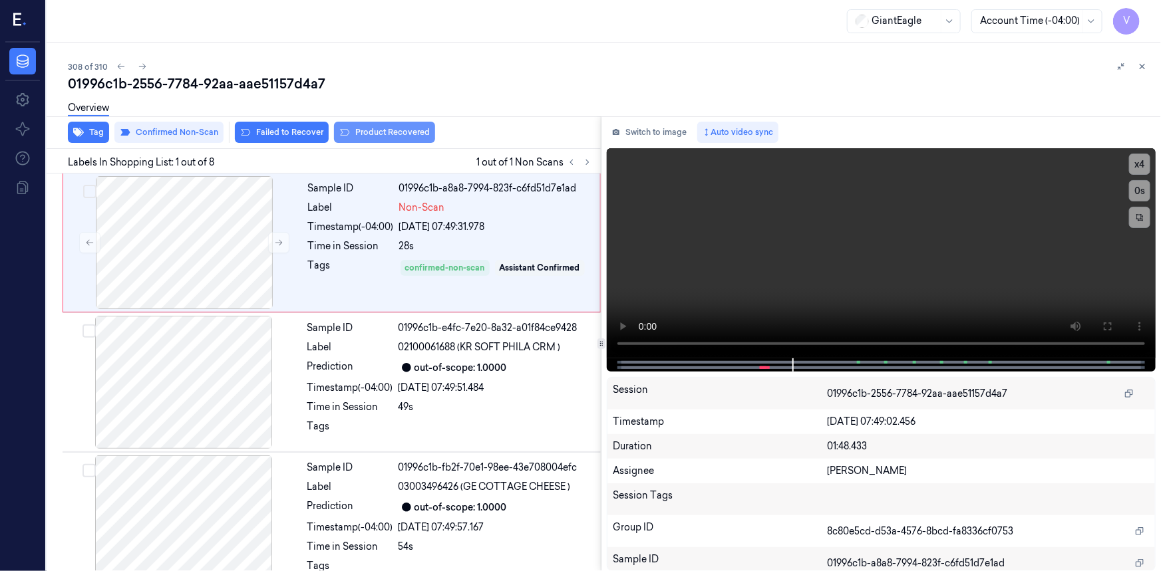
click at [388, 130] on button "Product Recovered" at bounding box center [384, 132] width 101 height 21
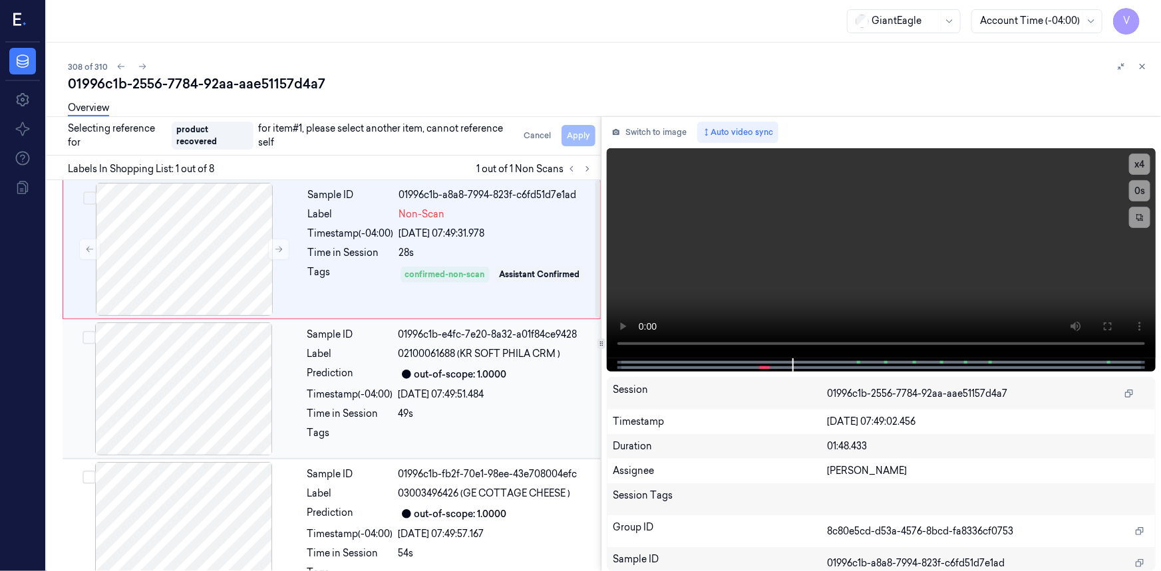
click at [347, 350] on div "Label" at bounding box center [350, 354] width 86 height 14
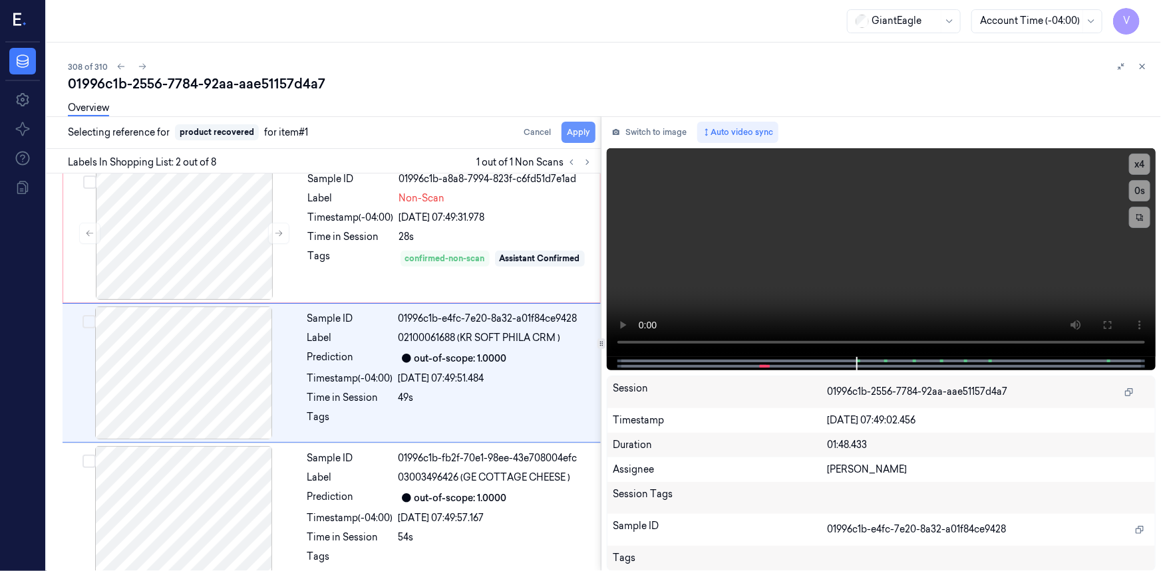
click at [578, 132] on button "Apply" at bounding box center [579, 132] width 34 height 21
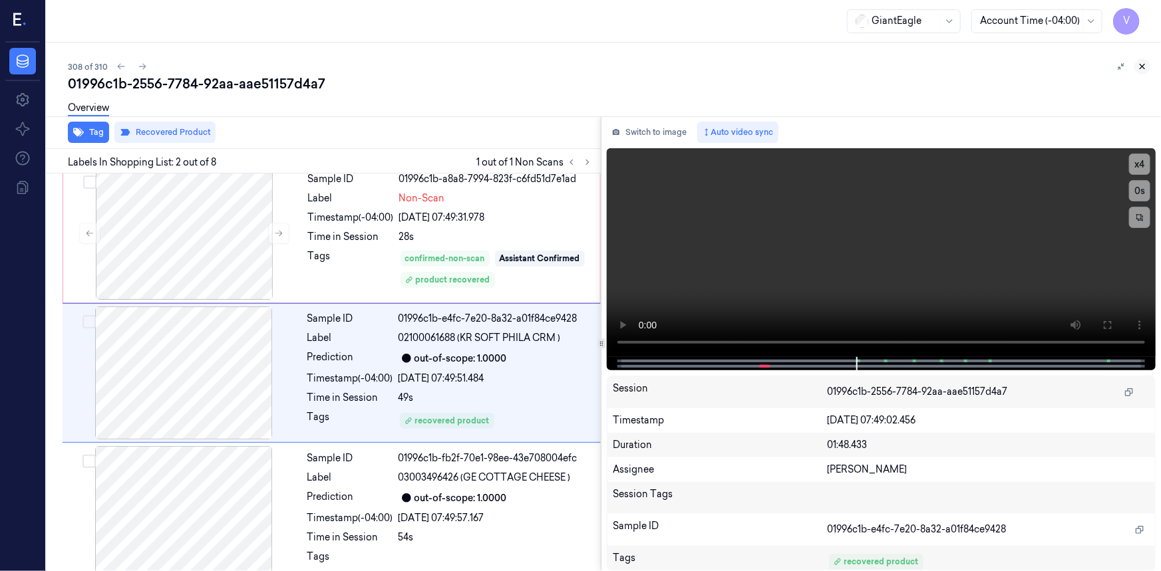
click at [1144, 67] on icon at bounding box center [1142, 67] width 5 height 5
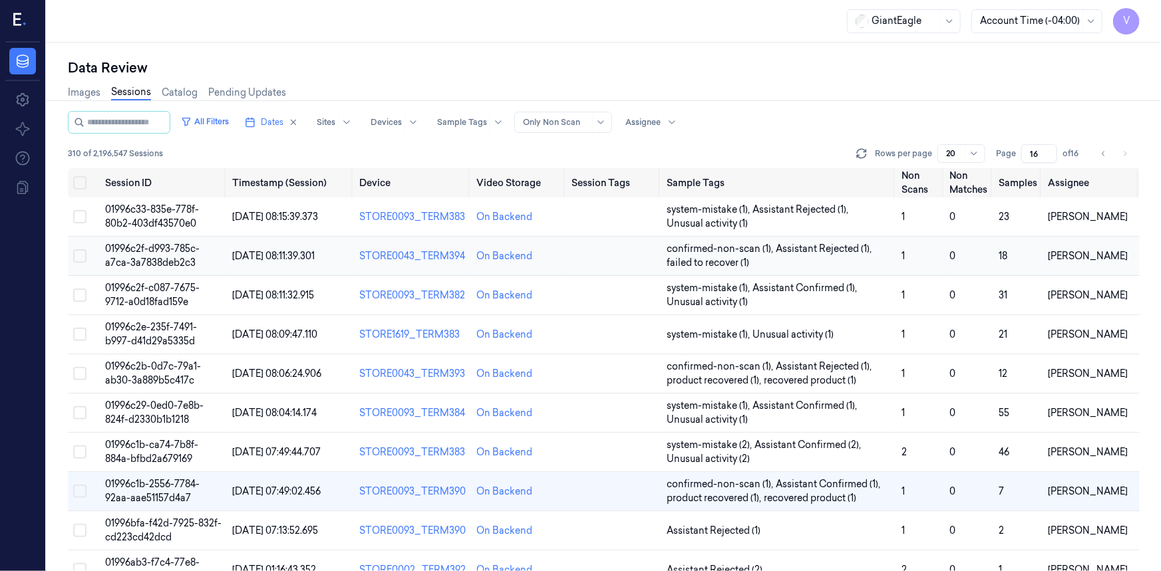
scroll to position [27, 0]
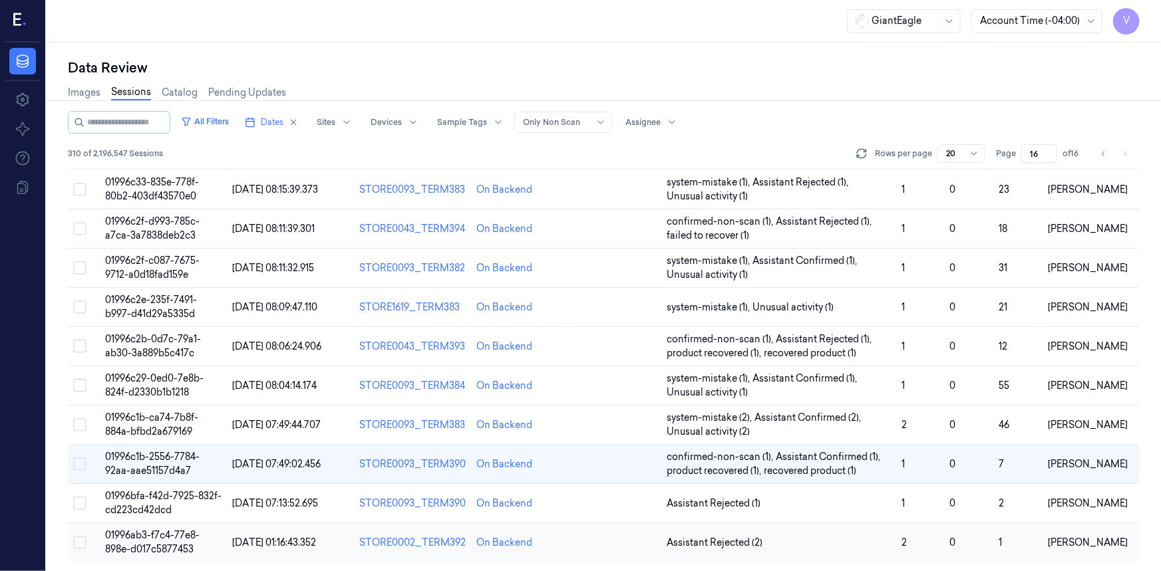
click at [148, 552] on span "01996ab3-f7c4-77e8-898e-d017c5877453" at bounding box center [152, 543] width 94 height 26
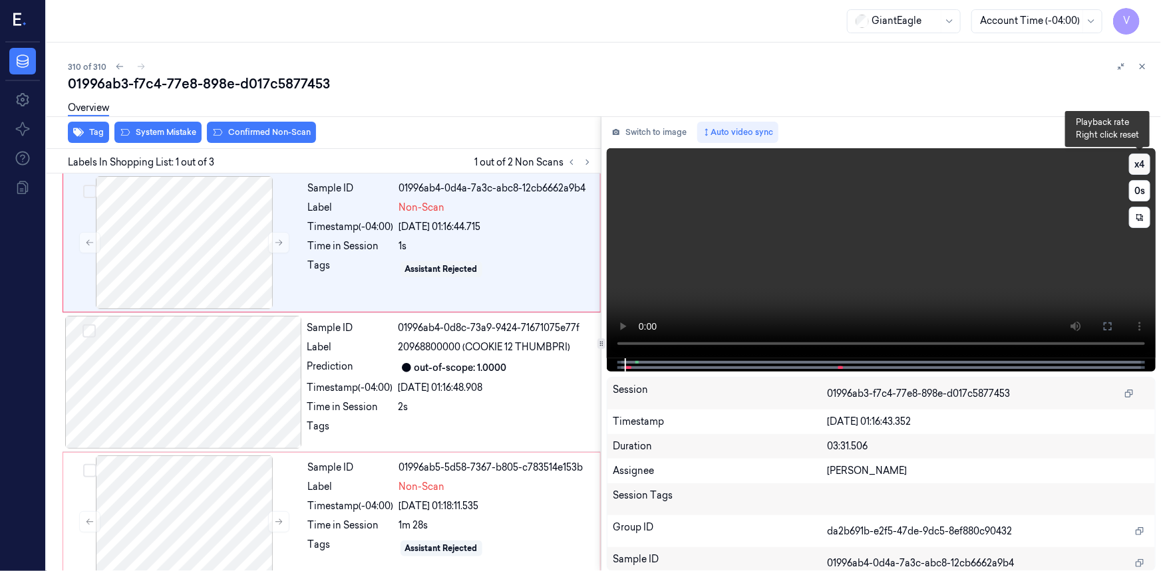
click at [1138, 162] on button "x 4" at bounding box center [1139, 164] width 21 height 21
click at [1137, 164] on button "x 1" at bounding box center [1139, 164] width 21 height 21
click at [1108, 327] on icon at bounding box center [1107, 326] width 11 height 11
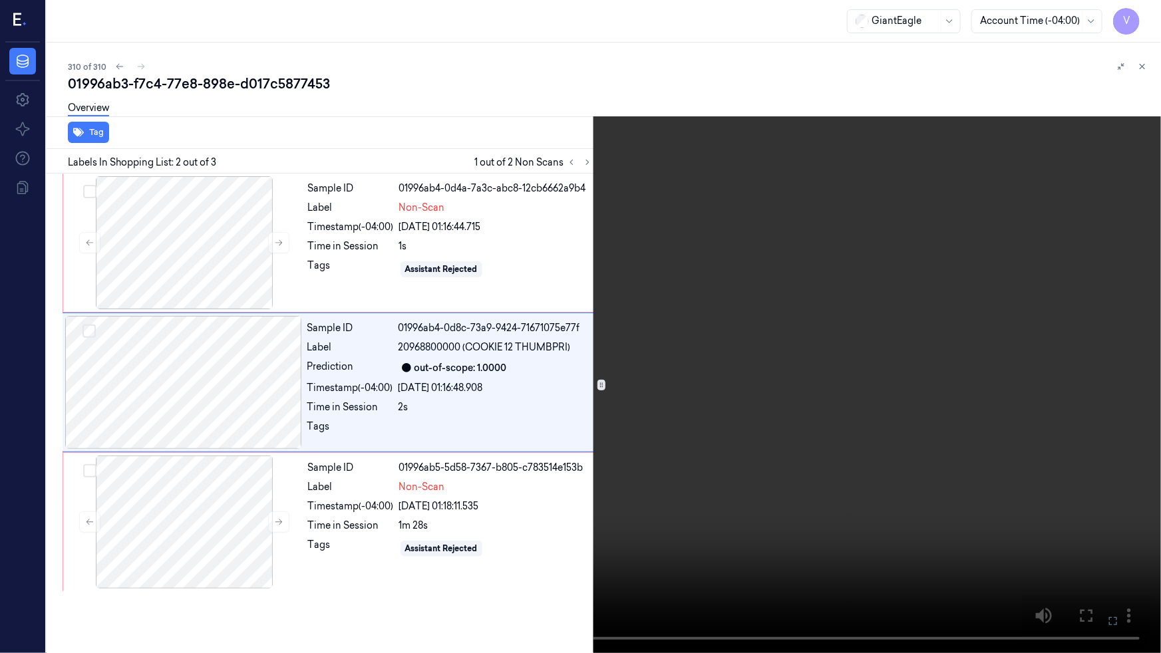
click at [0, 0] on icon at bounding box center [0, 0] width 0 height 0
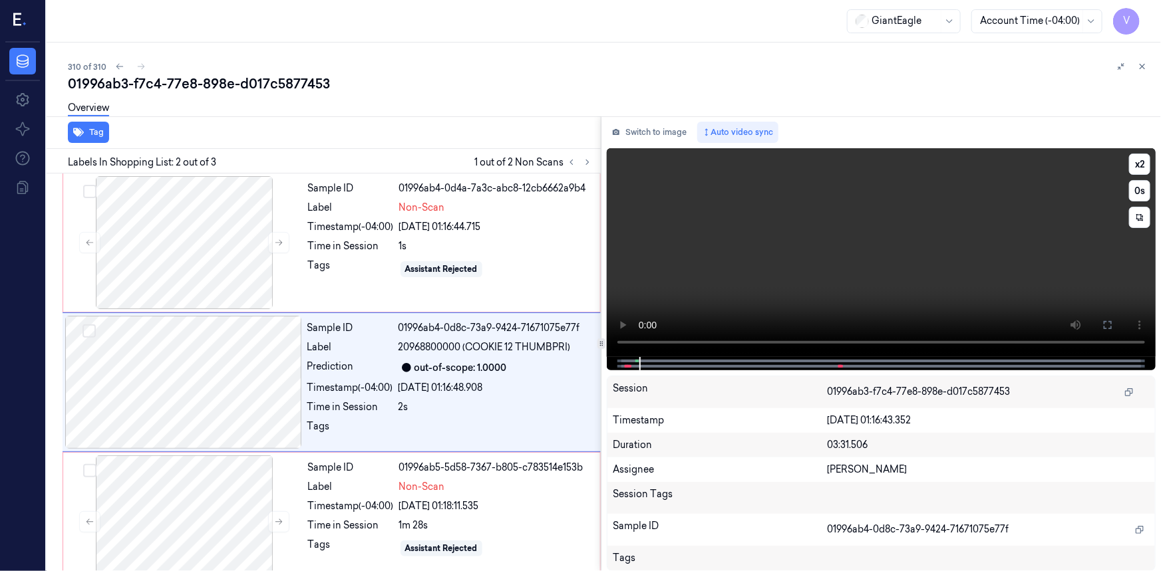
click at [798, 251] on video at bounding box center [881, 252] width 549 height 209
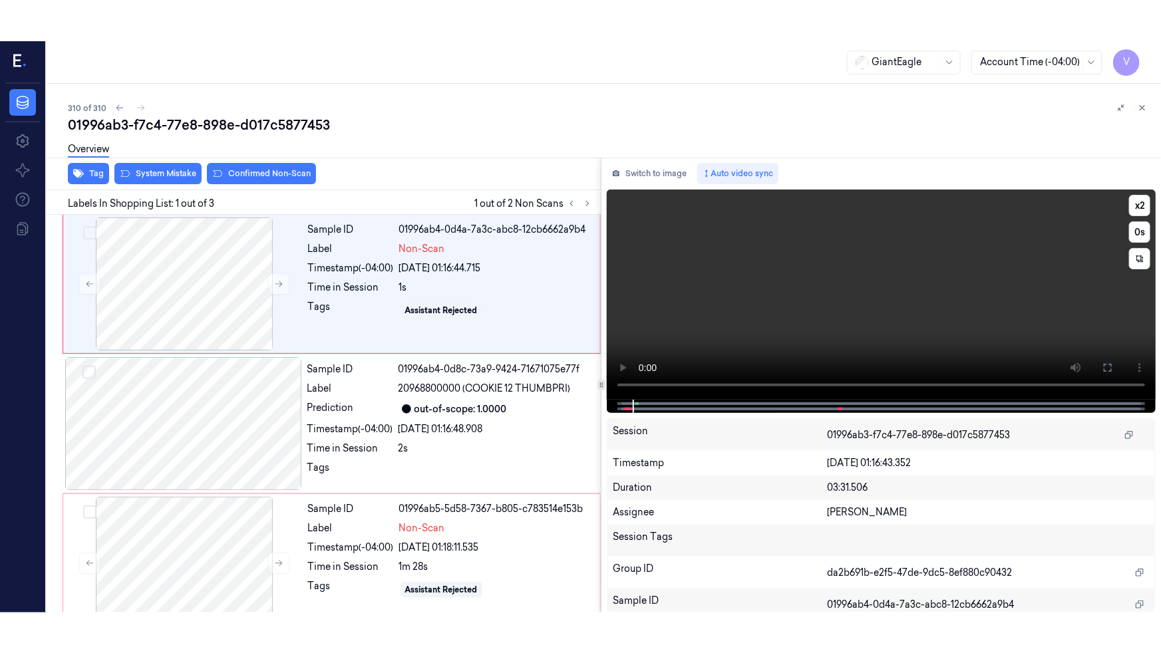
scroll to position [9, 0]
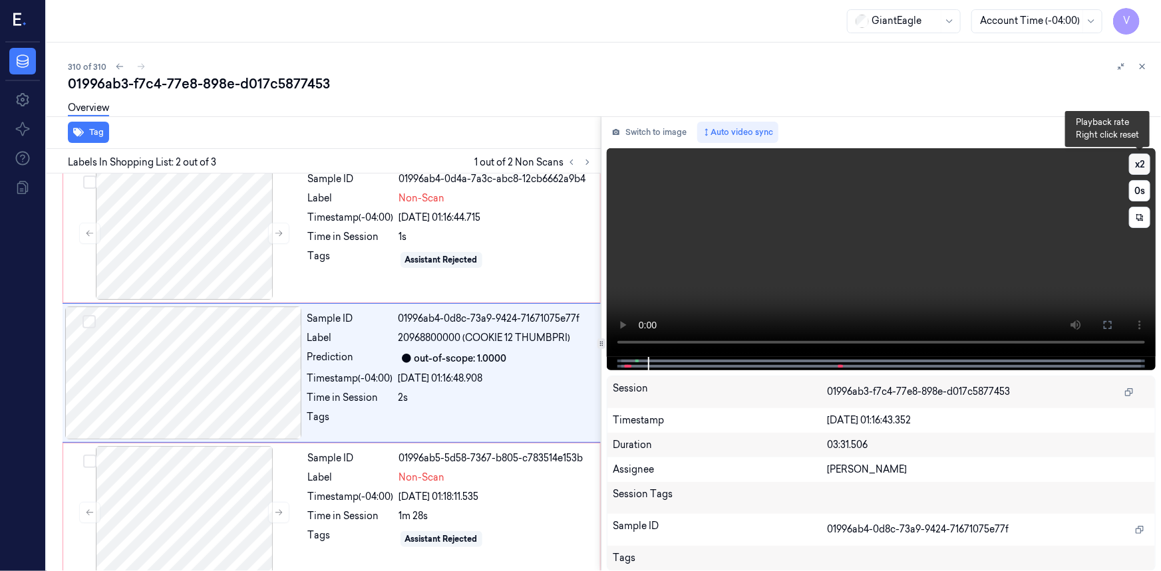
click at [1136, 163] on button "x 2" at bounding box center [1139, 164] width 21 height 21
click at [1105, 325] on icon at bounding box center [1107, 325] width 11 height 11
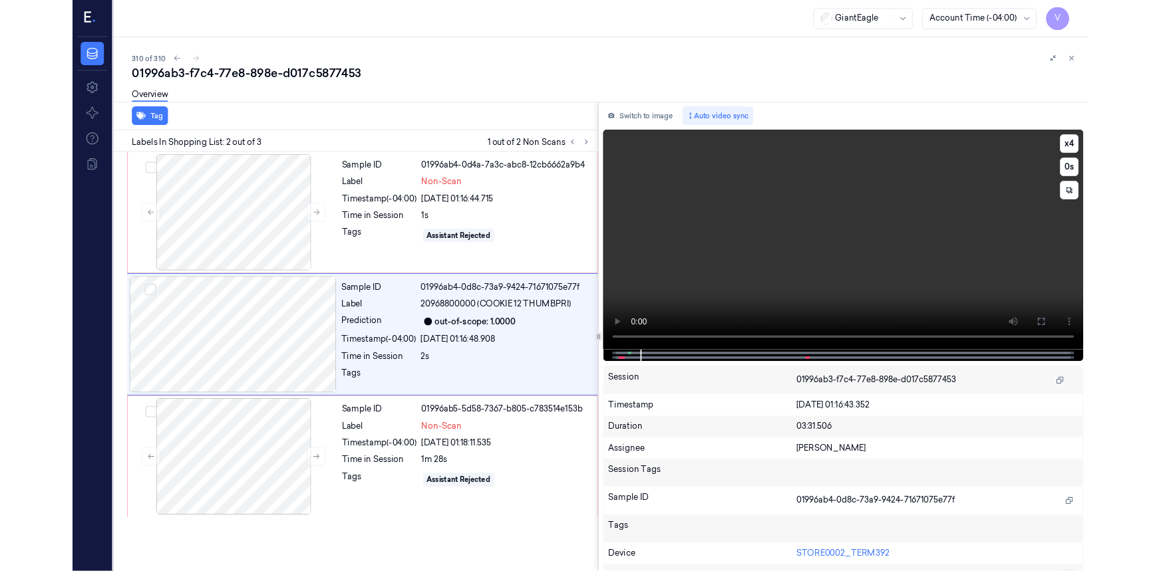
scroll to position [0, 0]
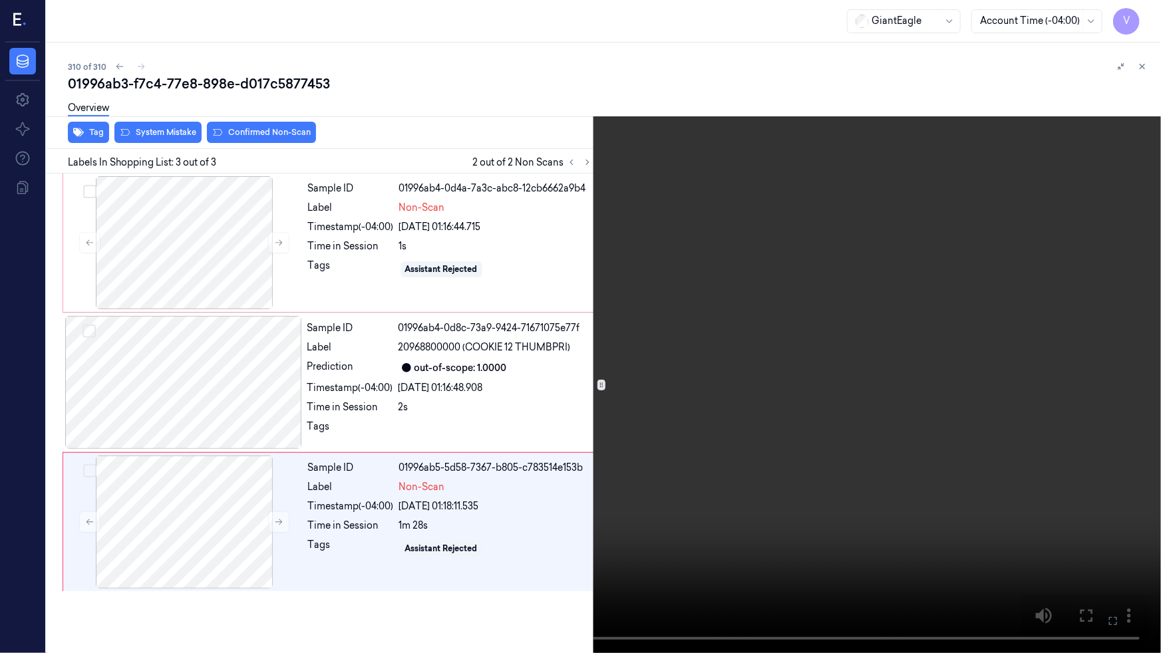
click at [432, 526] on video at bounding box center [580, 326] width 1161 height 653
click at [0, 0] on button at bounding box center [0, 0] width 0 height 0
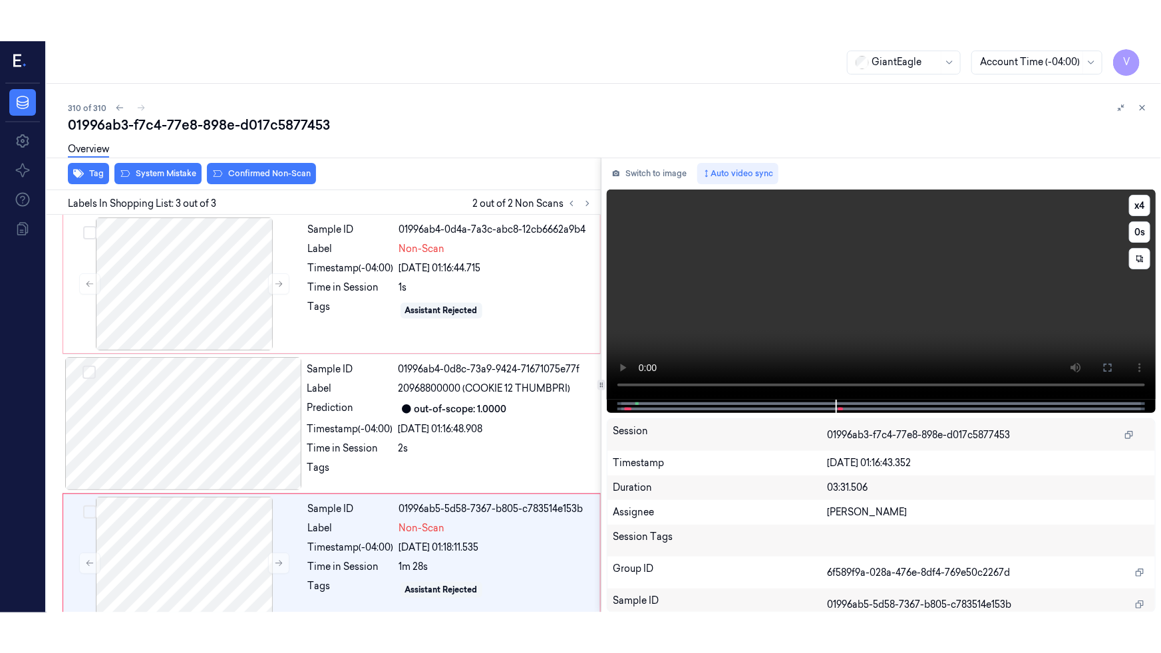
scroll to position [25, 0]
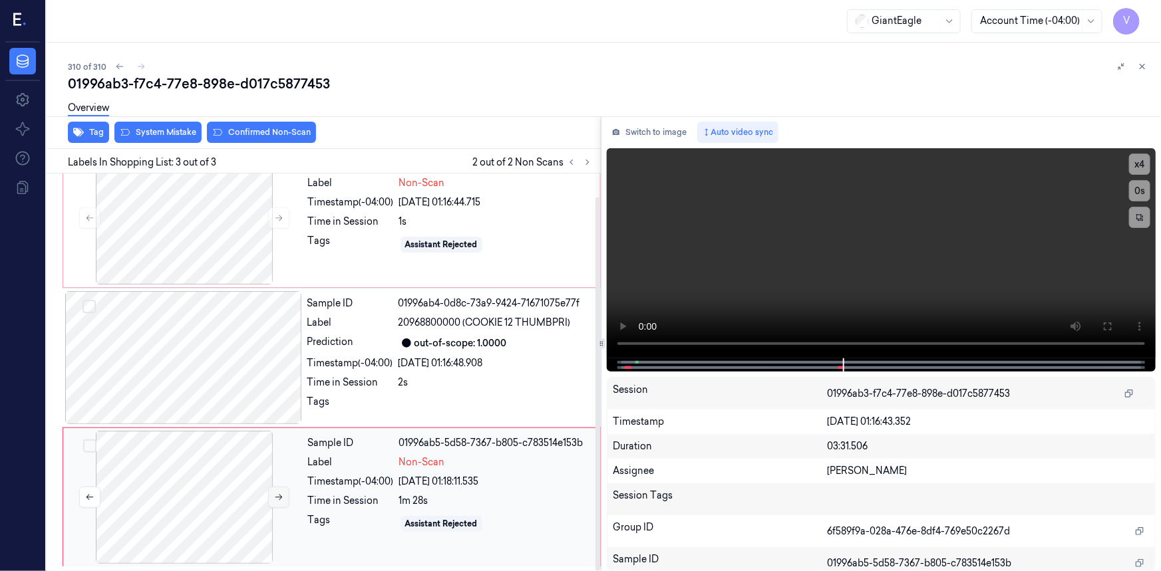
click at [283, 497] on icon at bounding box center [278, 497] width 9 height 9
click at [1111, 326] on icon at bounding box center [1107, 326] width 11 height 11
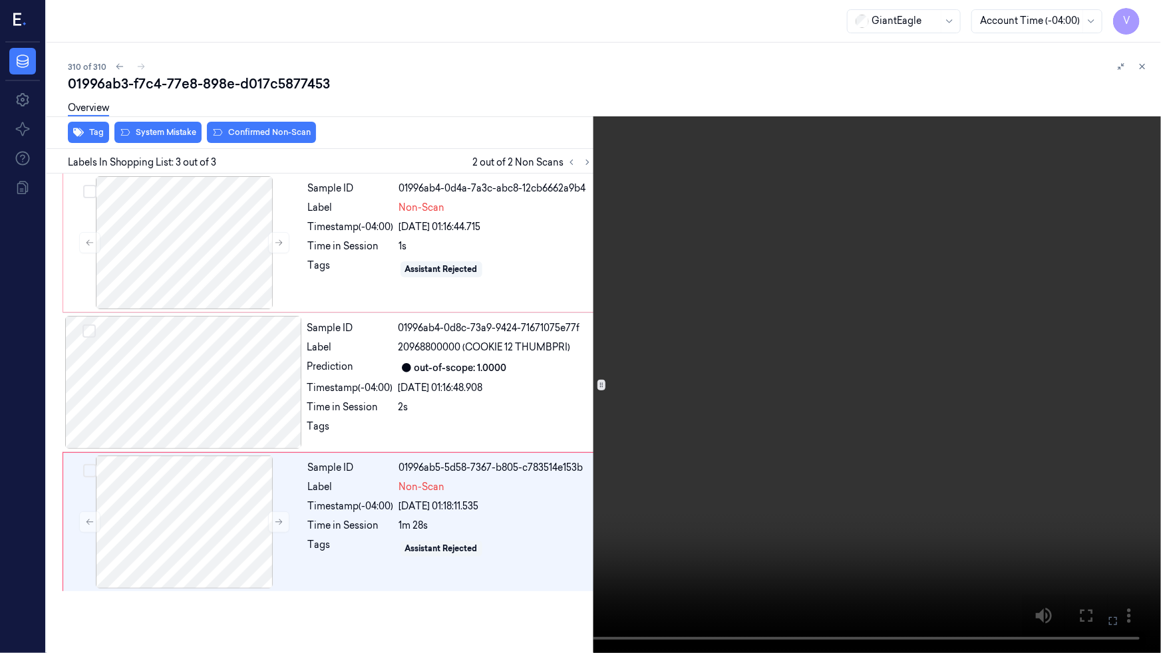
click at [625, 419] on video at bounding box center [580, 326] width 1161 height 653
click at [590, 395] on video at bounding box center [580, 326] width 1161 height 653
click at [0, 0] on icon at bounding box center [0, 0] width 0 height 0
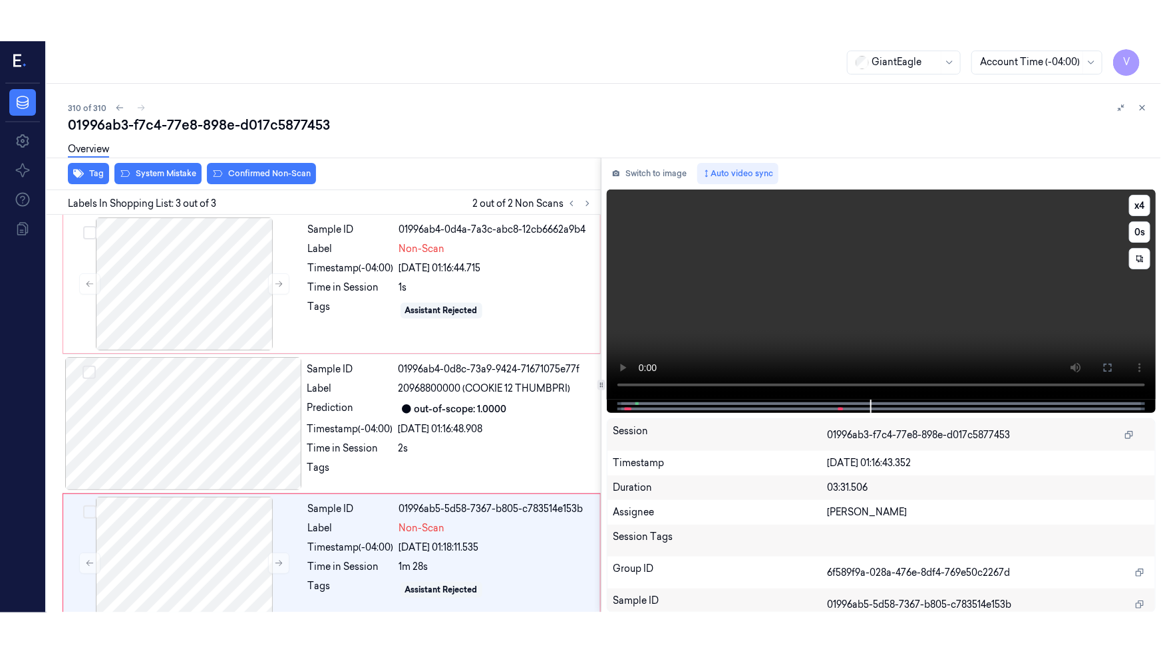
scroll to position [25, 0]
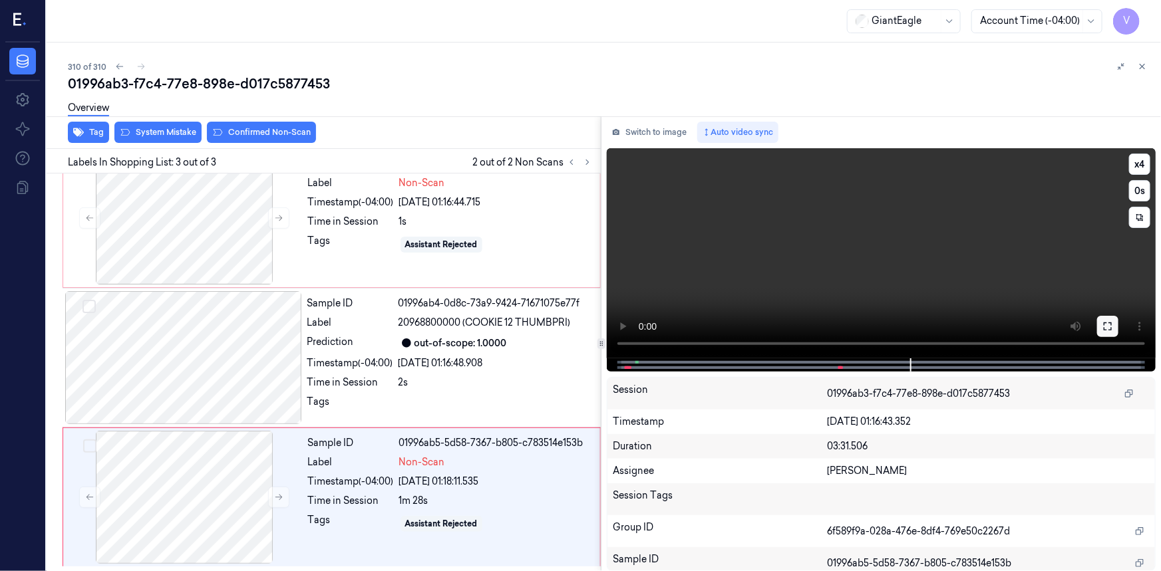
click at [1102, 327] on icon at bounding box center [1107, 326] width 11 height 11
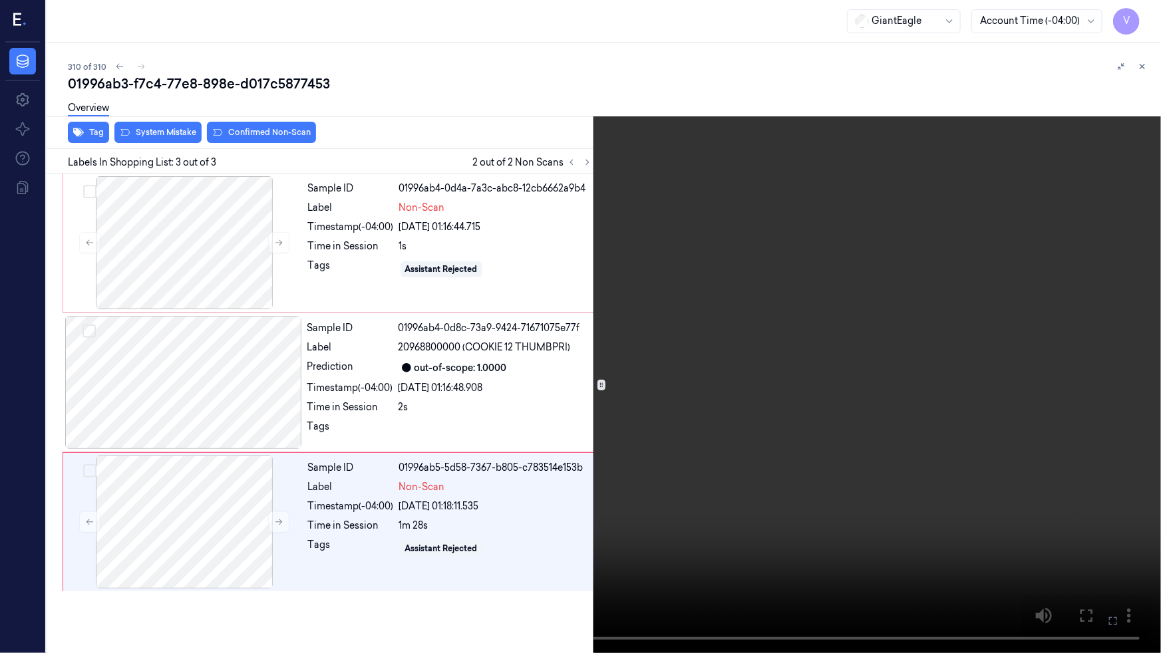
click at [598, 325] on video at bounding box center [580, 326] width 1161 height 653
click at [631, 423] on video at bounding box center [580, 326] width 1161 height 653
click at [726, 405] on video at bounding box center [580, 326] width 1161 height 653
click at [728, 399] on video at bounding box center [580, 326] width 1161 height 653
click at [733, 397] on video at bounding box center [580, 326] width 1161 height 653
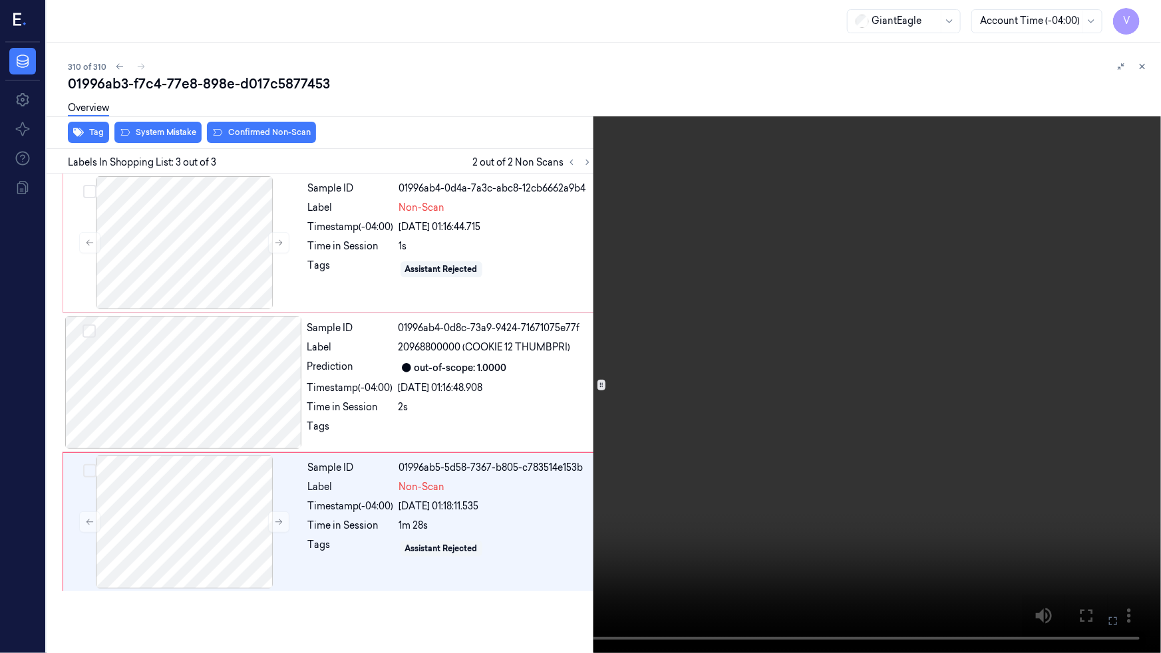
click at [682, 408] on video at bounding box center [580, 326] width 1161 height 653
click at [0, 0] on icon at bounding box center [0, 0] width 0 height 0
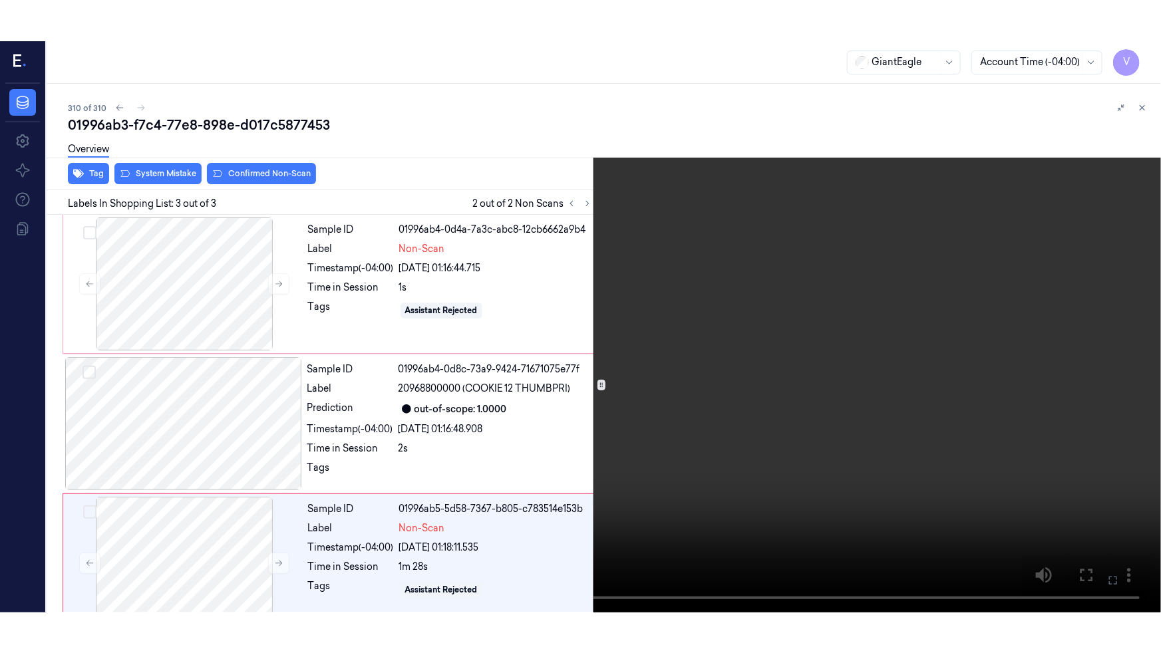
scroll to position [25, 0]
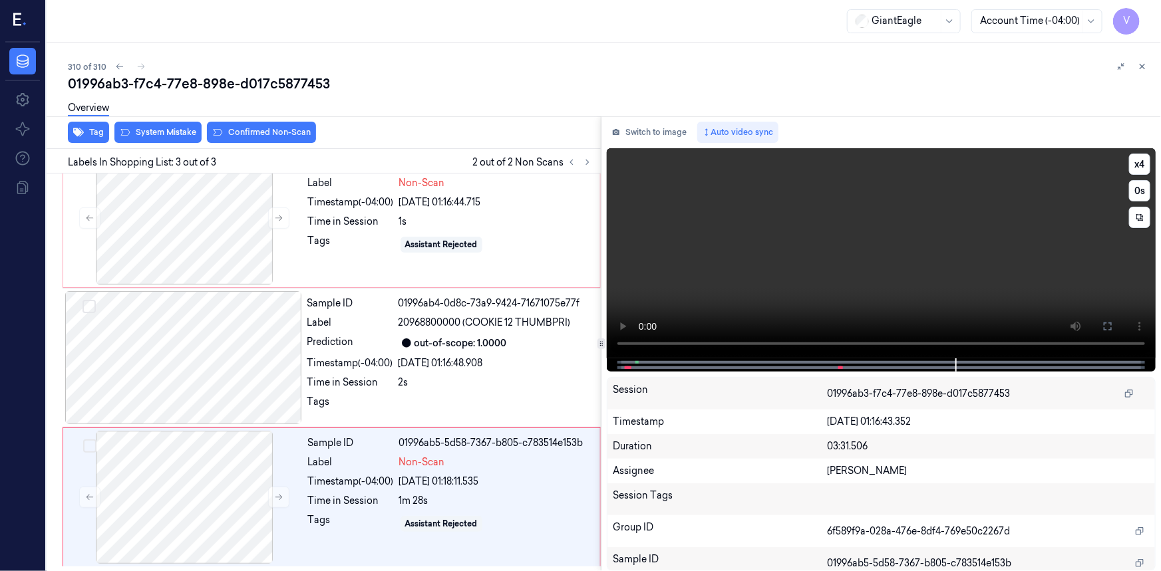
click at [938, 302] on video at bounding box center [881, 253] width 549 height 210
click at [891, 265] on video at bounding box center [881, 253] width 549 height 210
click at [1103, 325] on icon at bounding box center [1107, 326] width 11 height 11
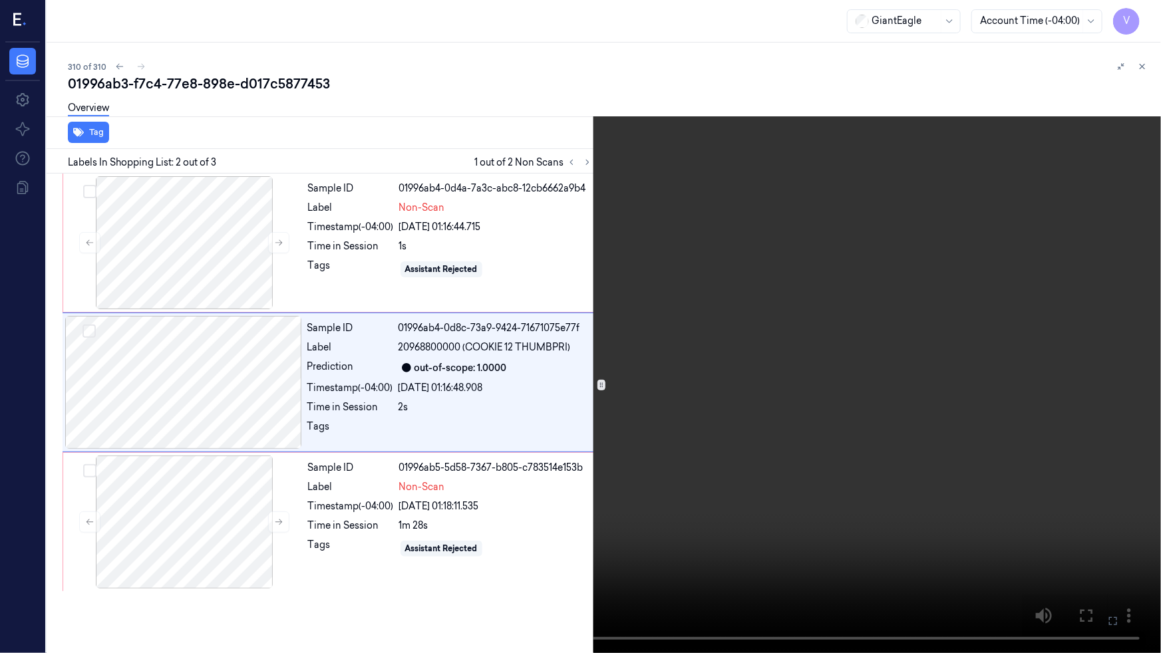
click at [0, 0] on icon at bounding box center [0, 0] width 0 height 0
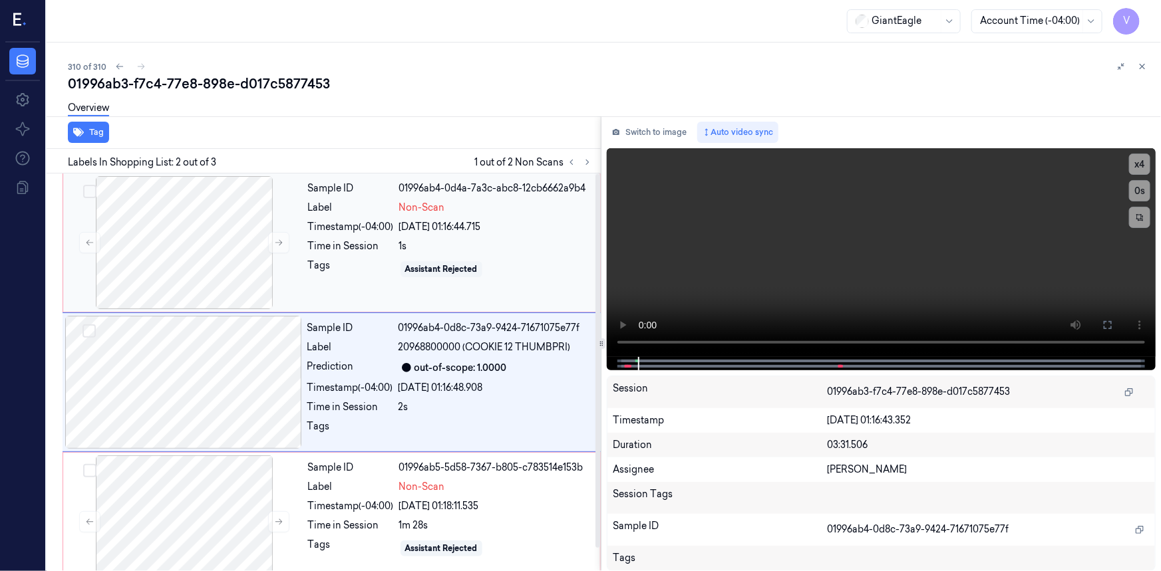
click at [339, 212] on div "Label" at bounding box center [351, 208] width 86 height 14
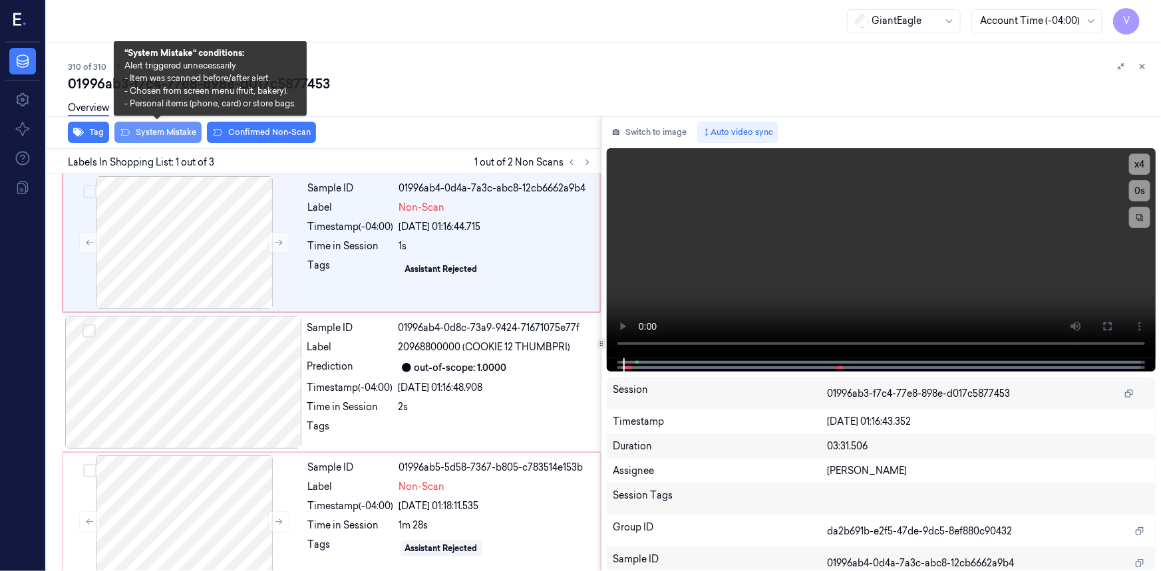
click at [168, 132] on button "System Mistake" at bounding box center [157, 132] width 87 height 21
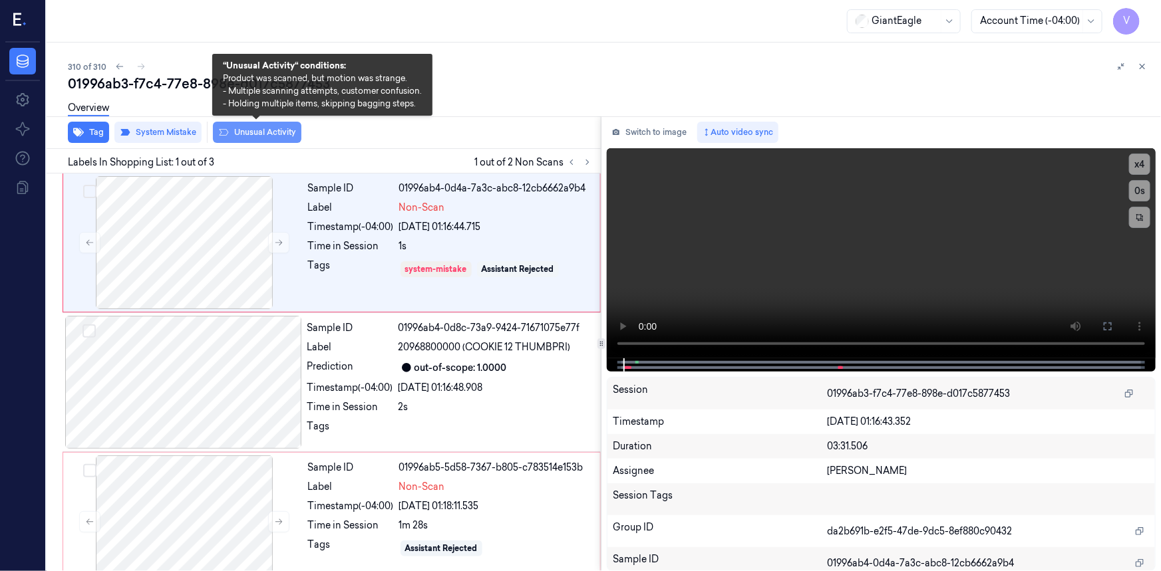
click at [280, 133] on button "Unusual Activity" at bounding box center [257, 132] width 88 height 21
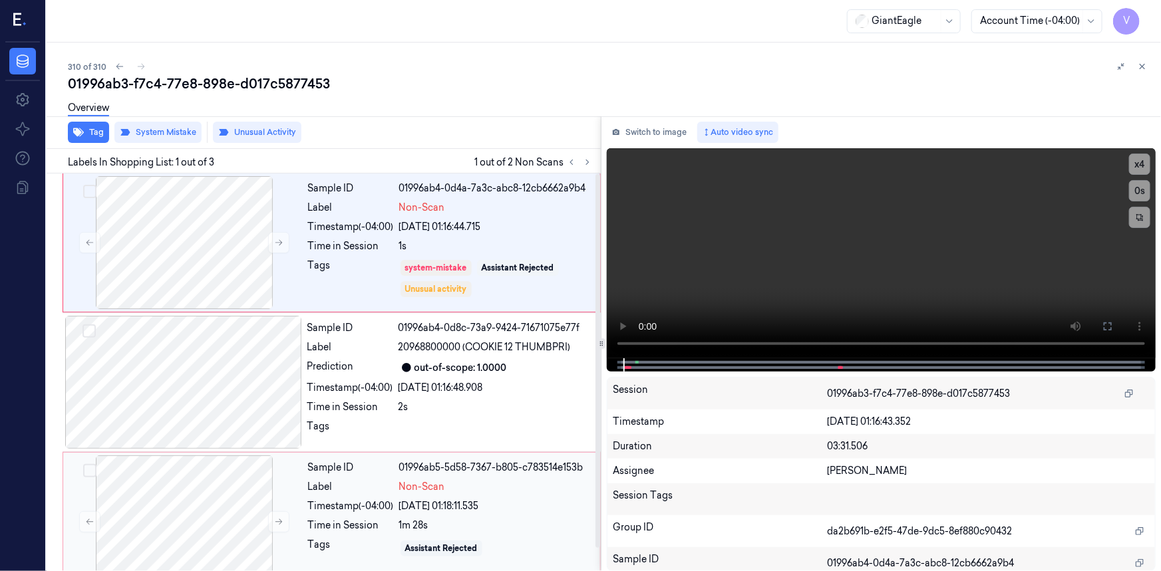
click at [337, 505] on div "Timestamp (-04:00)" at bounding box center [351, 507] width 86 height 14
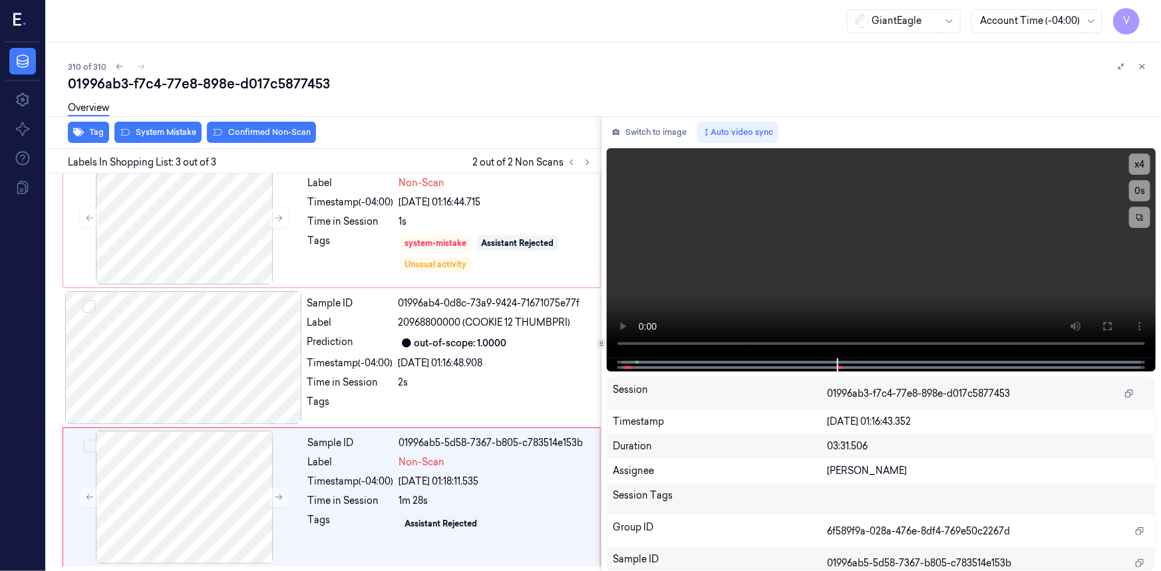
click at [258, 126] on div "Overview" at bounding box center [609, 110] width 1082 height 34
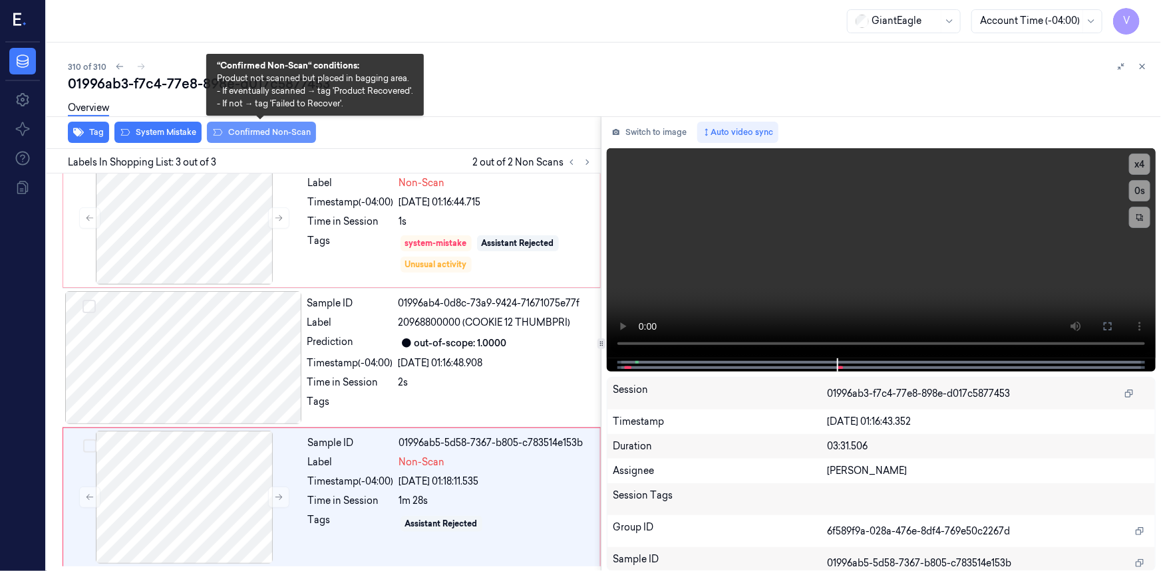
click at [253, 134] on button "Confirmed Non-Scan" at bounding box center [261, 132] width 109 height 21
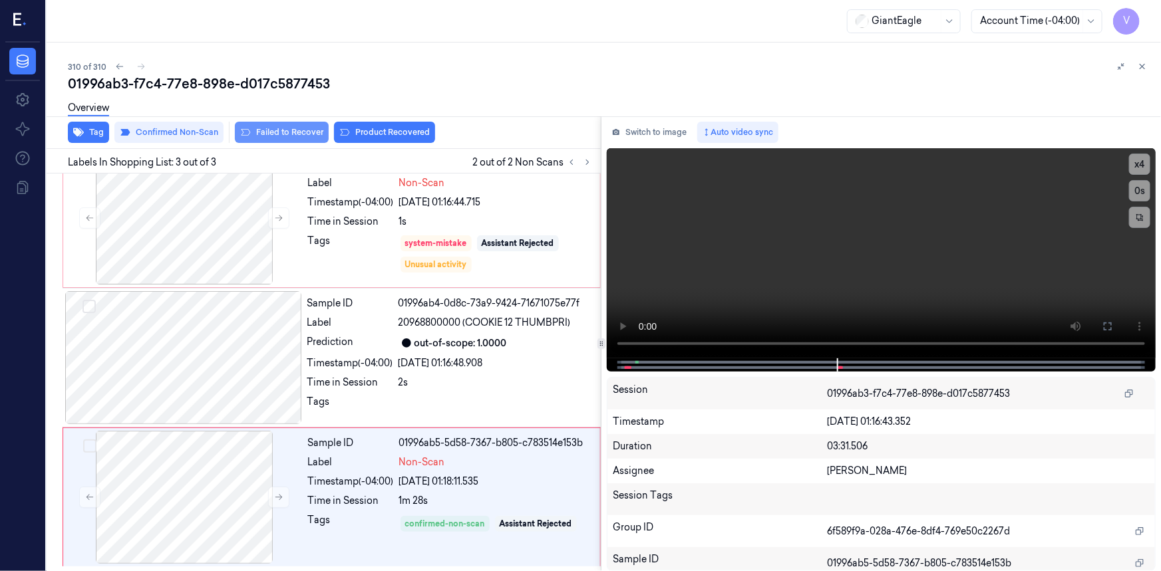
click at [289, 134] on button "Failed to Recover" at bounding box center [282, 132] width 94 height 21
click at [1141, 63] on icon at bounding box center [1142, 66] width 9 height 9
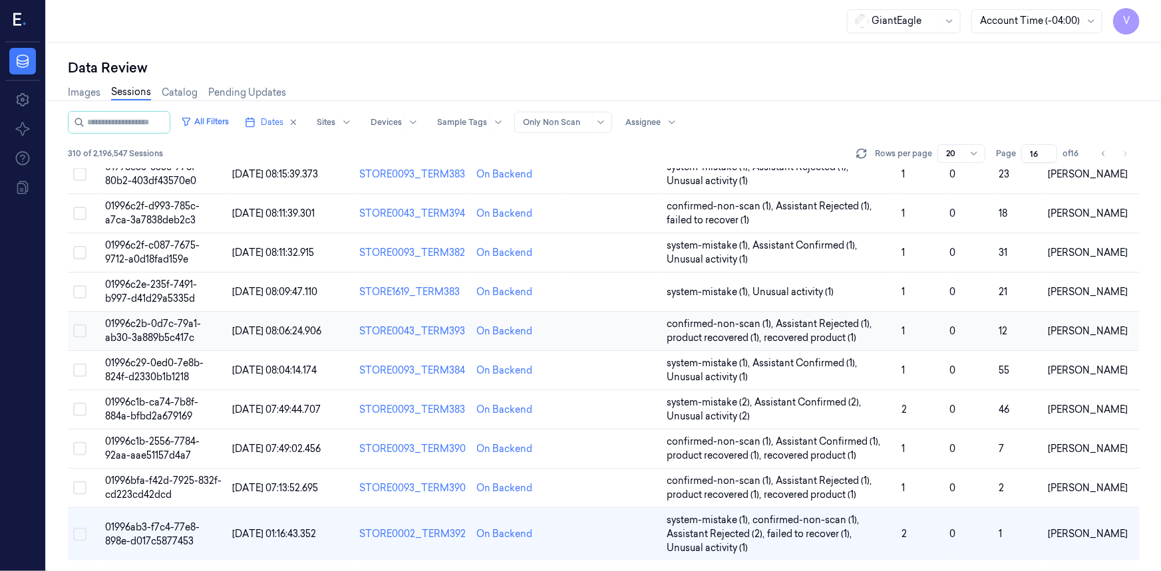
scroll to position [41, 0]
